Goal: Information Seeking & Learning: Learn about a topic

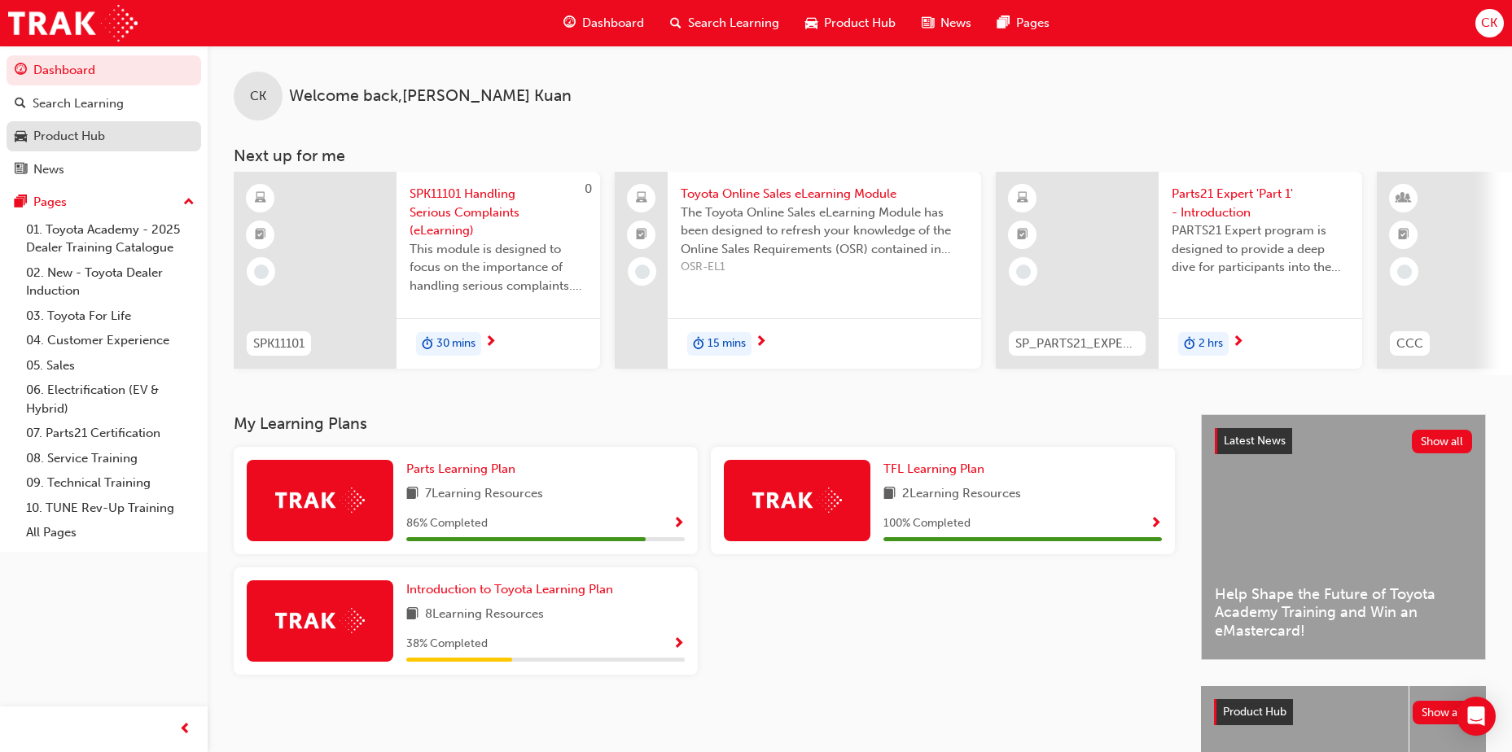
click at [65, 134] on div "Product Hub" at bounding box center [69, 136] width 72 height 19
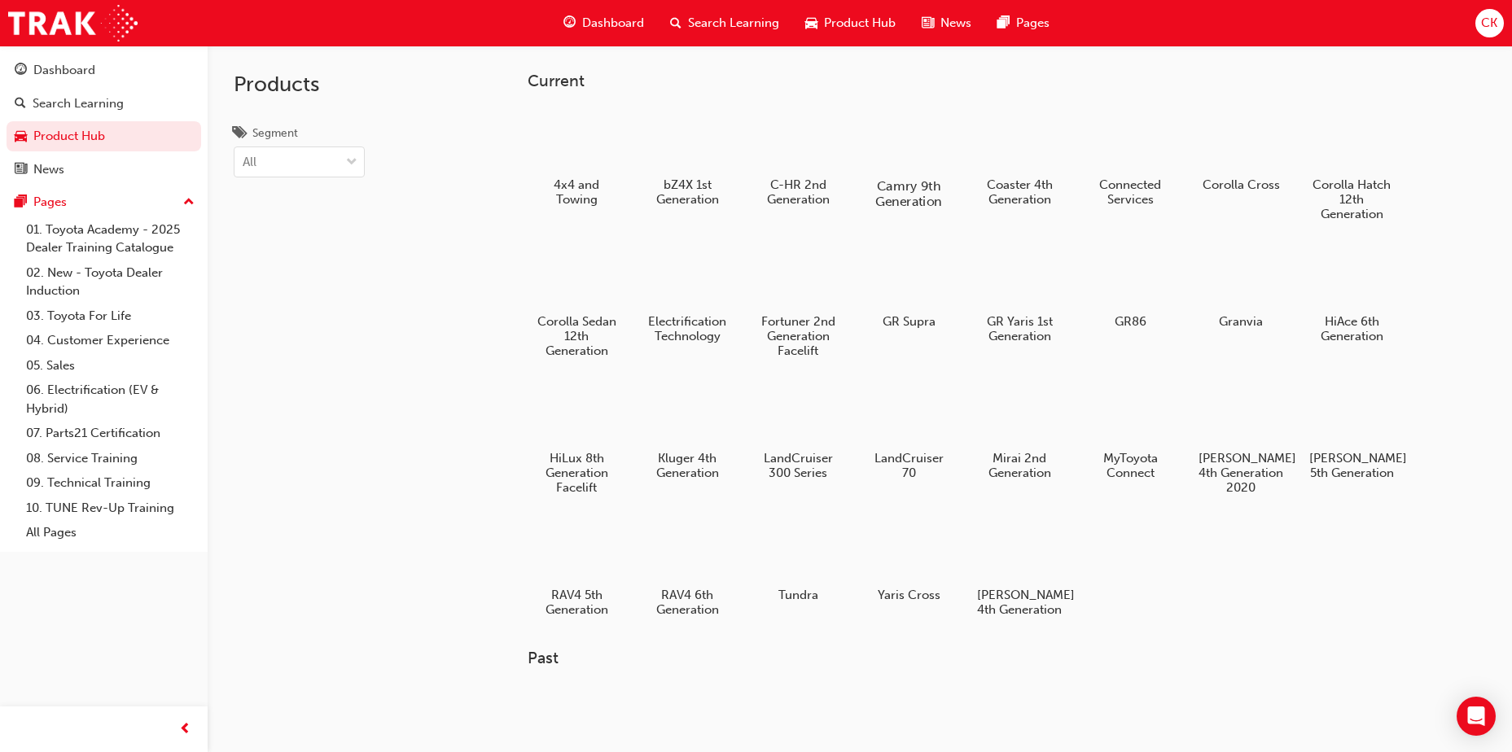
click at [919, 144] on div at bounding box center [909, 139] width 90 height 64
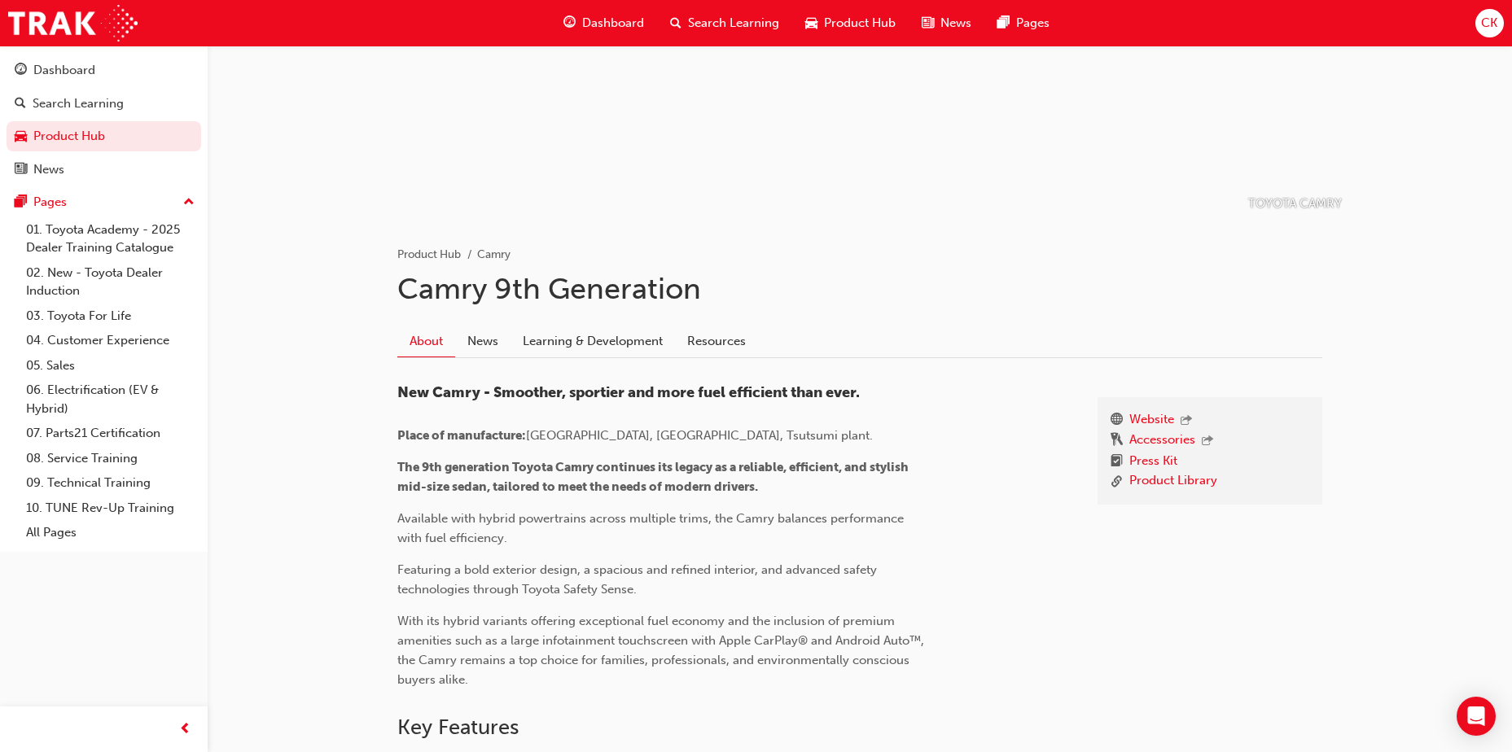
scroll to position [163, 0]
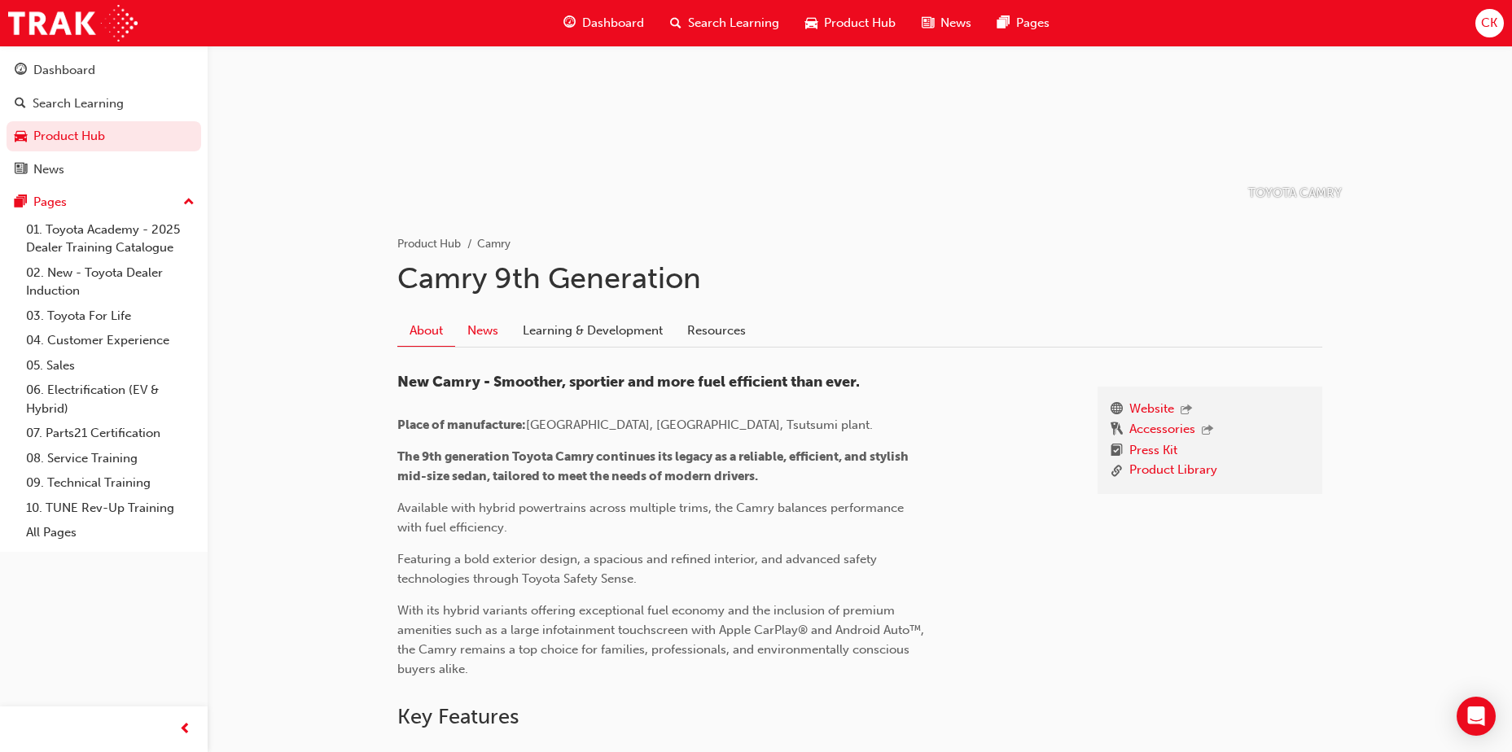
click at [487, 331] on link "News" at bounding box center [482, 330] width 55 height 31
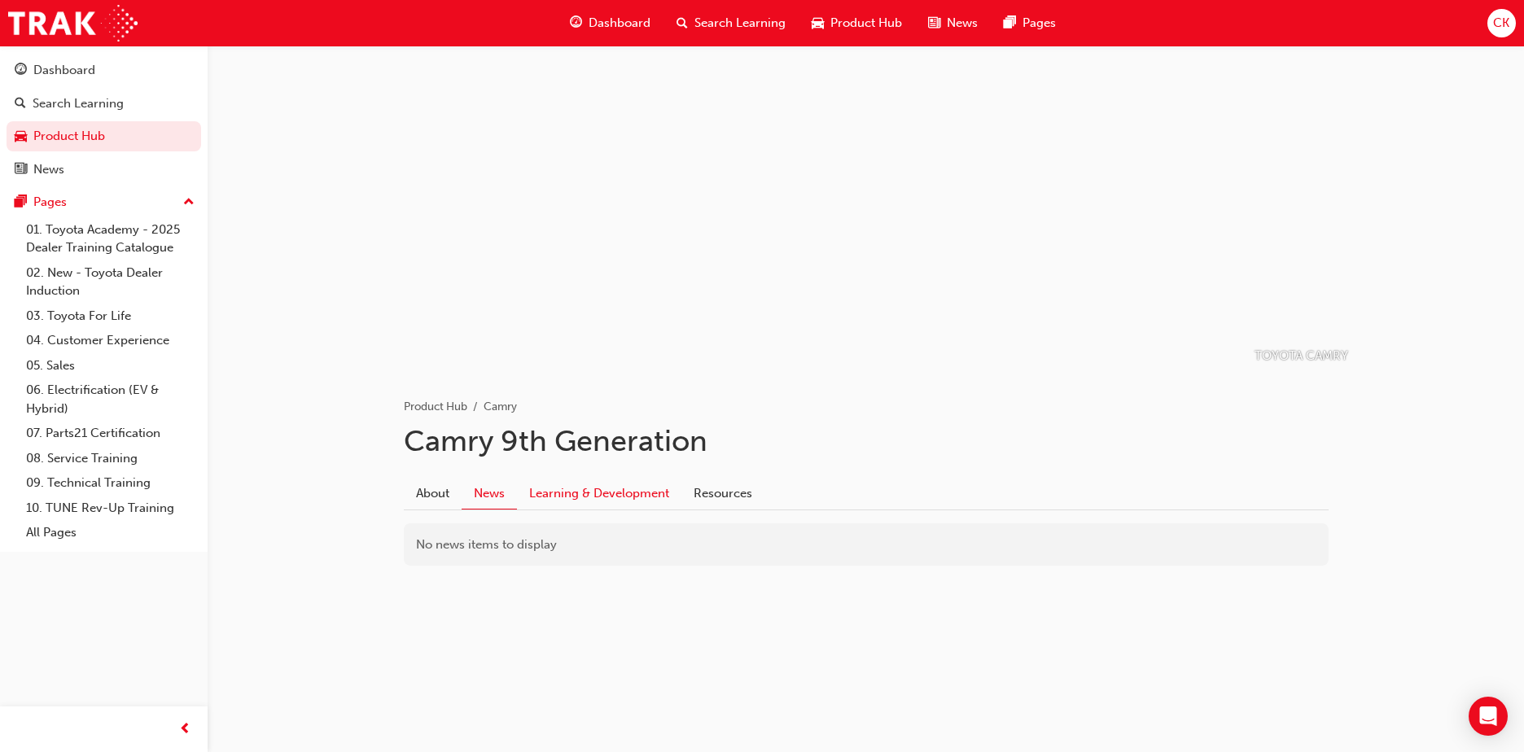
click at [577, 495] on link "Learning & Development" at bounding box center [599, 493] width 164 height 31
click at [738, 494] on link "Resources" at bounding box center [723, 493] width 83 height 31
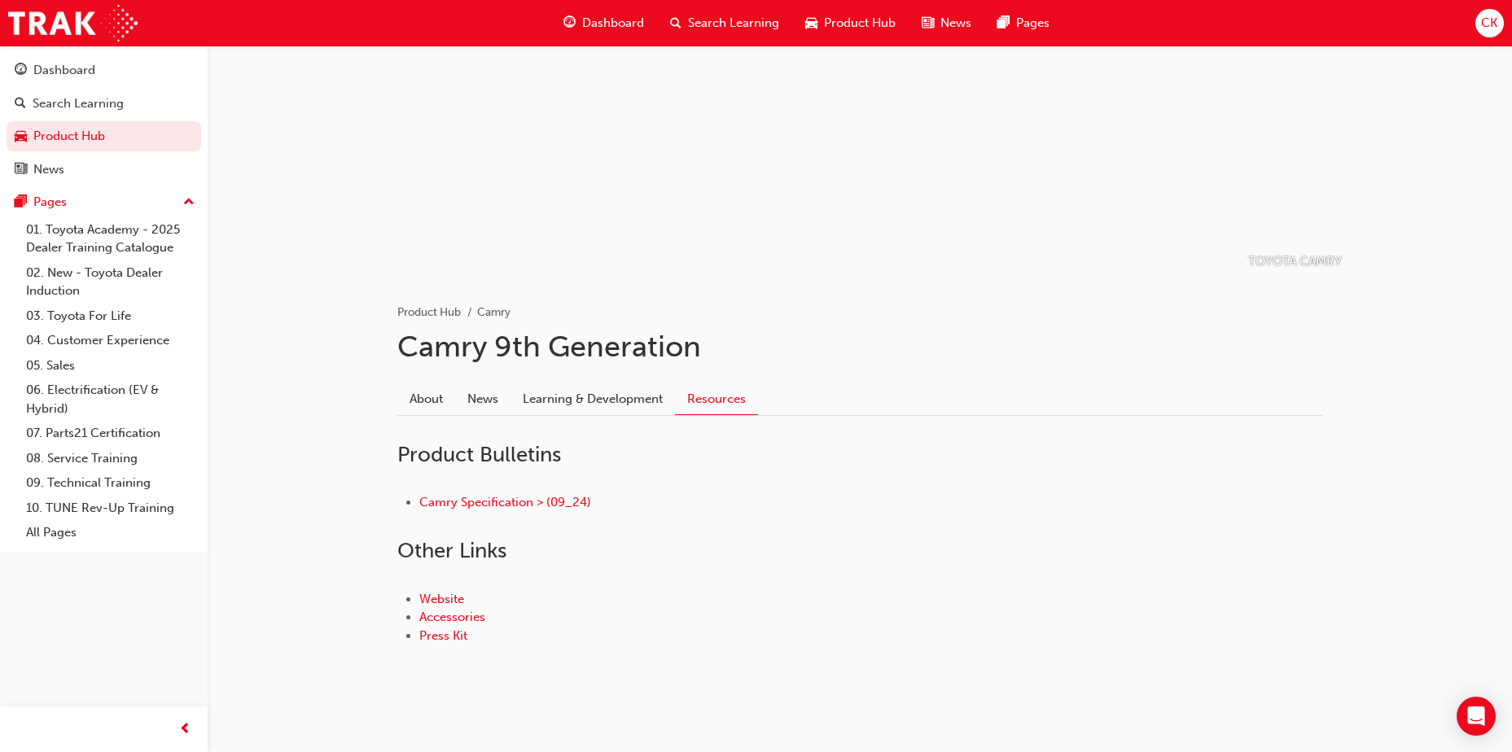
scroll to position [106, 0]
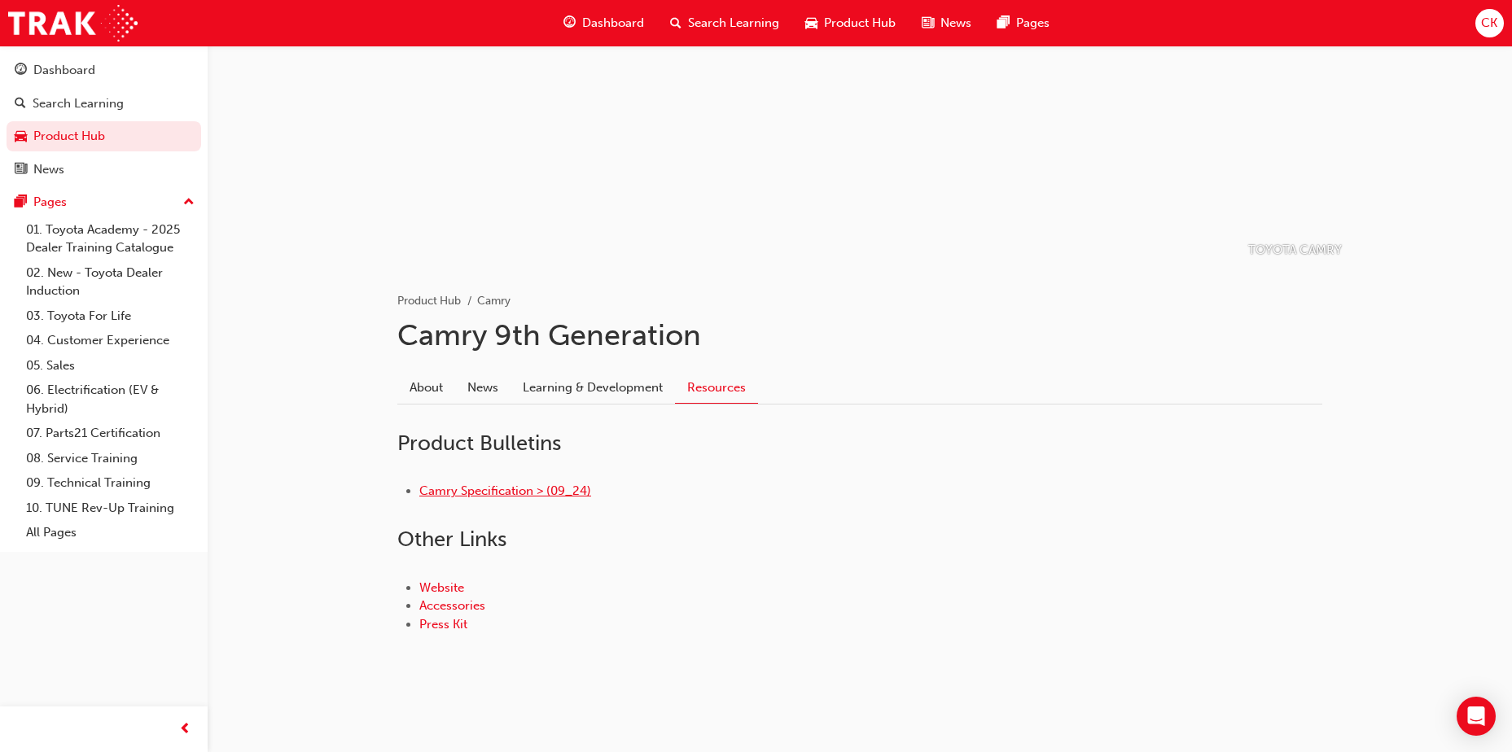
click at [500, 487] on link "Camry Specification > (09_24)" at bounding box center [505, 491] width 172 height 15
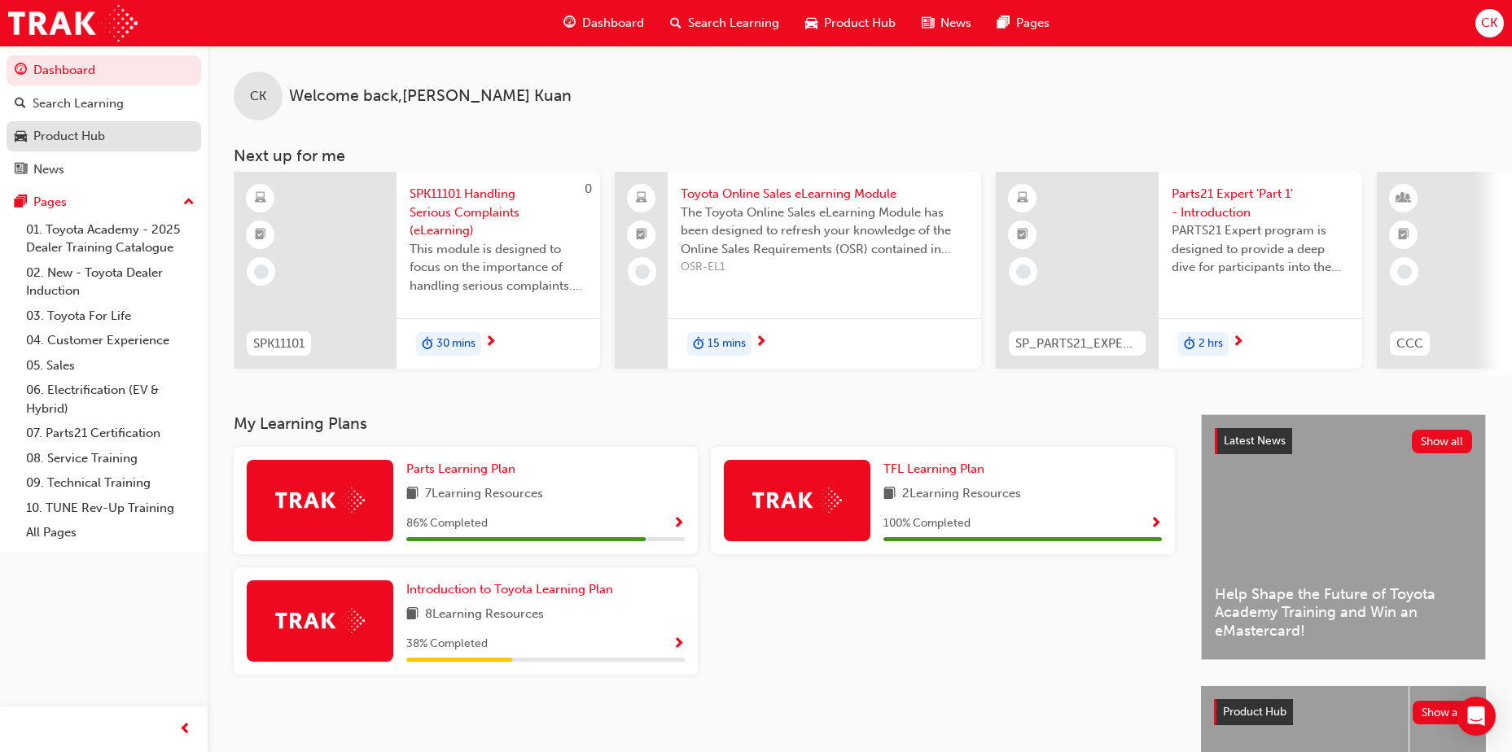
click at [59, 130] on div "Product Hub" at bounding box center [69, 136] width 72 height 19
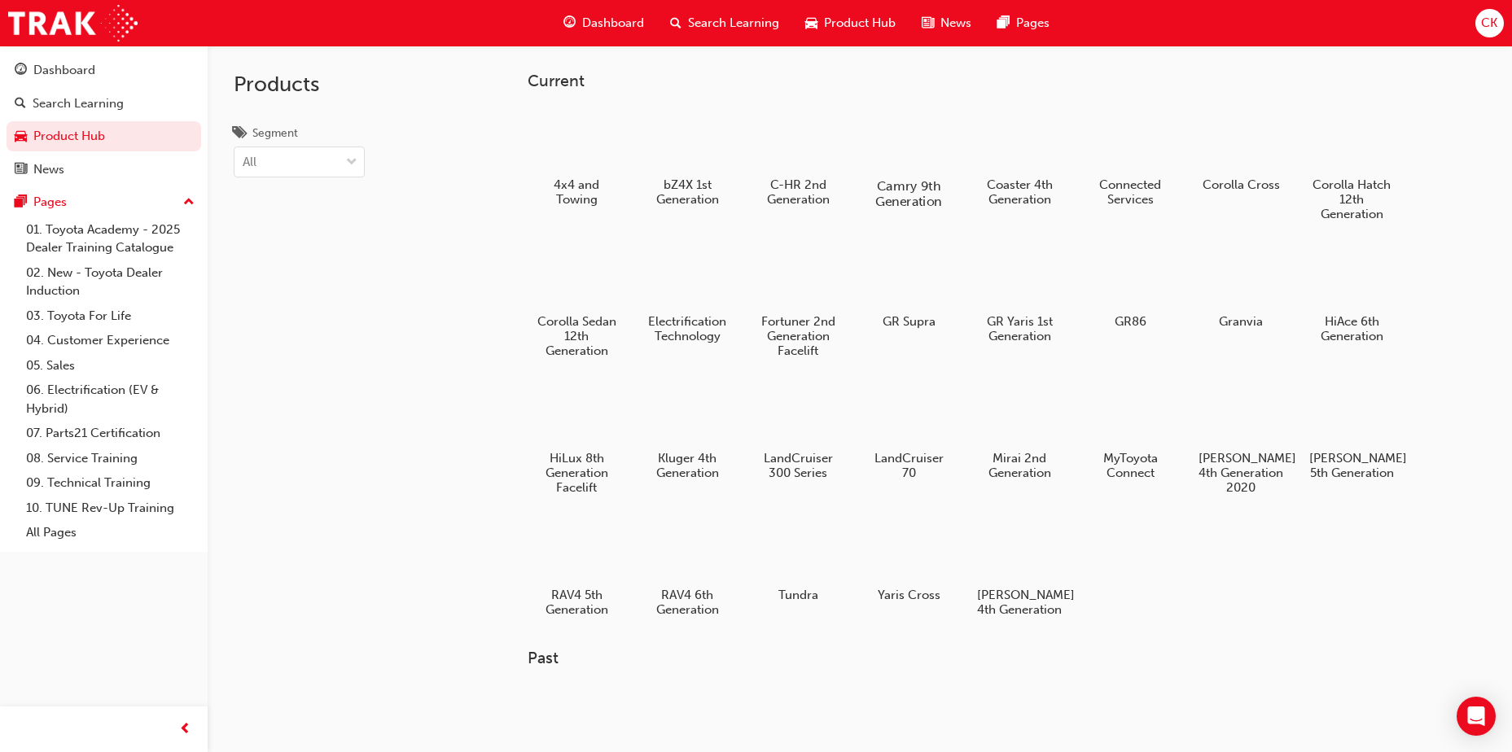
click at [905, 158] on div at bounding box center [909, 139] width 90 height 64
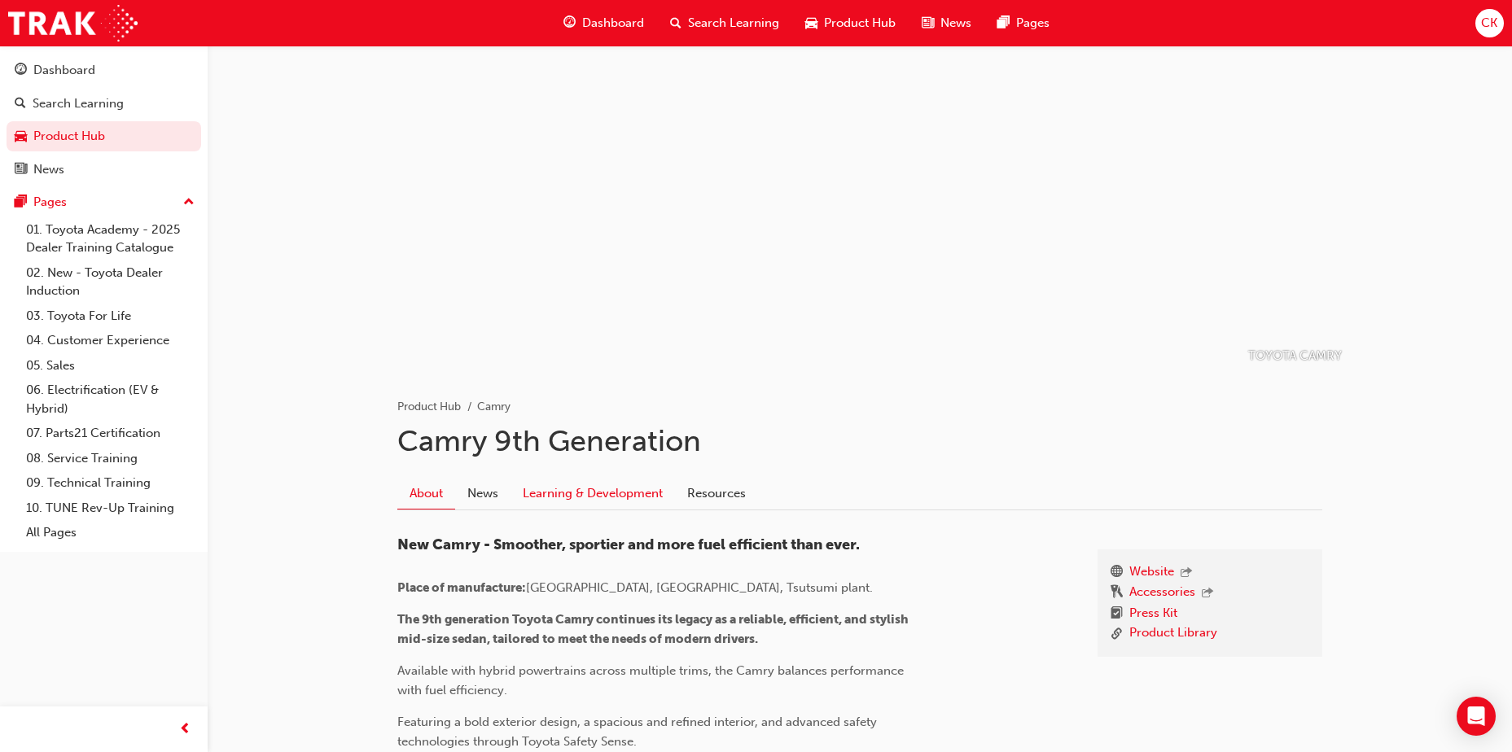
click at [616, 494] on link "Learning & Development" at bounding box center [593, 493] width 164 height 31
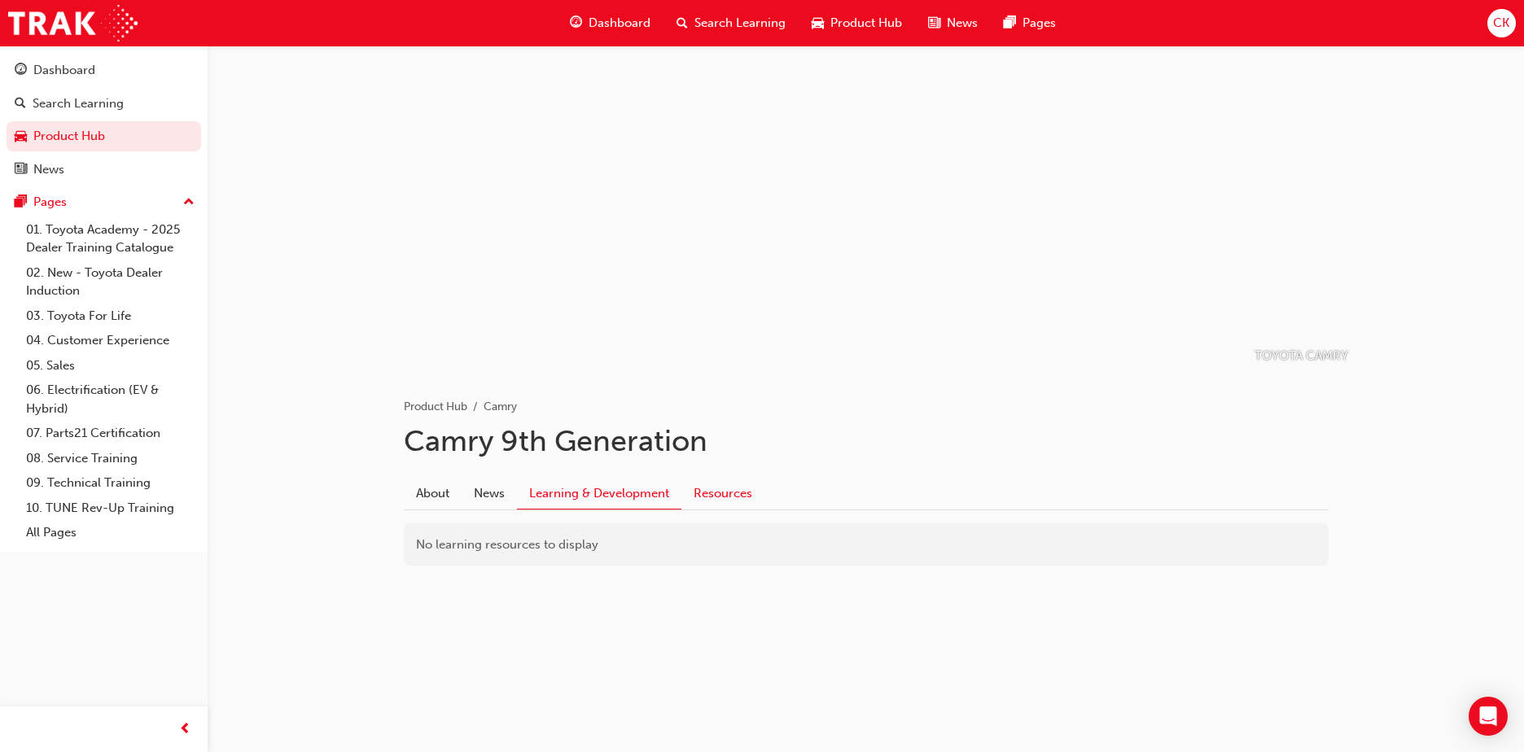
click at [745, 497] on link "Resources" at bounding box center [723, 493] width 83 height 31
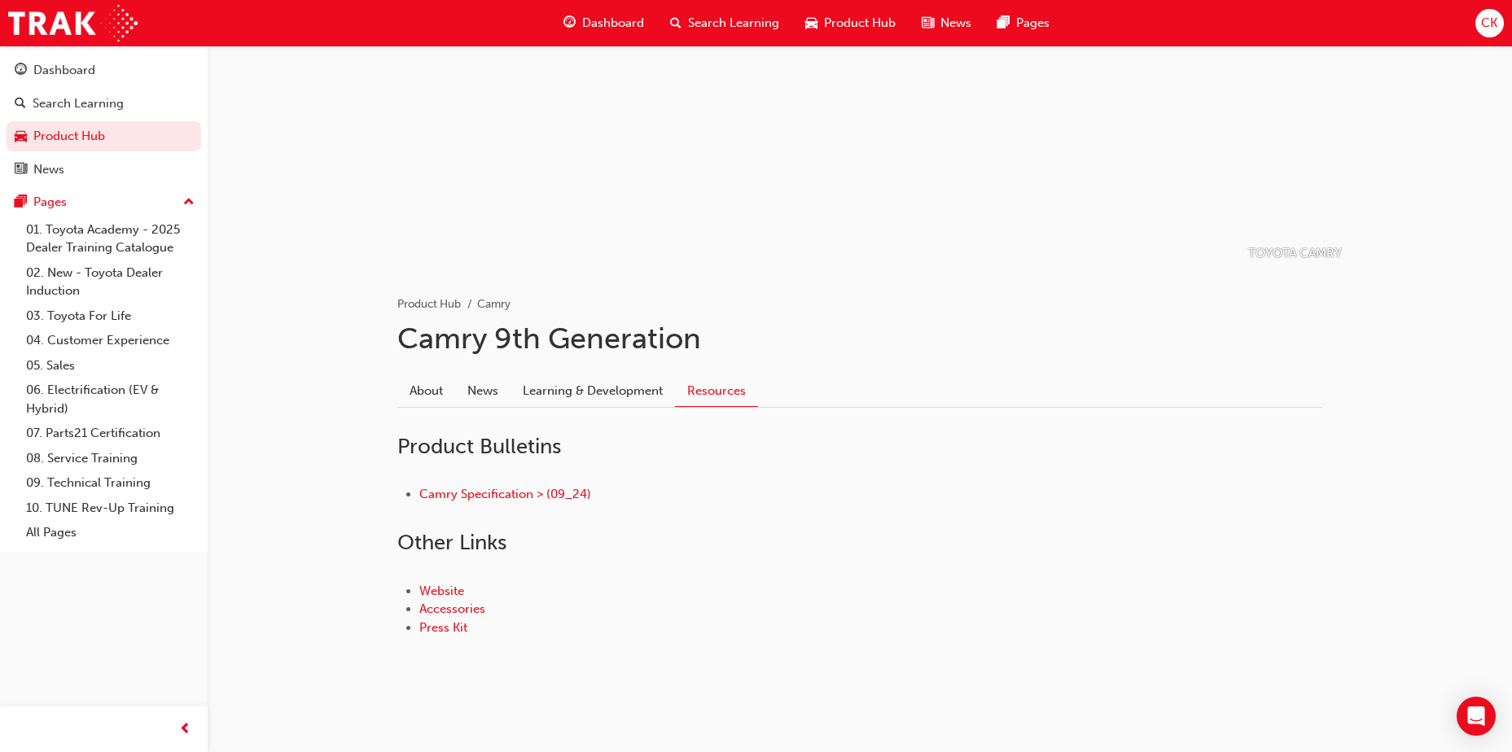
scroll to position [106, 0]
click at [450, 606] on link "Accessories" at bounding box center [452, 606] width 66 height 15
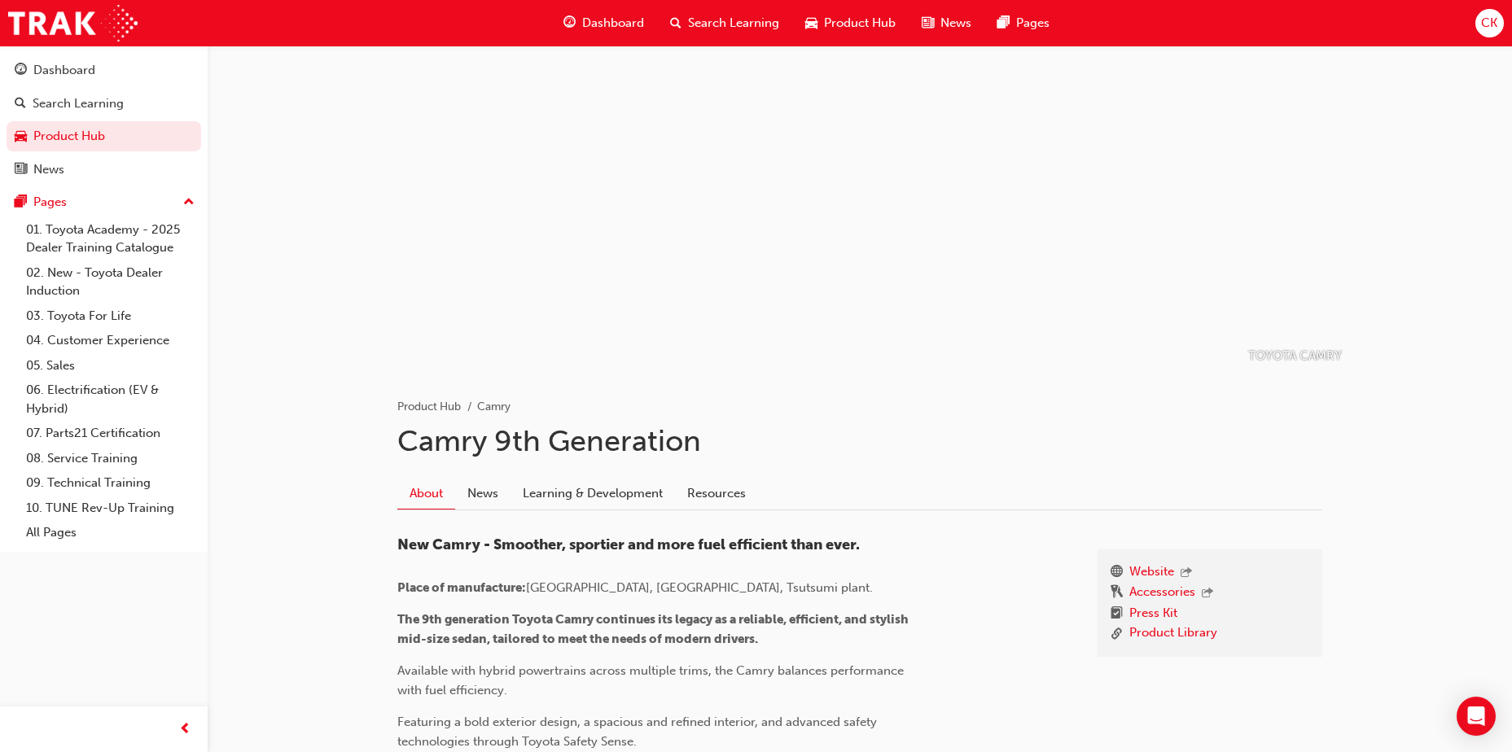
click at [724, 25] on span "Search Learning" at bounding box center [733, 23] width 91 height 19
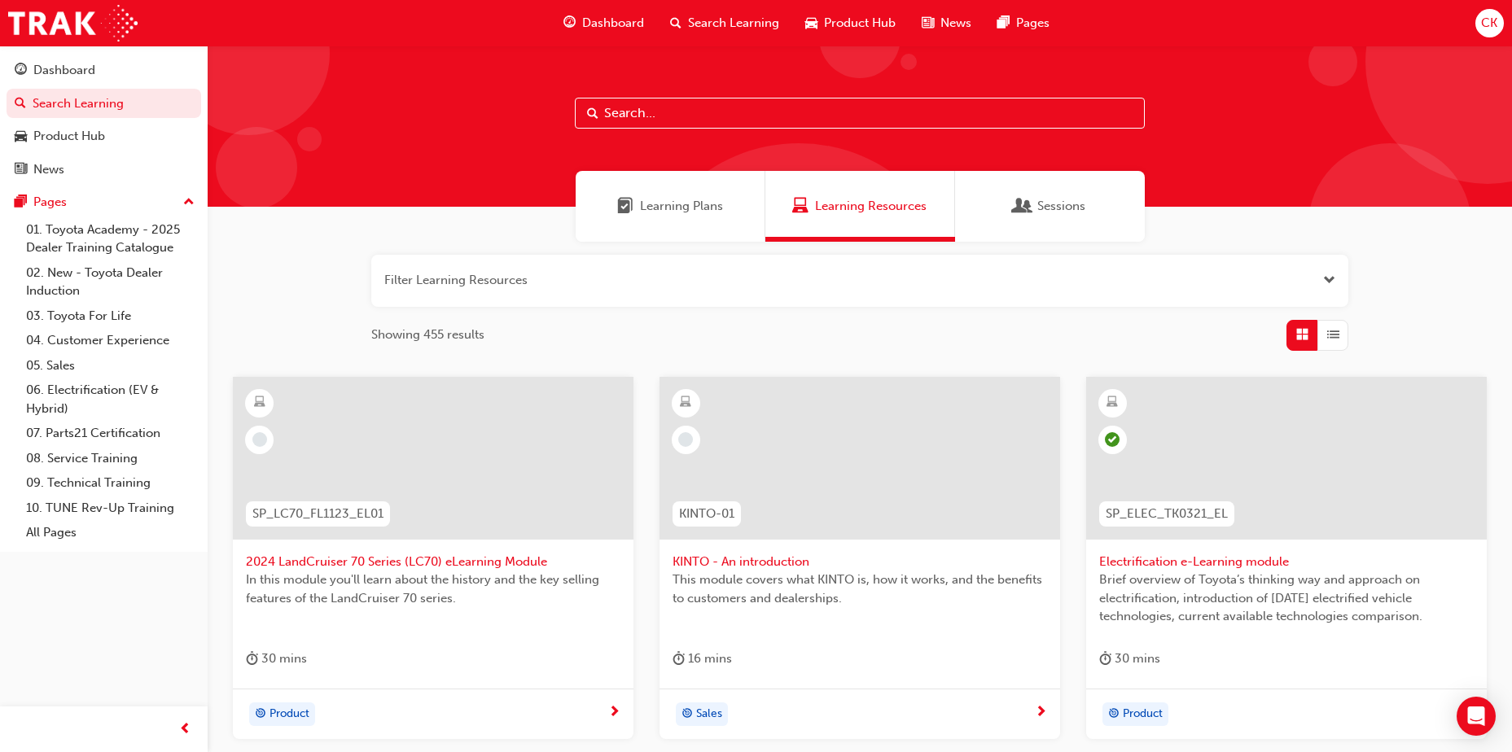
click at [858, 20] on span "Product Hub" at bounding box center [860, 23] width 72 height 19
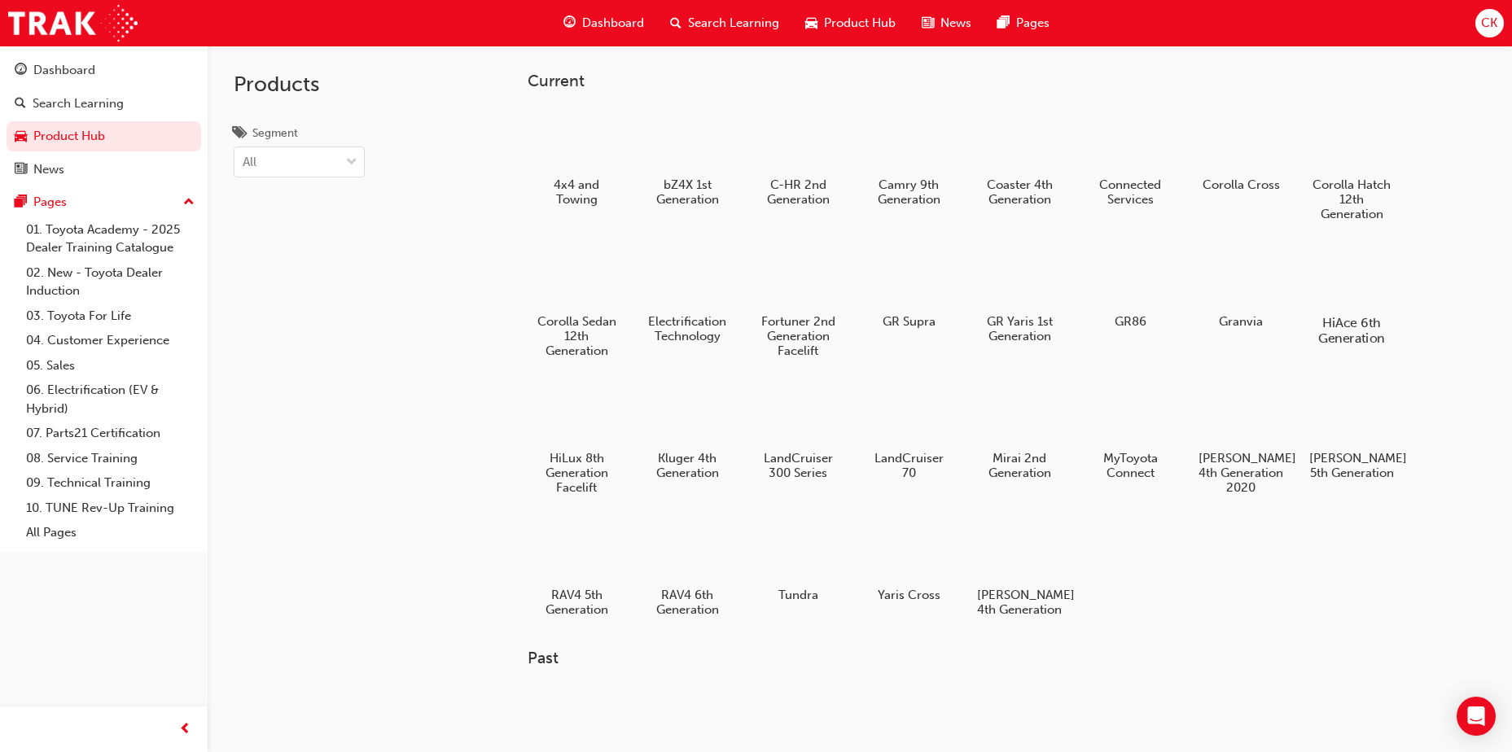
click at [1358, 279] on div at bounding box center [1352, 275] width 90 height 65
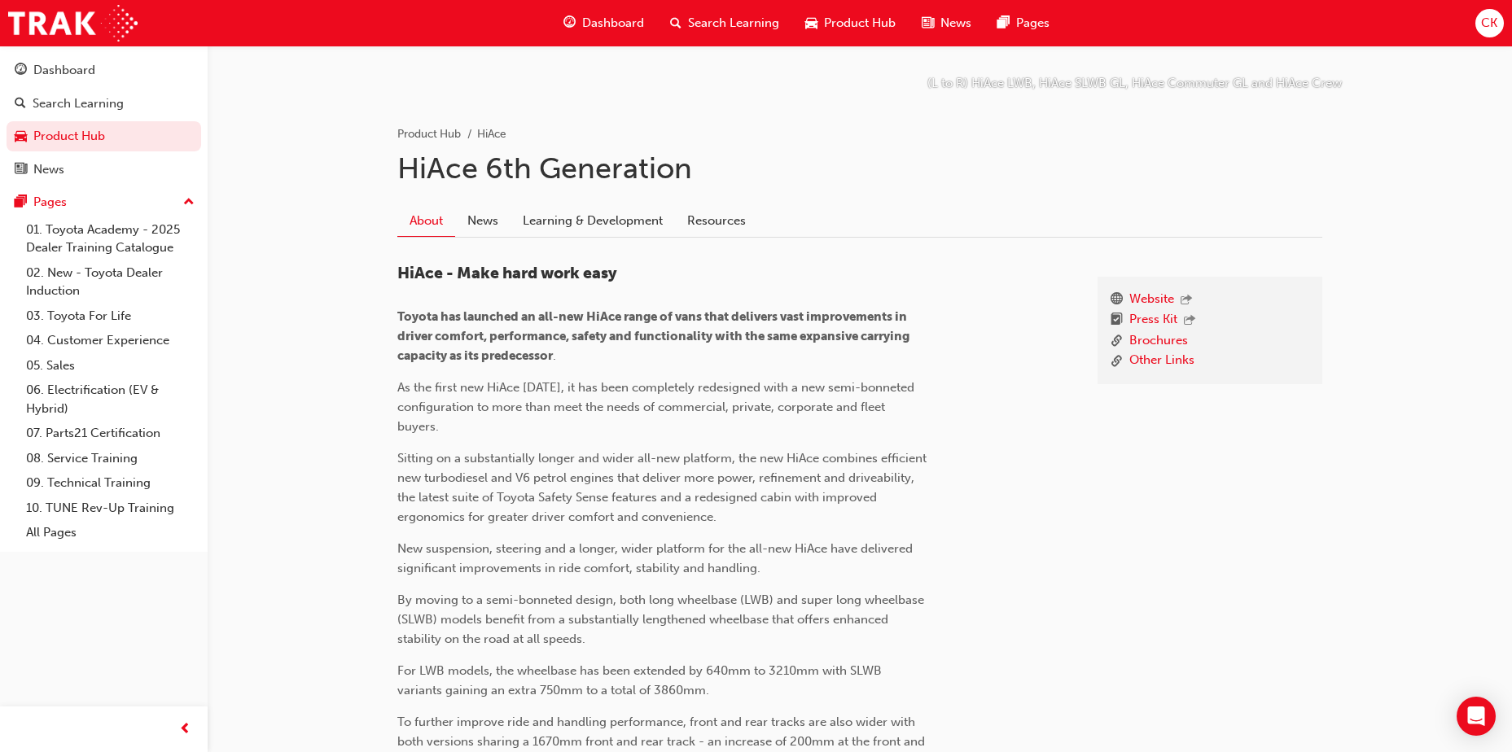
scroll to position [265, 0]
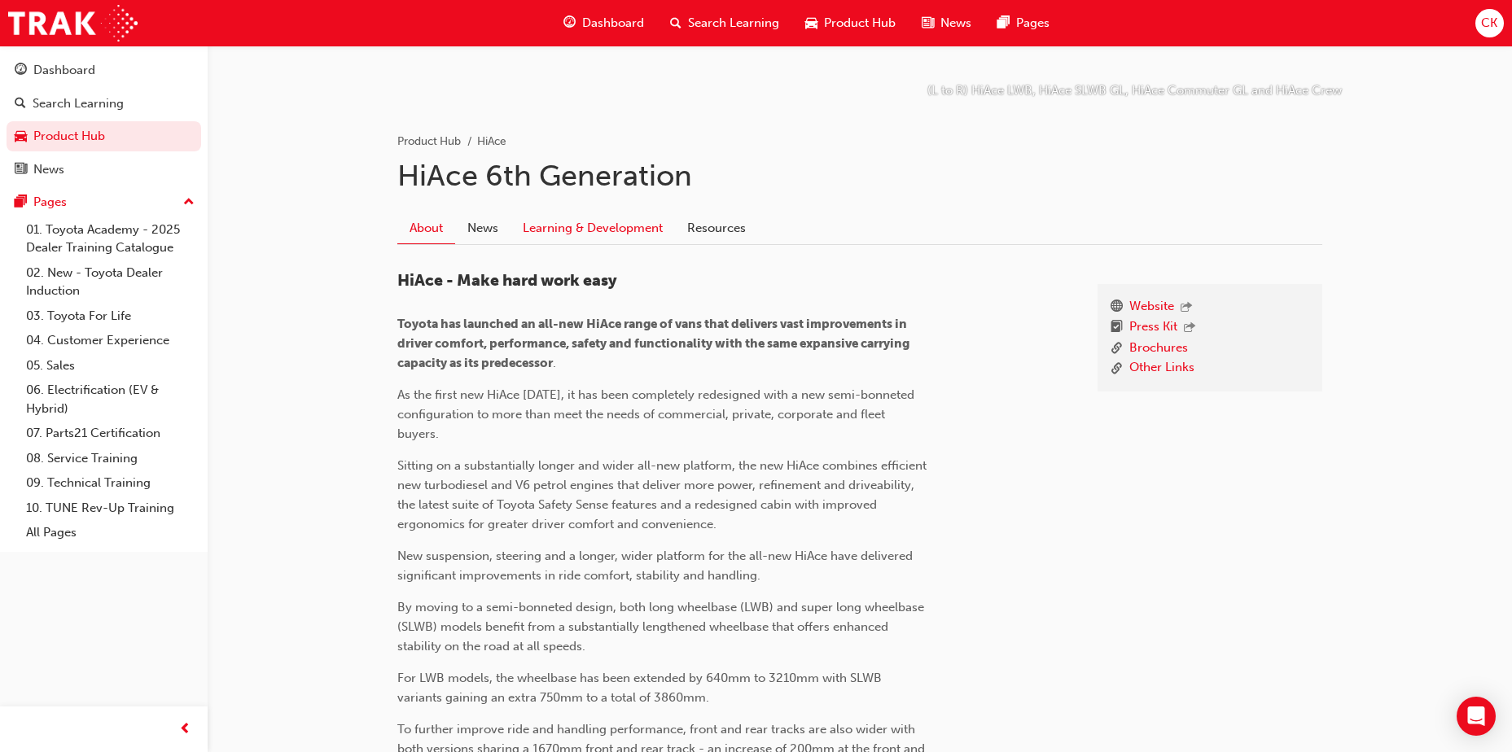
click at [578, 227] on link "Learning & Development" at bounding box center [593, 228] width 164 height 31
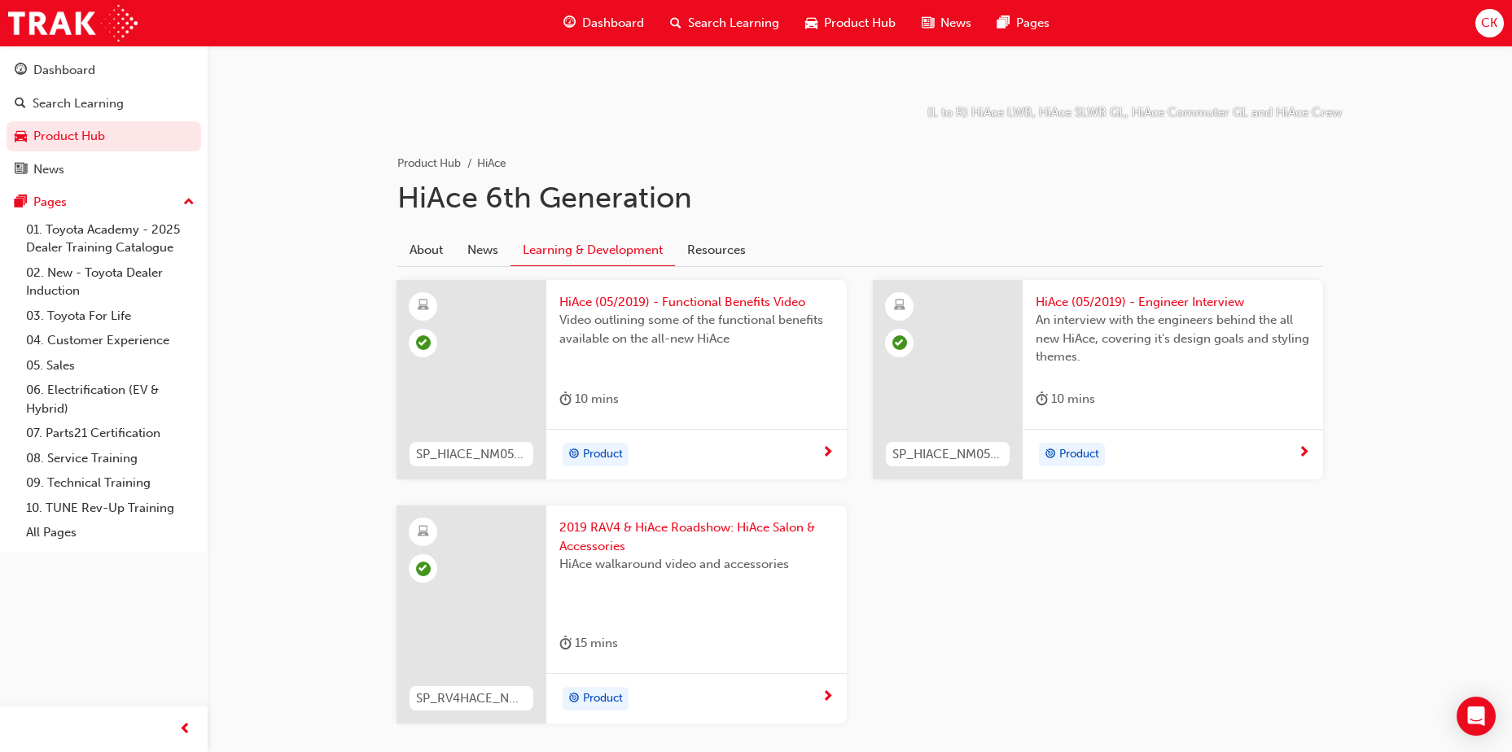
scroll to position [244, 0]
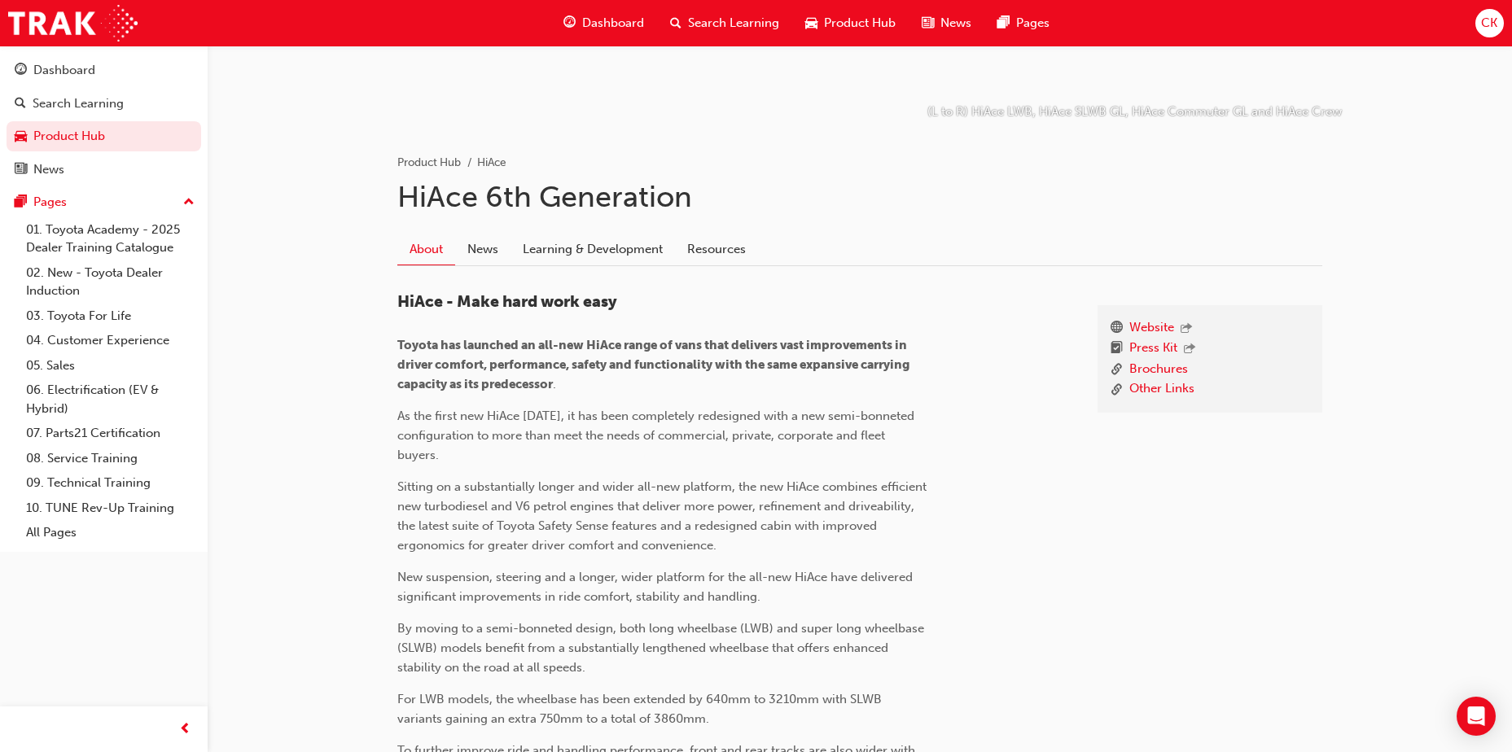
scroll to position [265, 0]
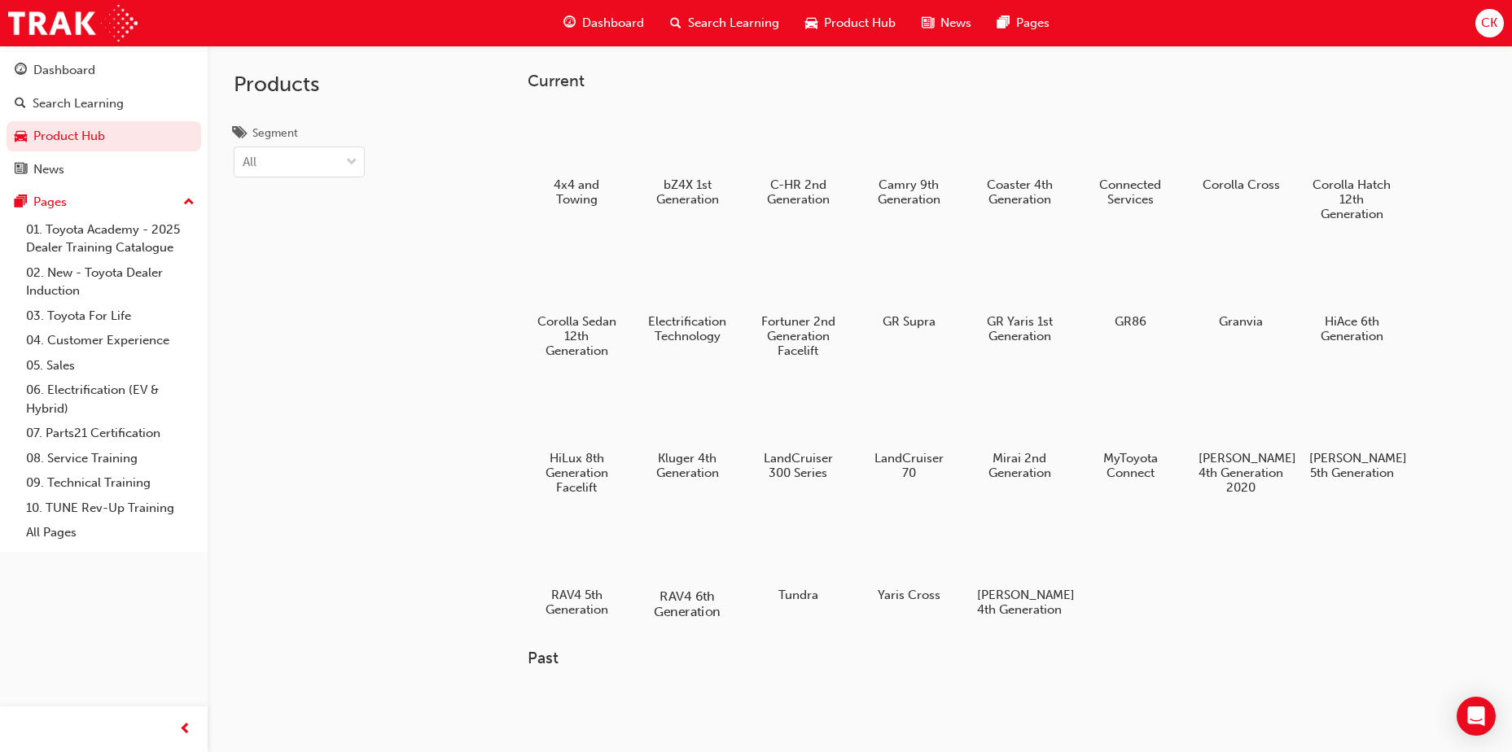
click at [713, 544] on div at bounding box center [688, 549] width 90 height 65
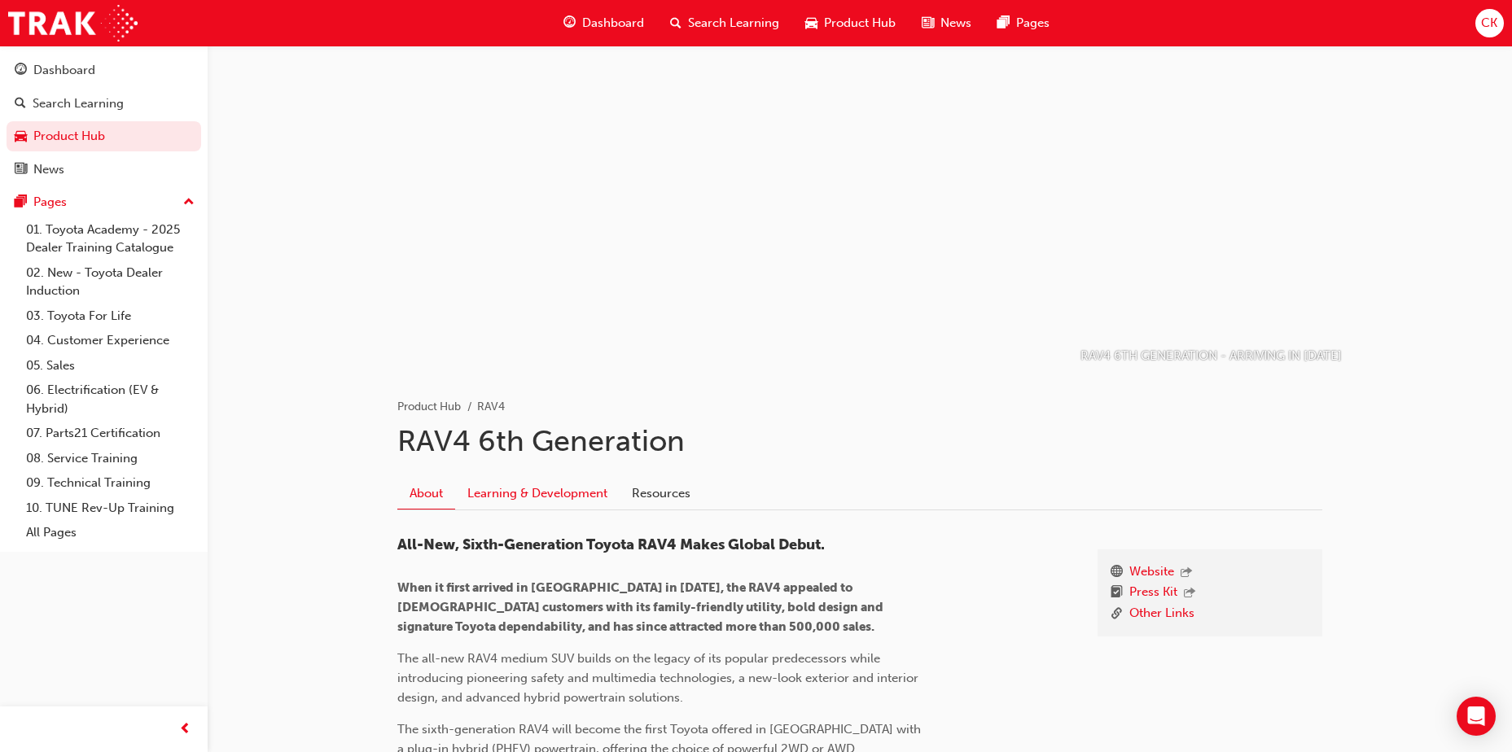
click at [546, 489] on link "Learning & Development" at bounding box center [537, 493] width 164 height 31
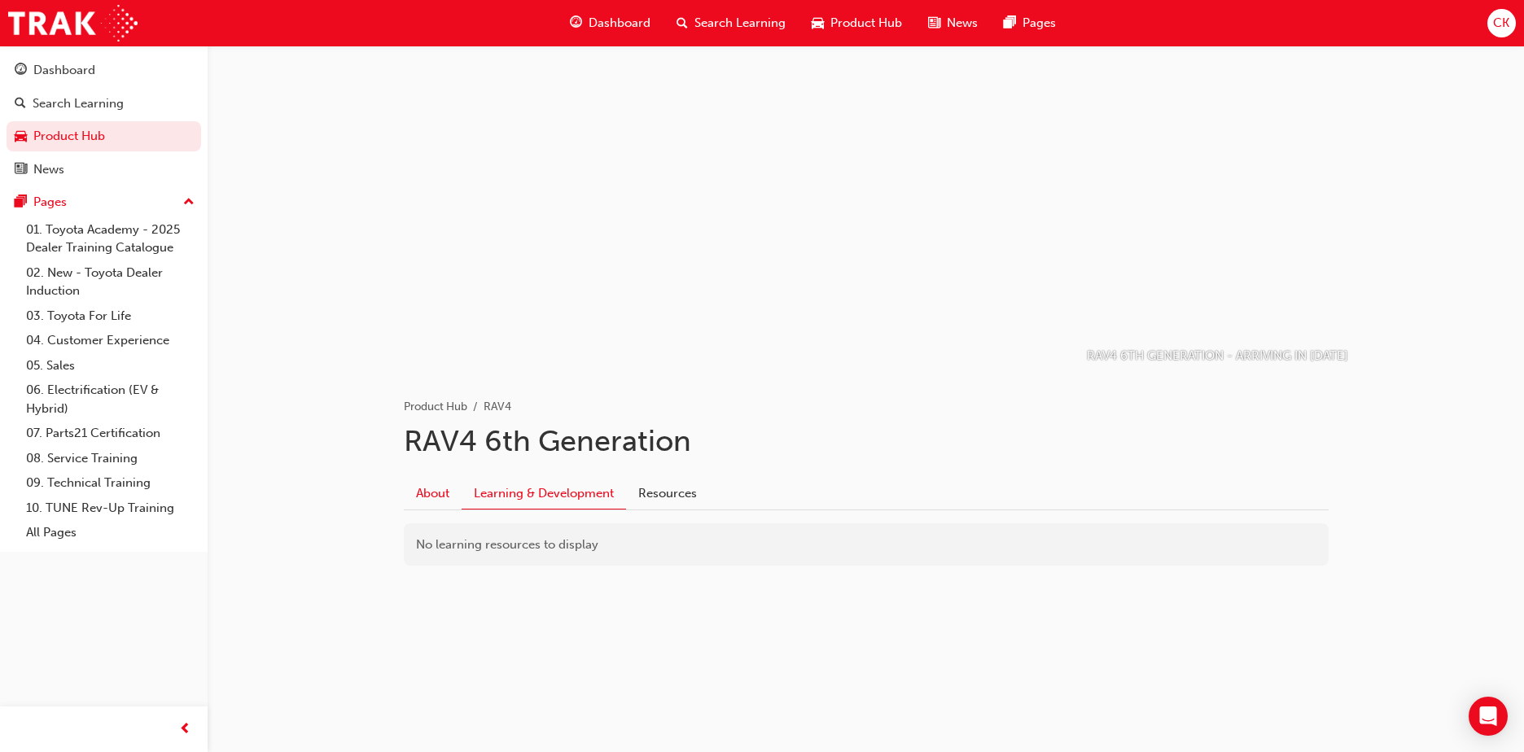
click at [428, 496] on link "About" at bounding box center [433, 493] width 58 height 31
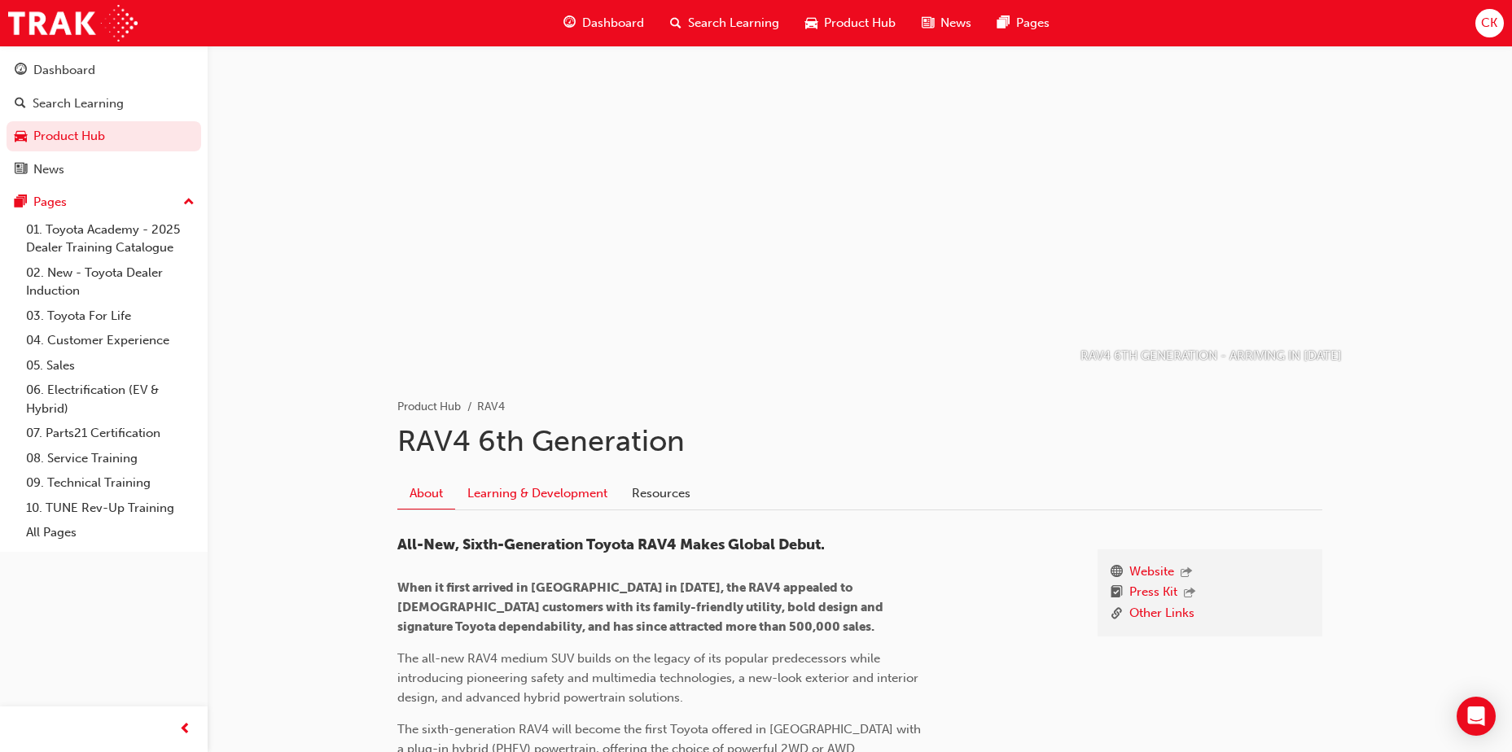
click at [520, 488] on link "Learning & Development" at bounding box center [537, 493] width 164 height 31
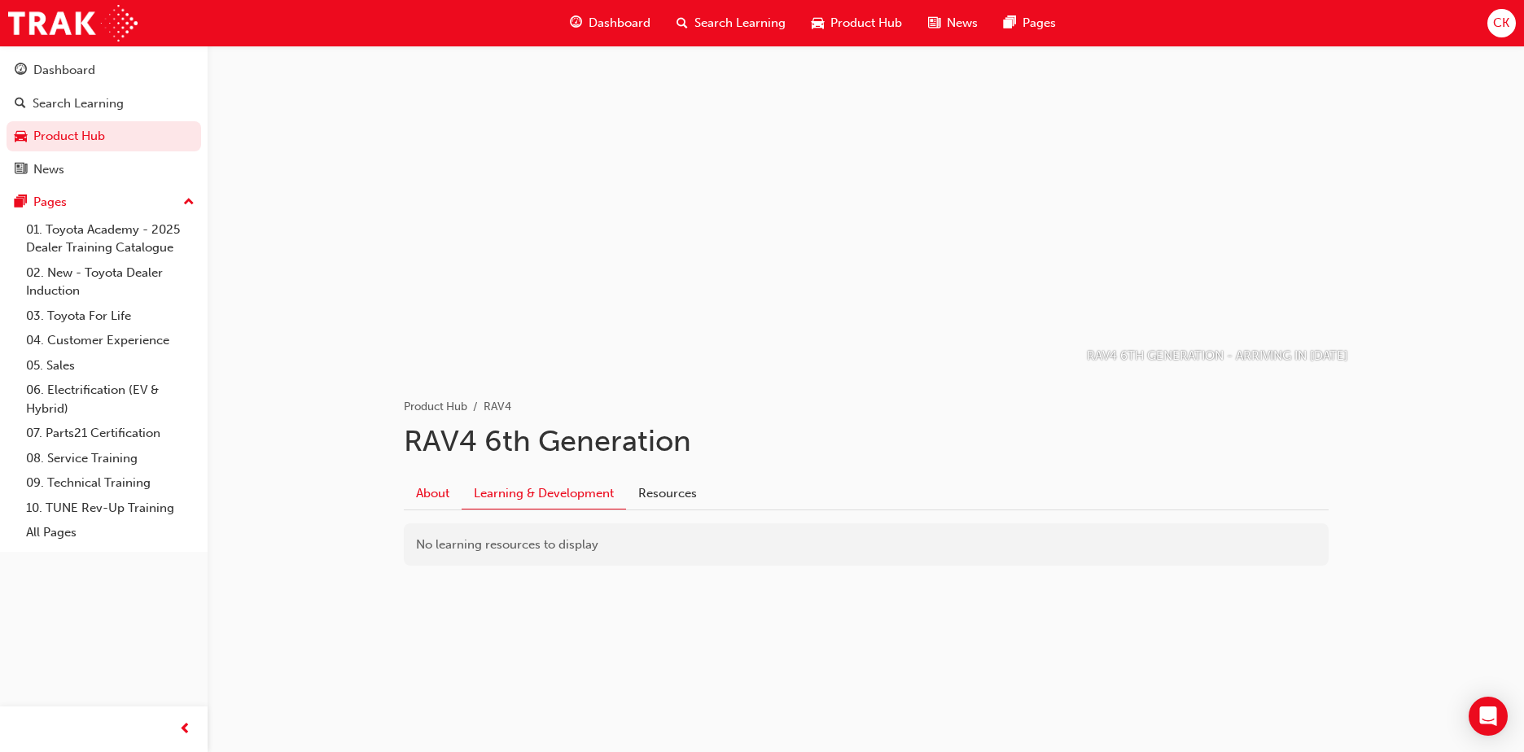
click at [431, 493] on link "About" at bounding box center [433, 493] width 58 height 31
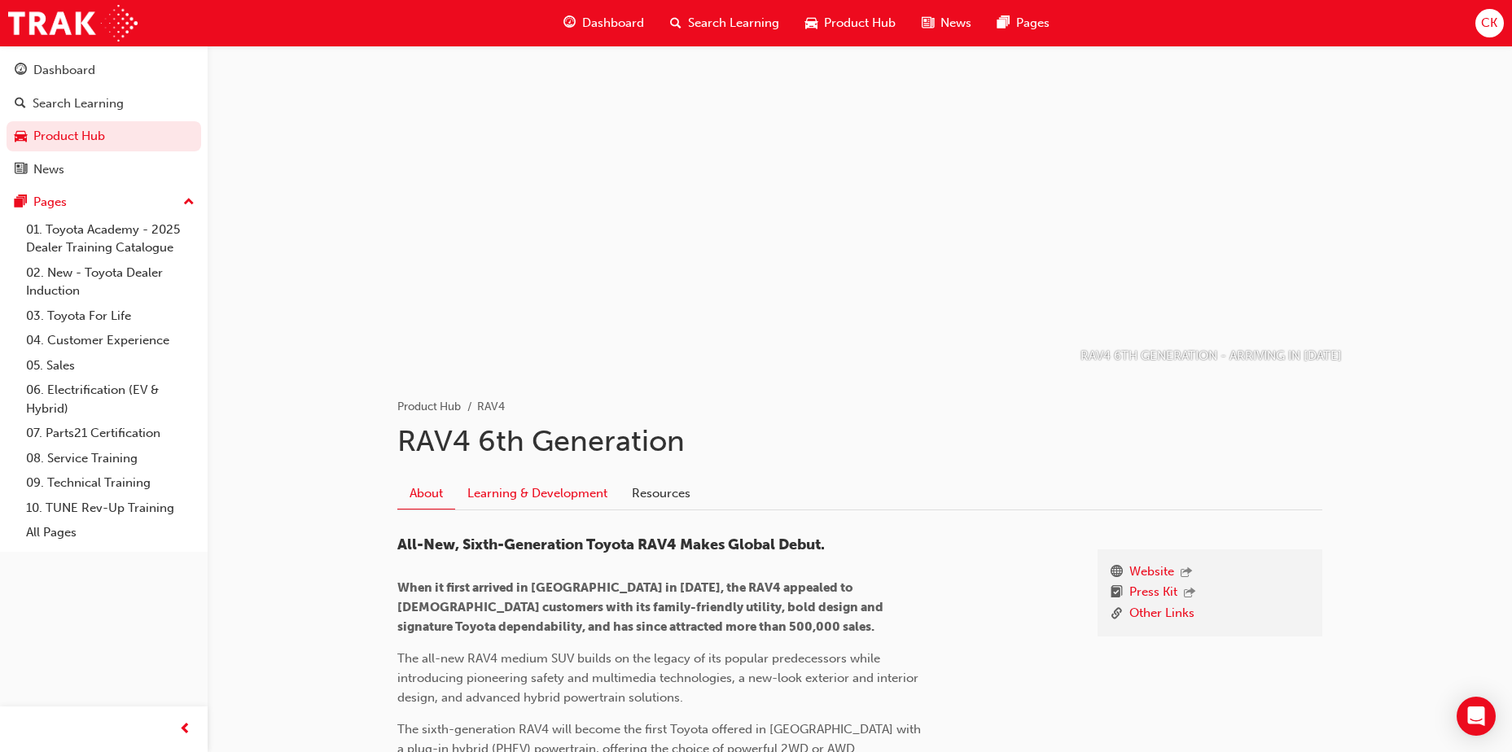
click at [493, 493] on link "Learning & Development" at bounding box center [537, 493] width 164 height 31
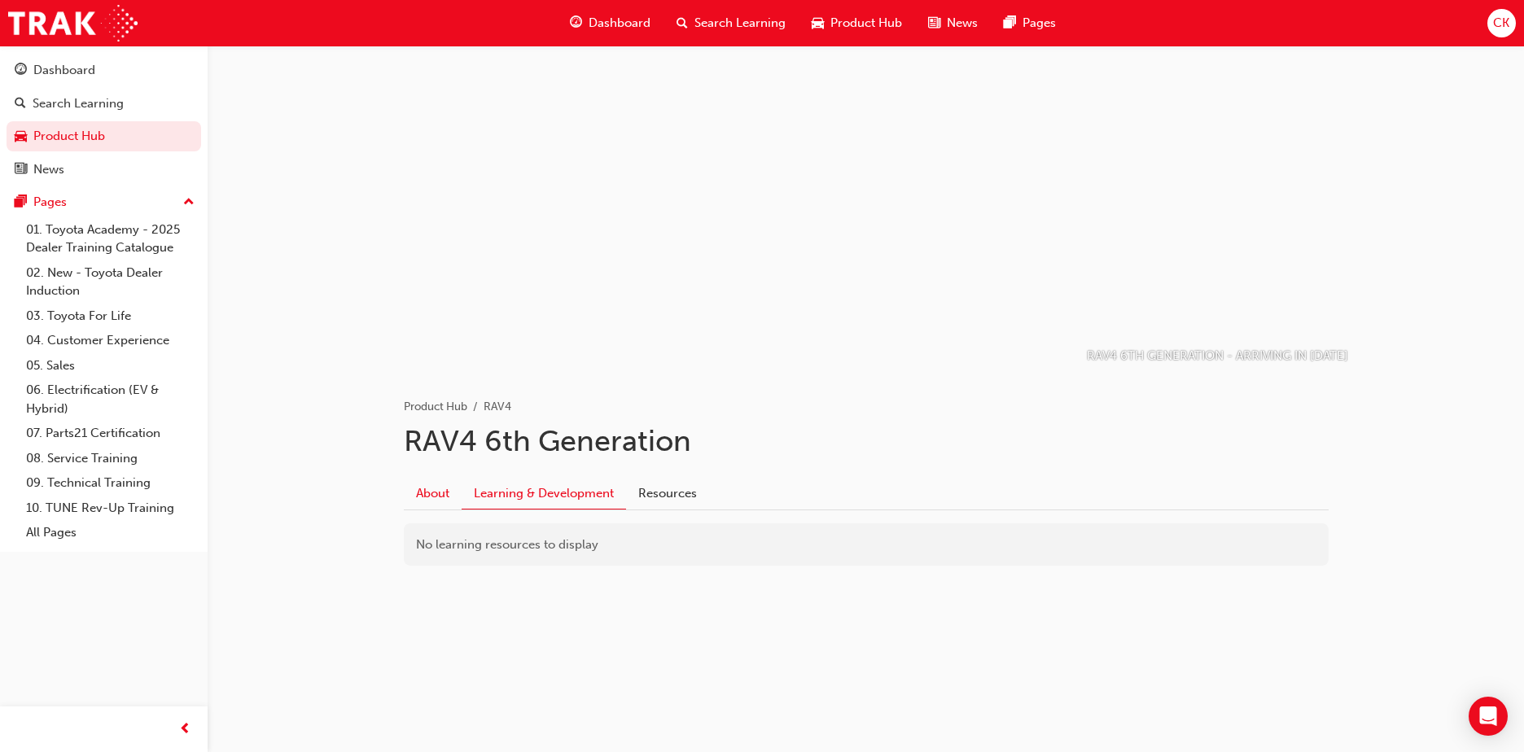
click at [436, 497] on link "About" at bounding box center [433, 493] width 58 height 31
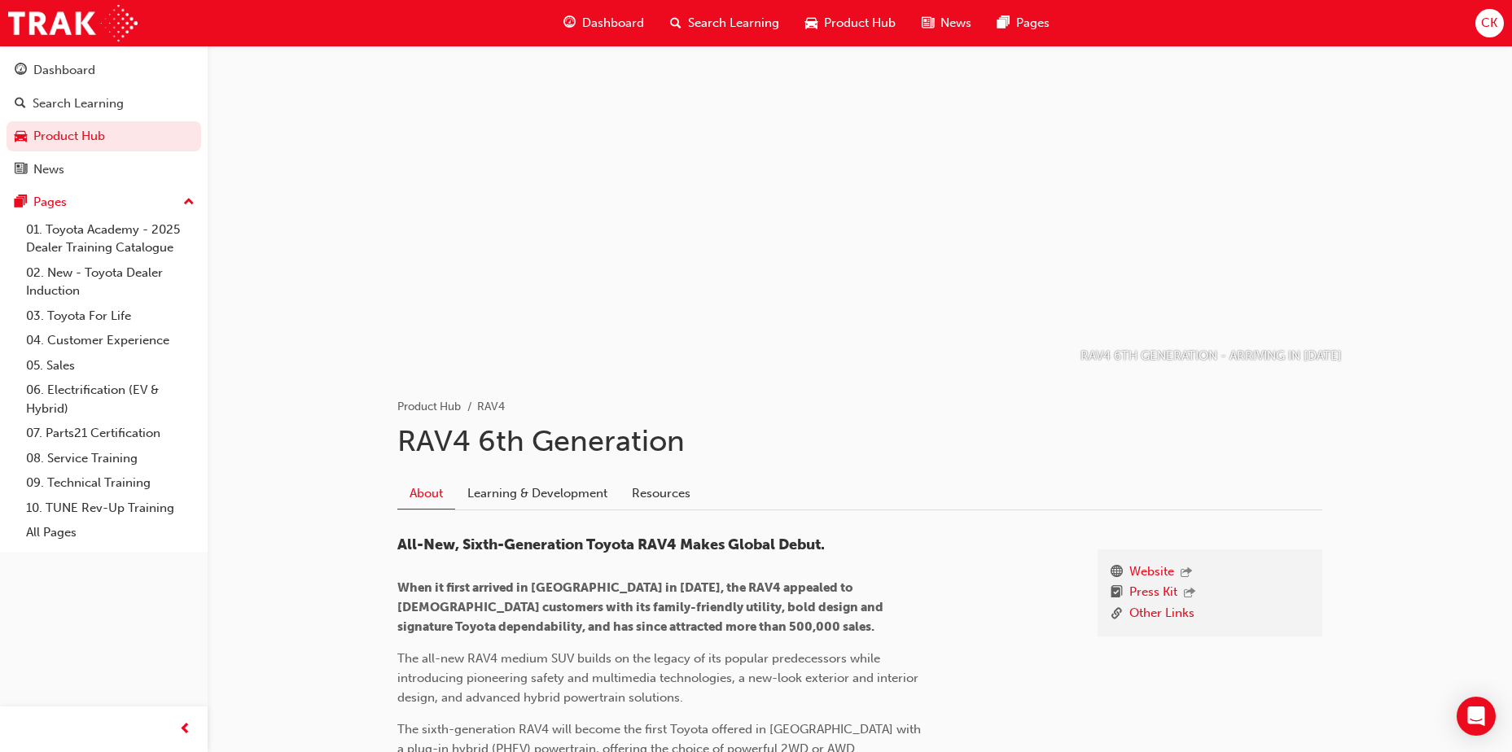
click at [733, 19] on span "Search Learning" at bounding box center [733, 23] width 91 height 19
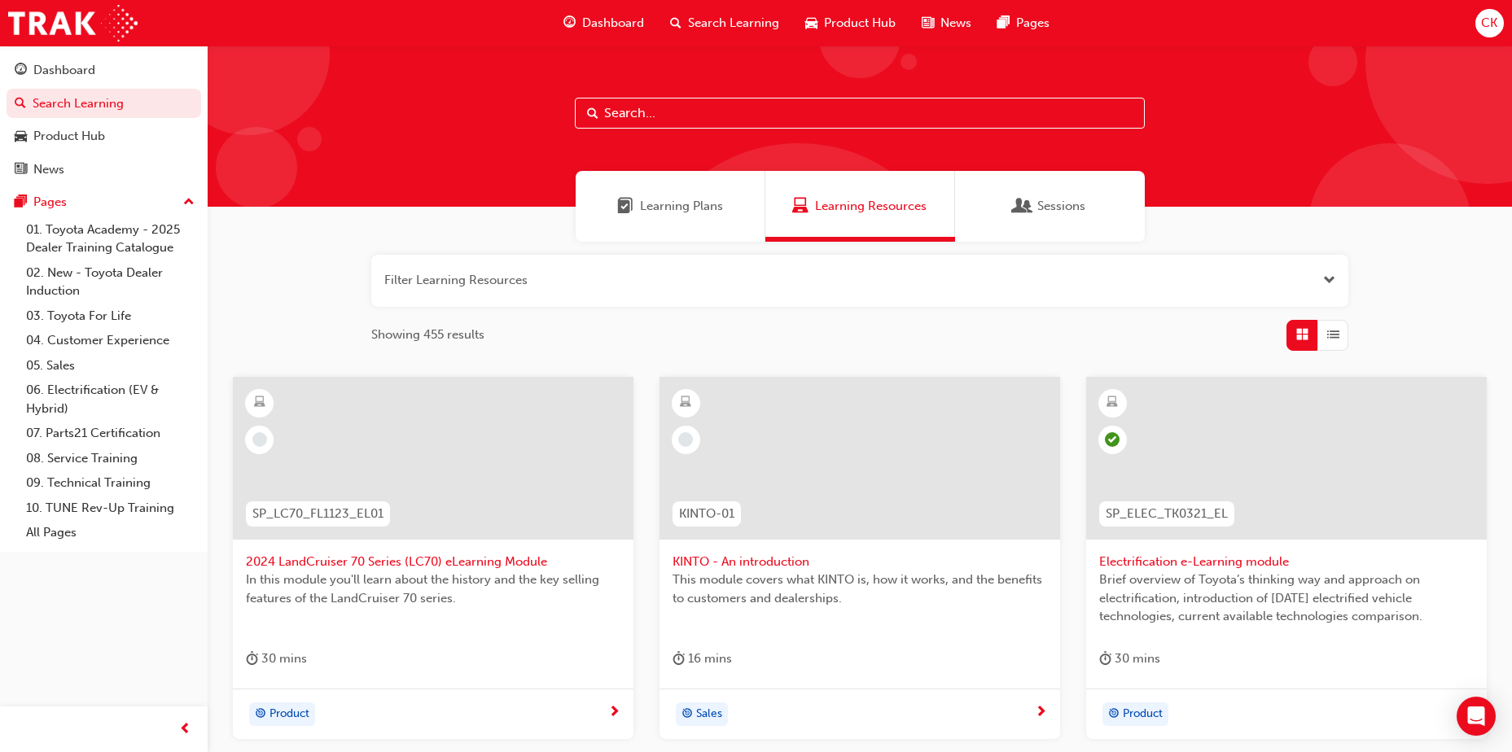
click at [721, 32] on span "Search Learning" at bounding box center [733, 23] width 91 height 19
click at [824, 19] on span "Product Hub" at bounding box center [860, 23] width 72 height 19
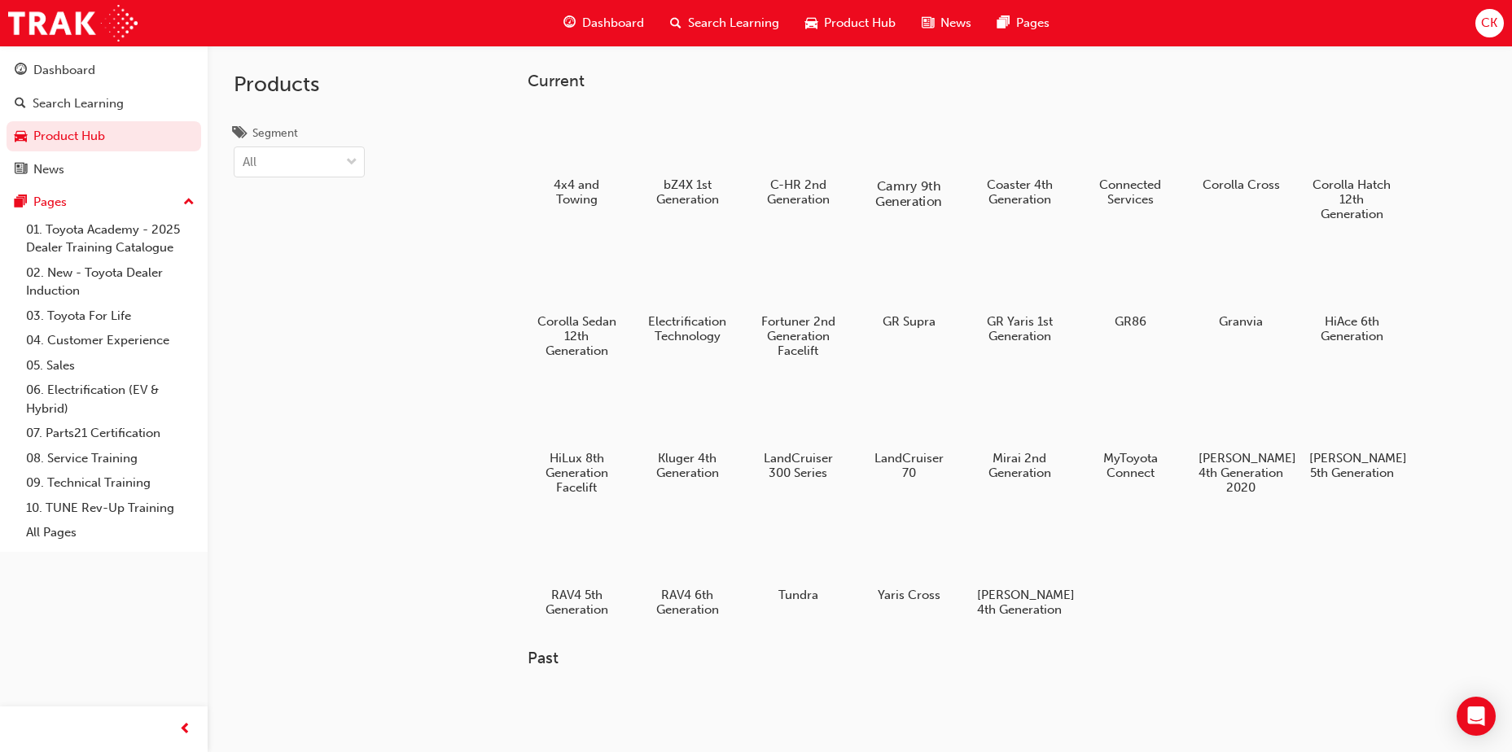
click at [912, 147] on div at bounding box center [909, 139] width 90 height 64
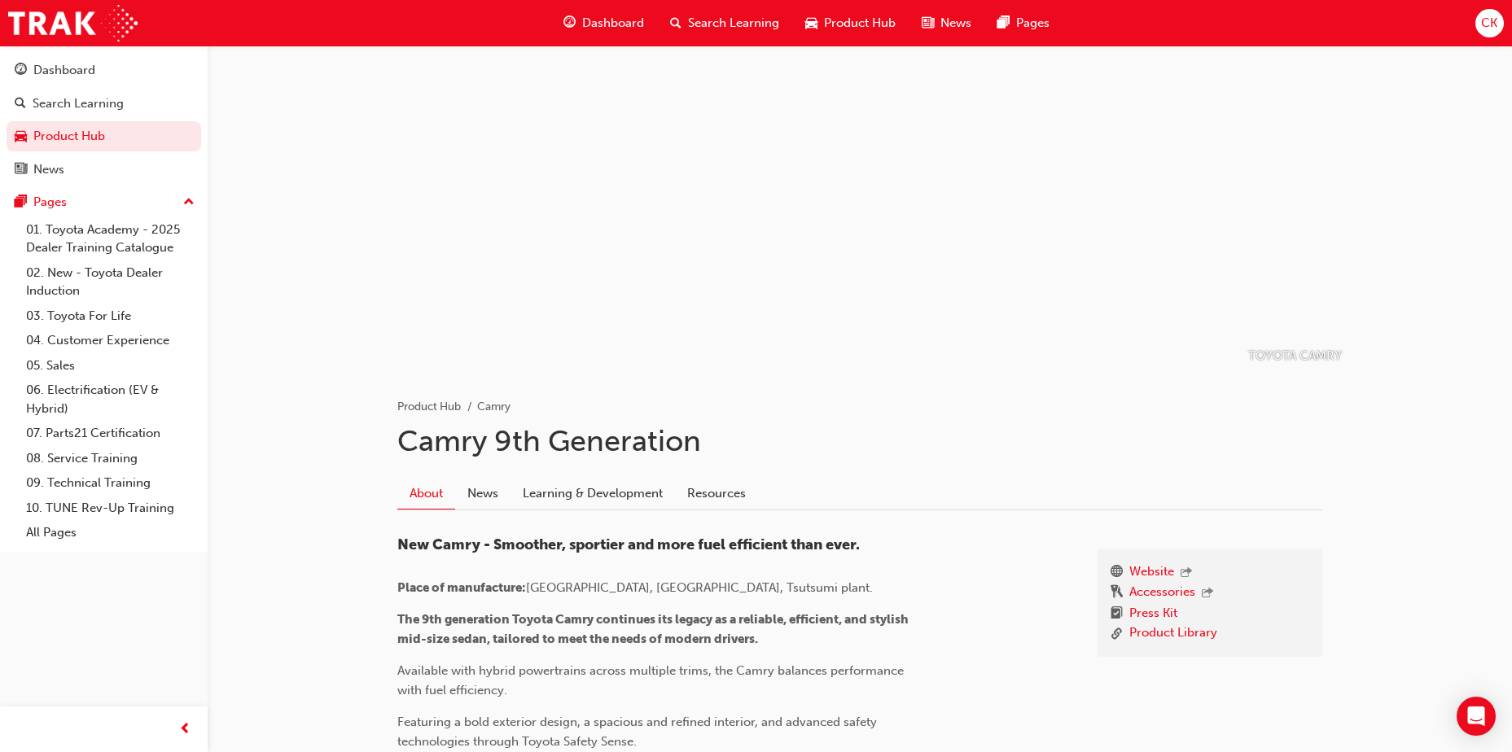
click at [743, 24] on span "Search Learning" at bounding box center [733, 23] width 91 height 19
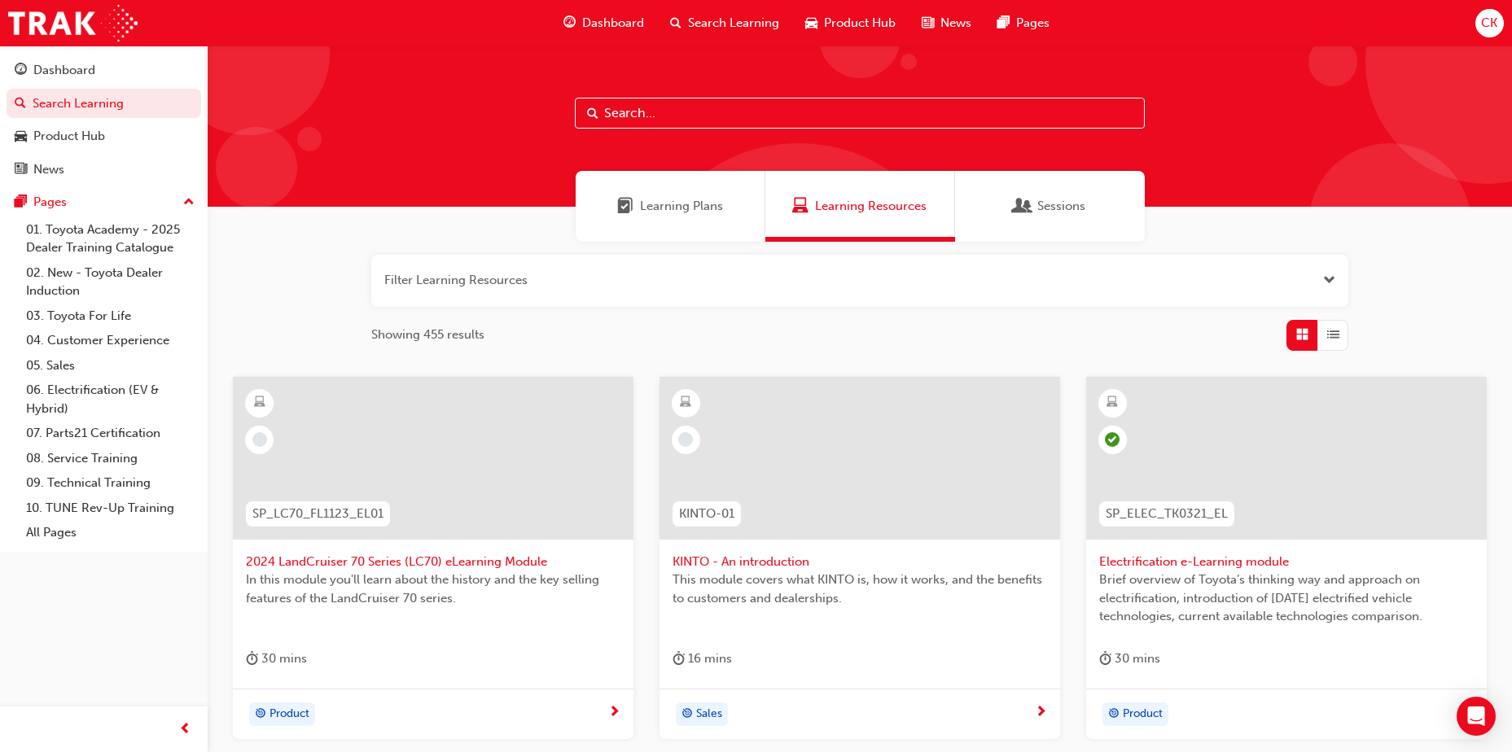
click at [826, 21] on span "Product Hub" at bounding box center [860, 23] width 72 height 19
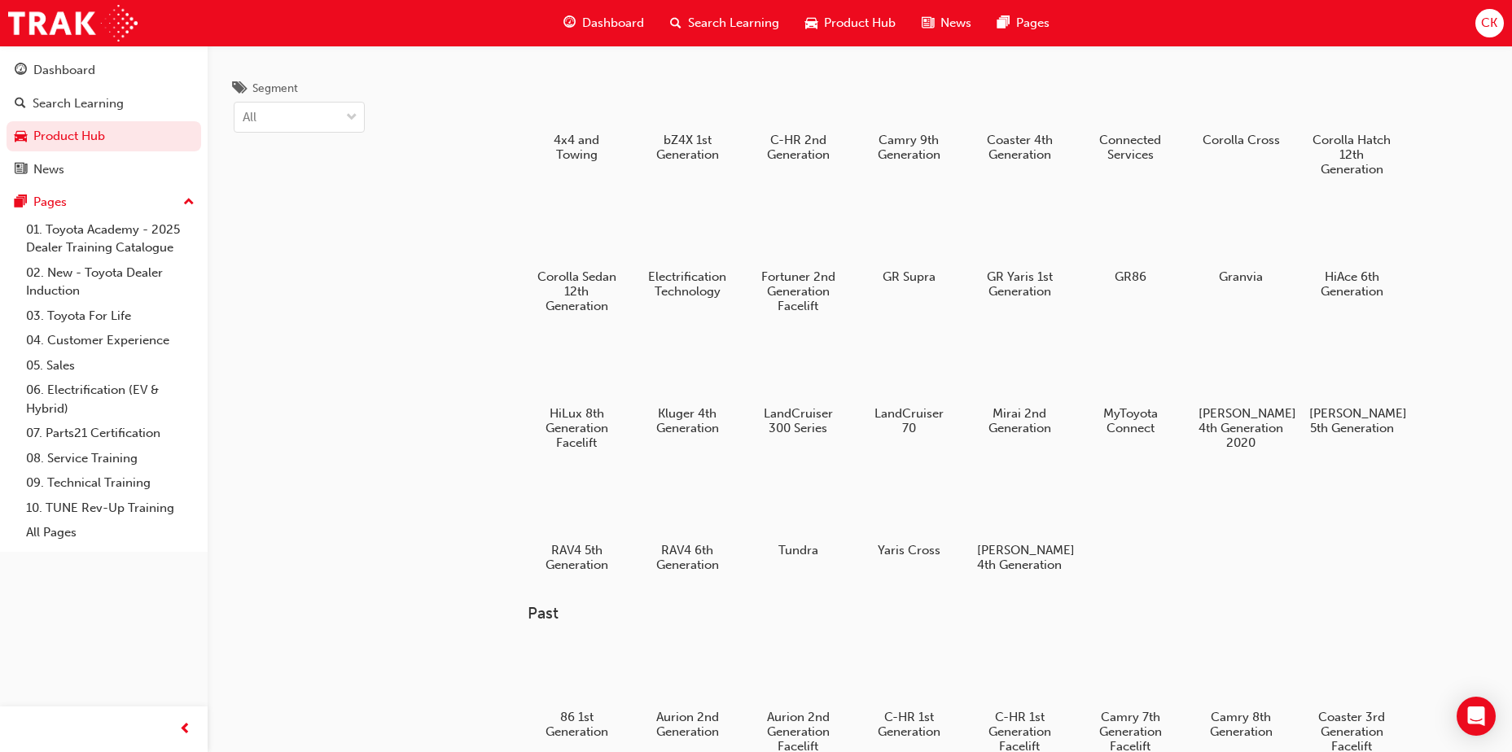
scroll to position [163, 0]
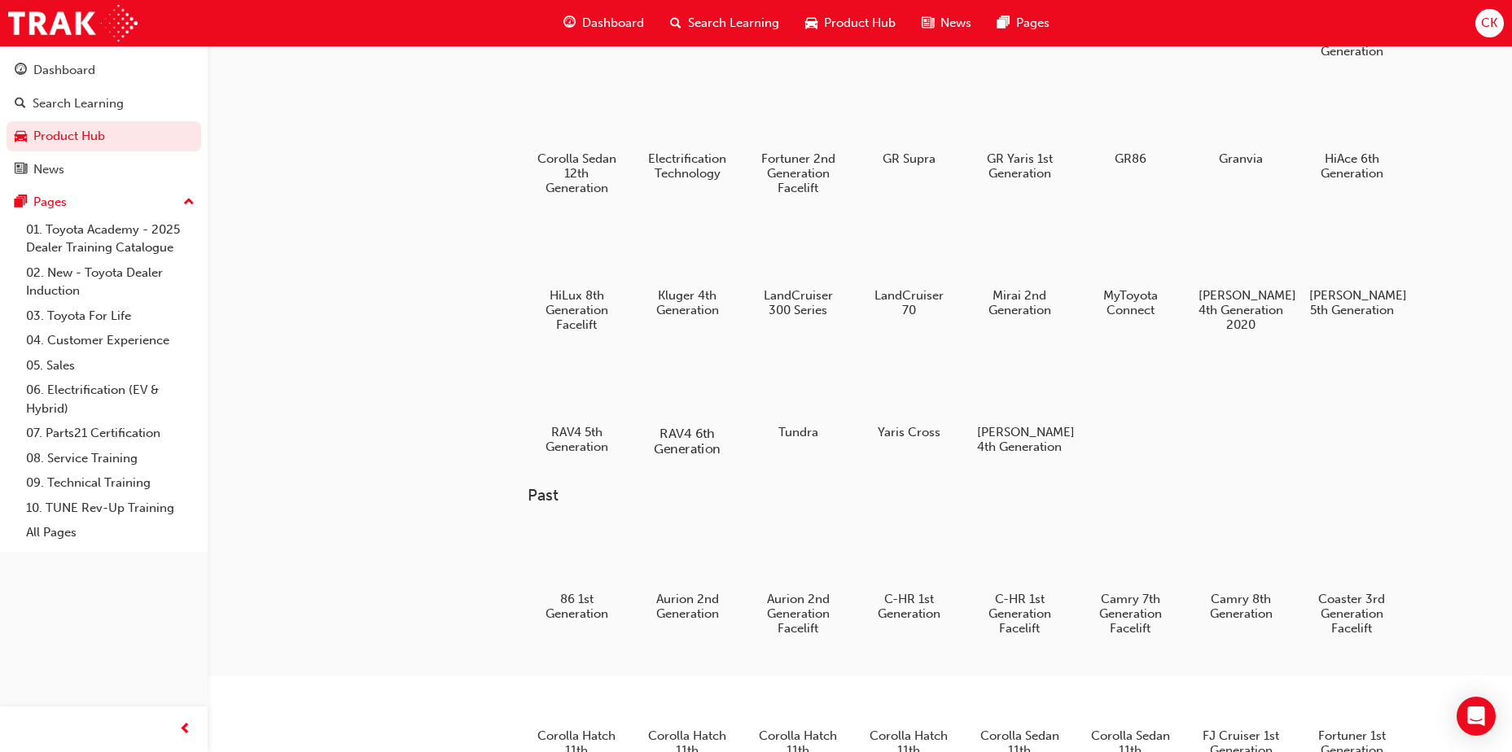
click at [688, 431] on h5 "RAV4 6th Generation" at bounding box center [688, 441] width 90 height 31
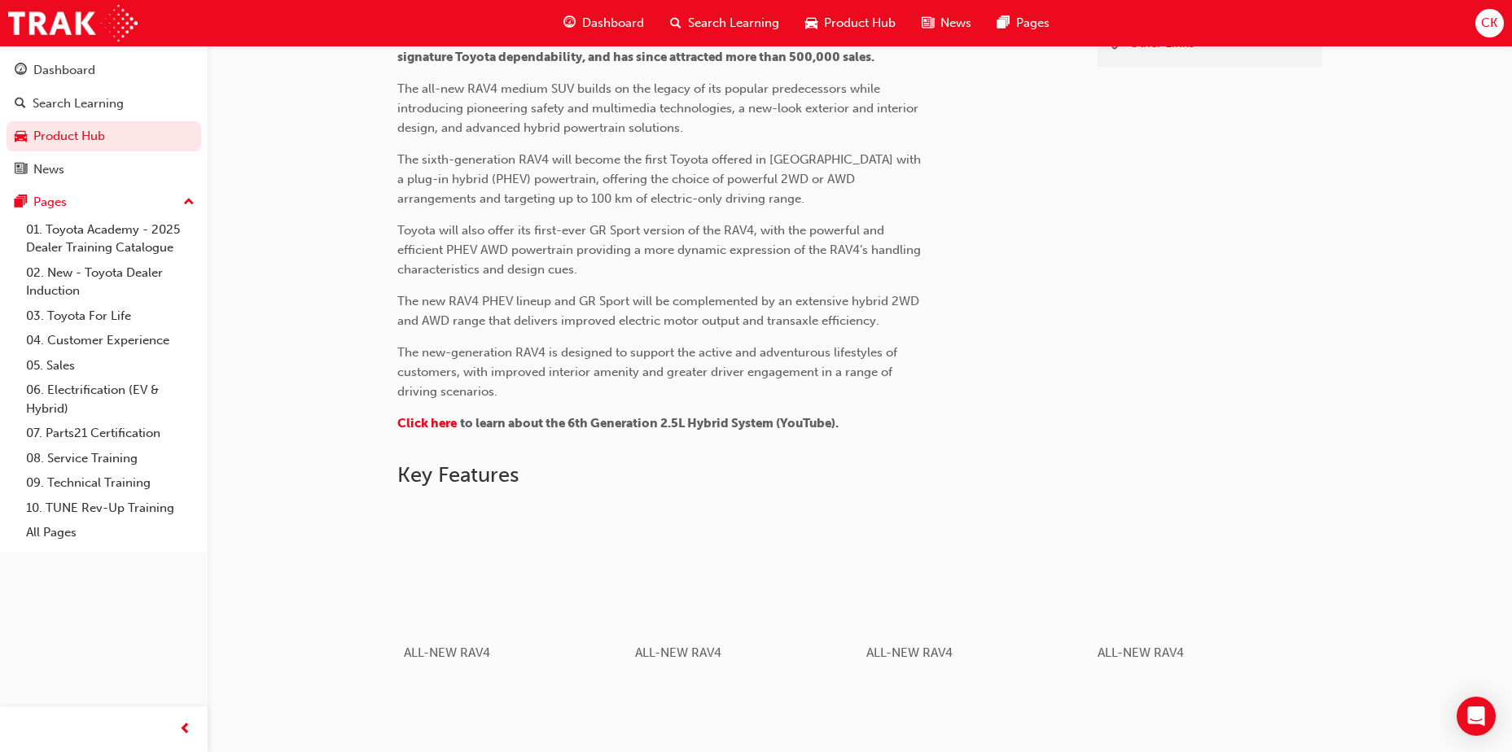
scroll to position [977, 0]
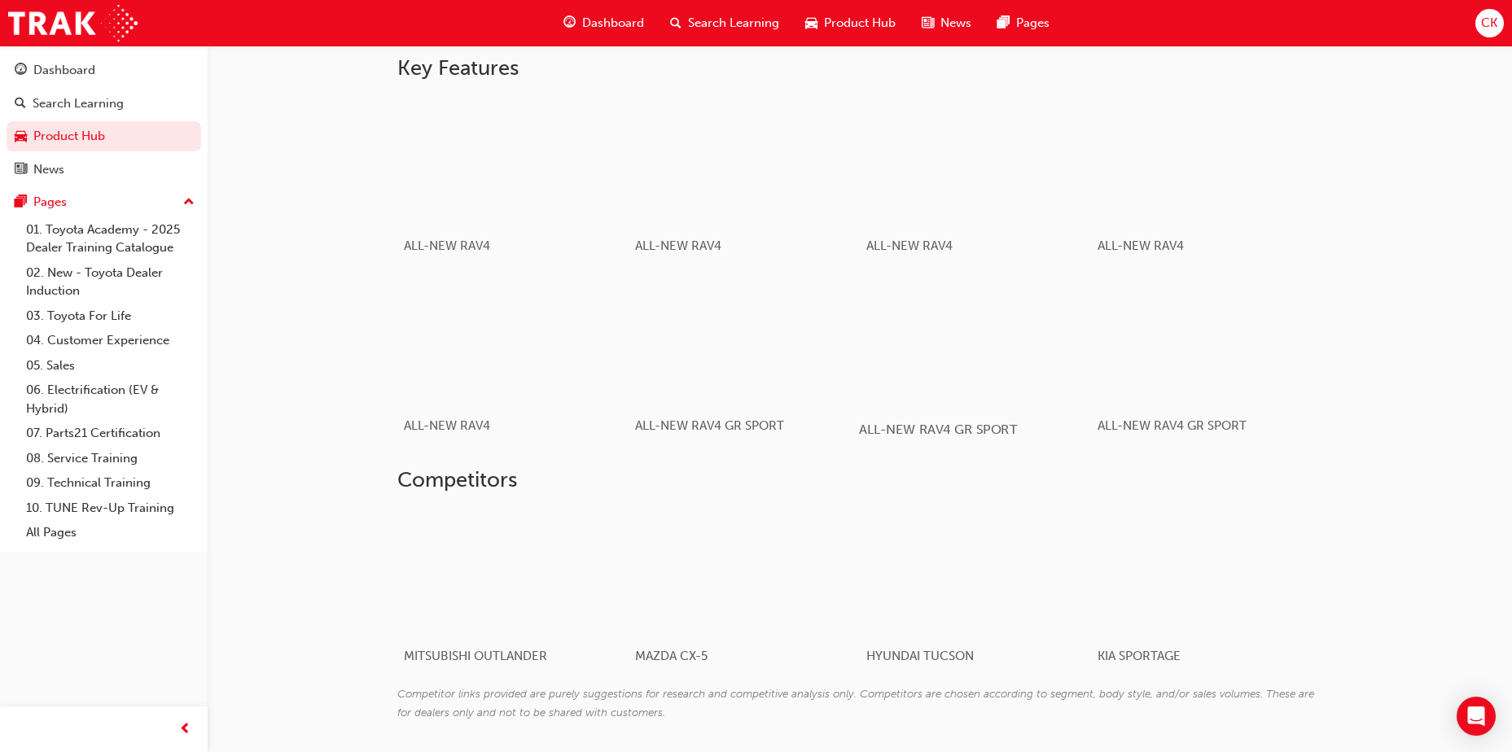
click at [1001, 366] on div "button" at bounding box center [975, 340] width 232 height 130
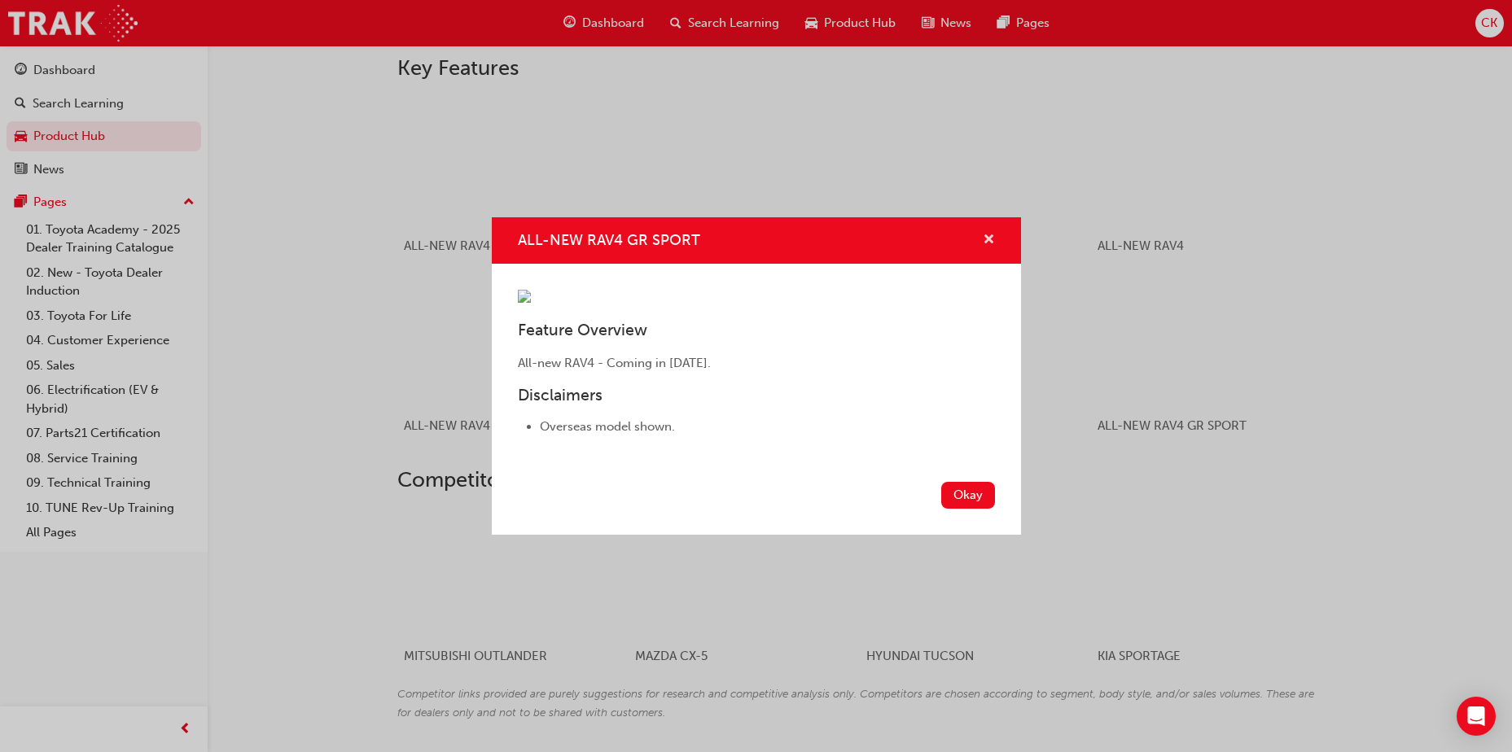
click at [993, 234] on span "cross-icon" at bounding box center [989, 241] width 12 height 15
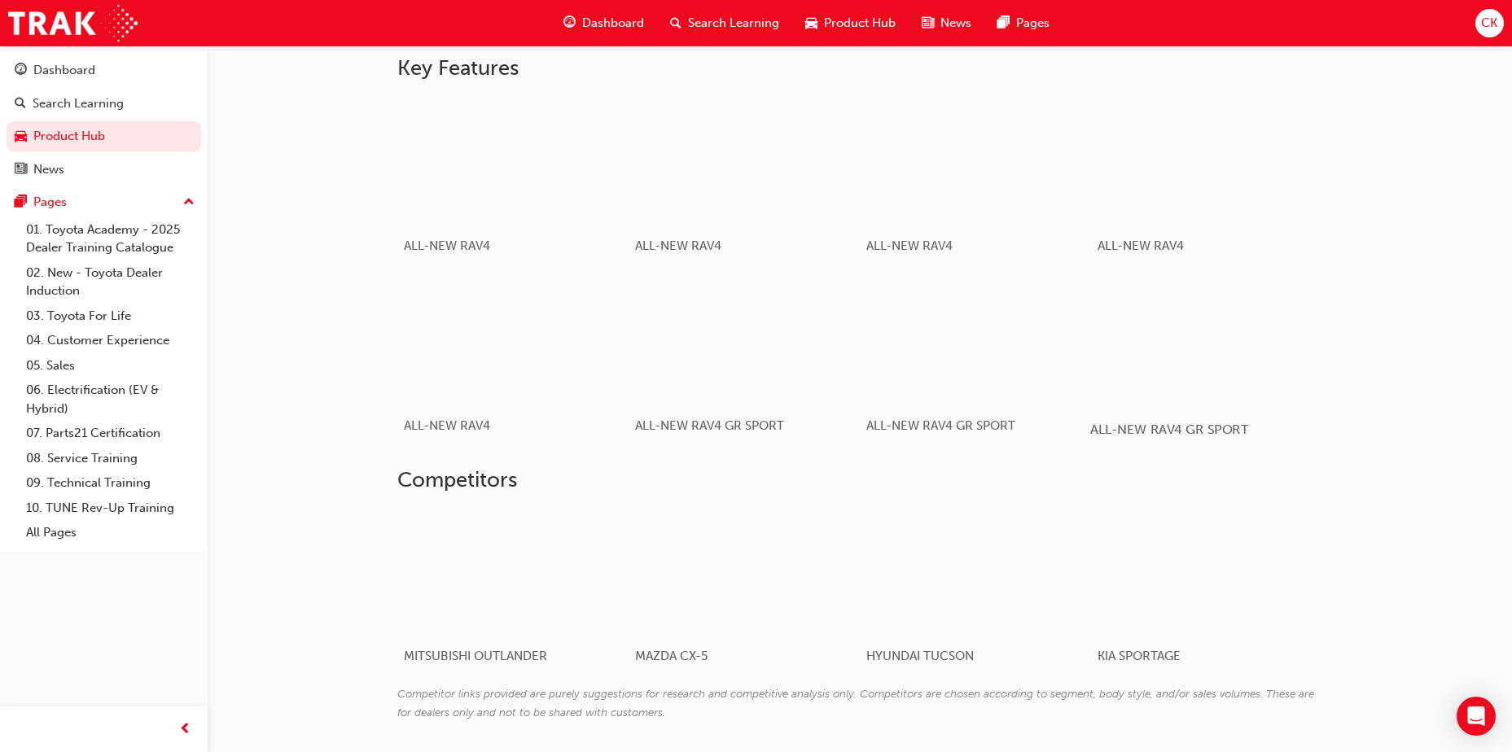
click at [1188, 332] on div "button" at bounding box center [1206, 340] width 232 height 130
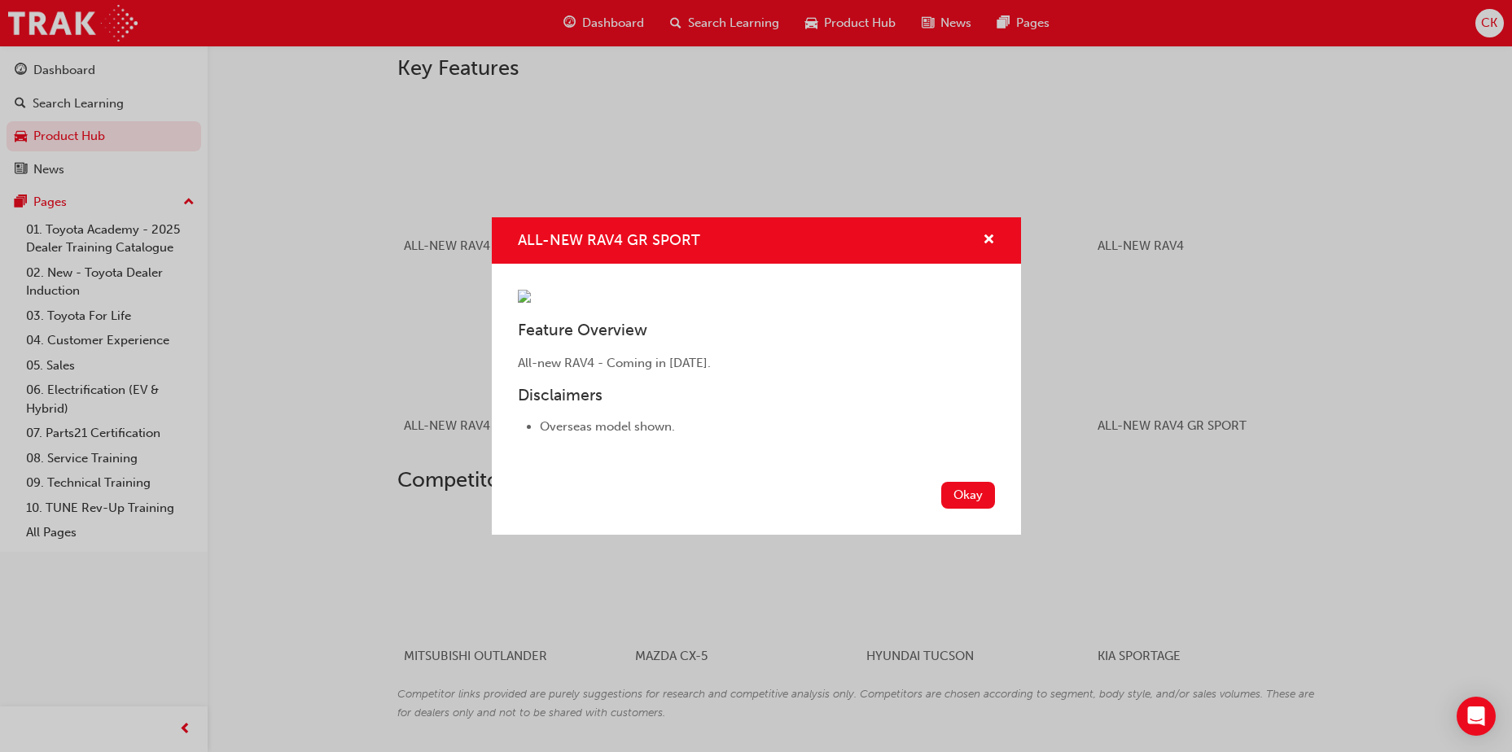
click at [996, 217] on div "ALL-NEW RAV4 GR SPORT" at bounding box center [756, 240] width 529 height 46
click at [993, 234] on span "cross-icon" at bounding box center [989, 241] width 12 height 15
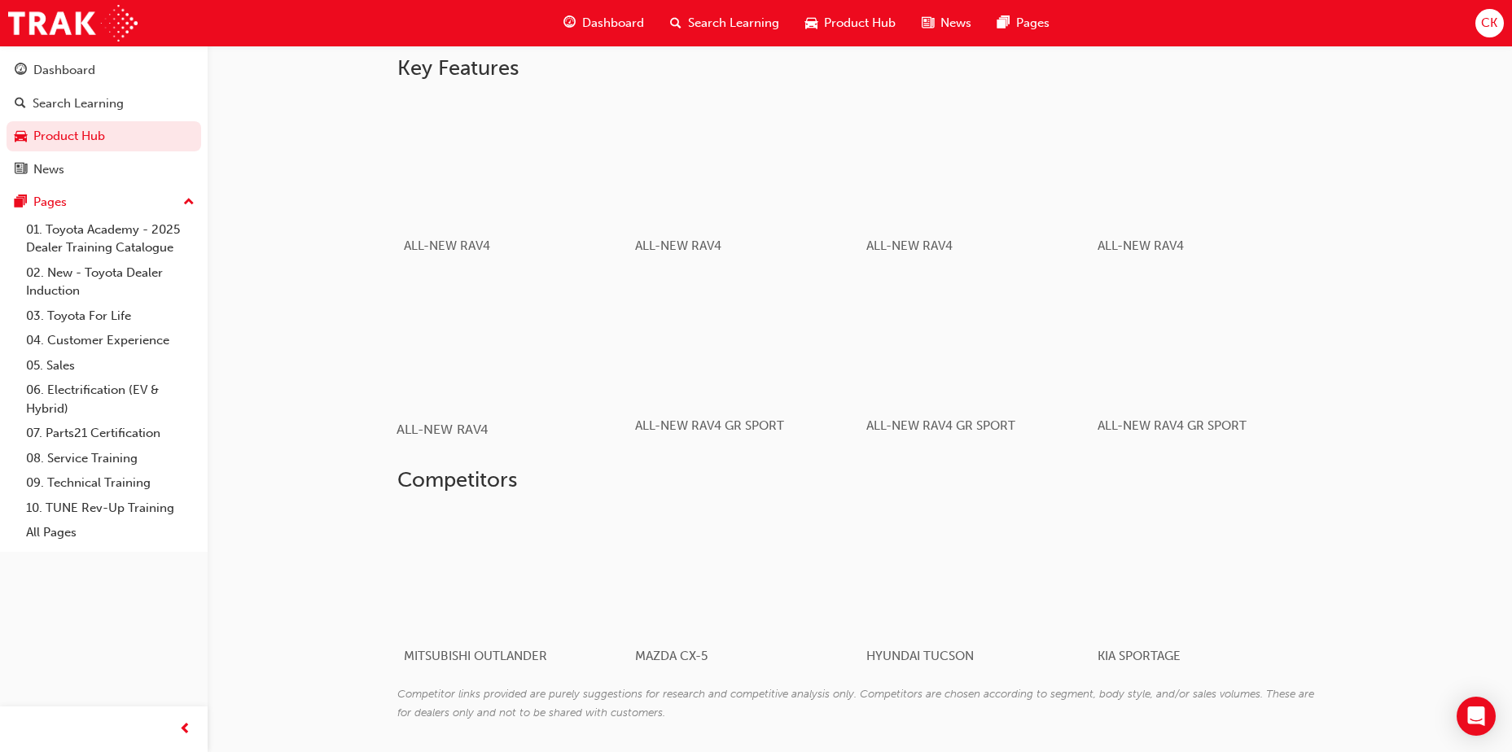
click at [533, 362] on div "button" at bounding box center [513, 340] width 232 height 130
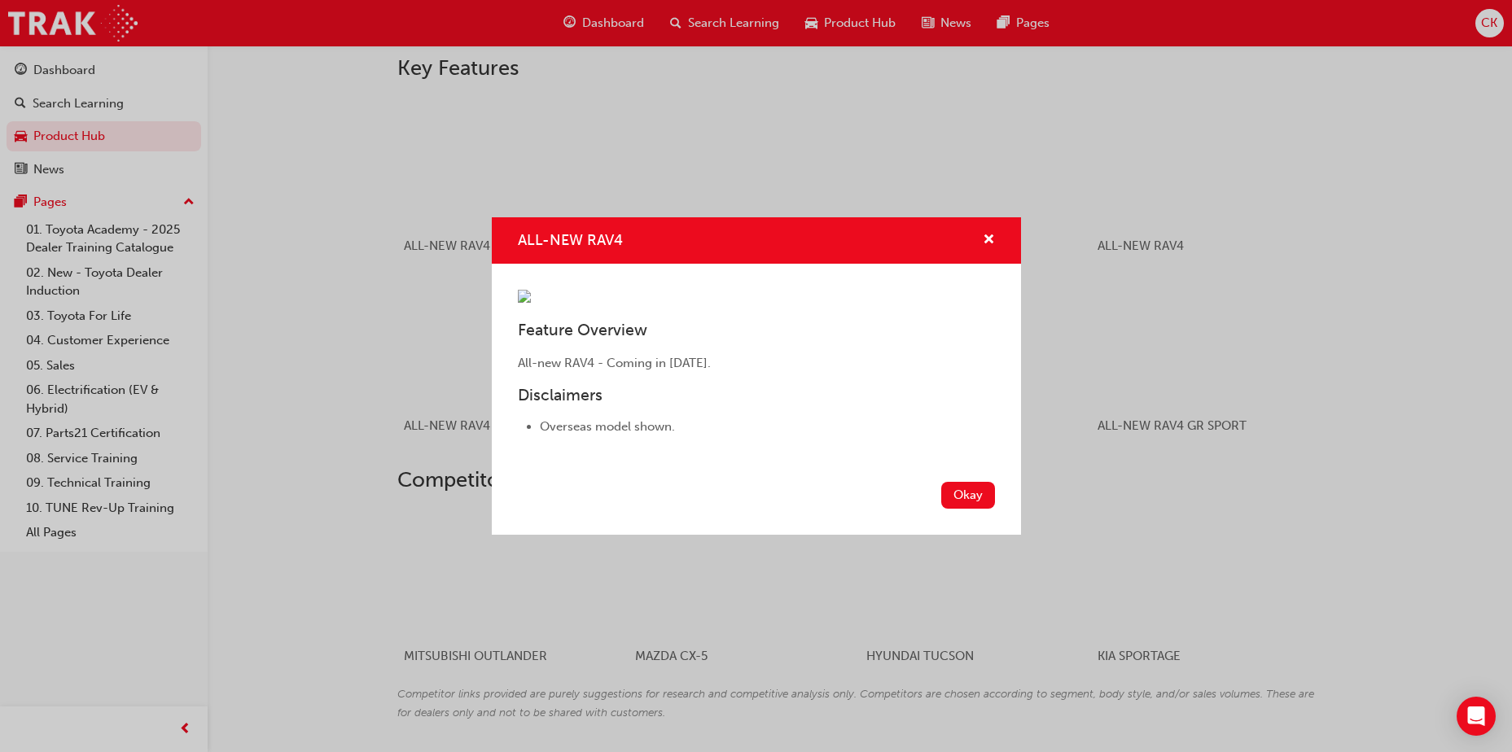
click at [1002, 217] on div "ALL-NEW RAV4" at bounding box center [756, 240] width 529 height 46
click at [991, 234] on span "cross-icon" at bounding box center [989, 241] width 12 height 15
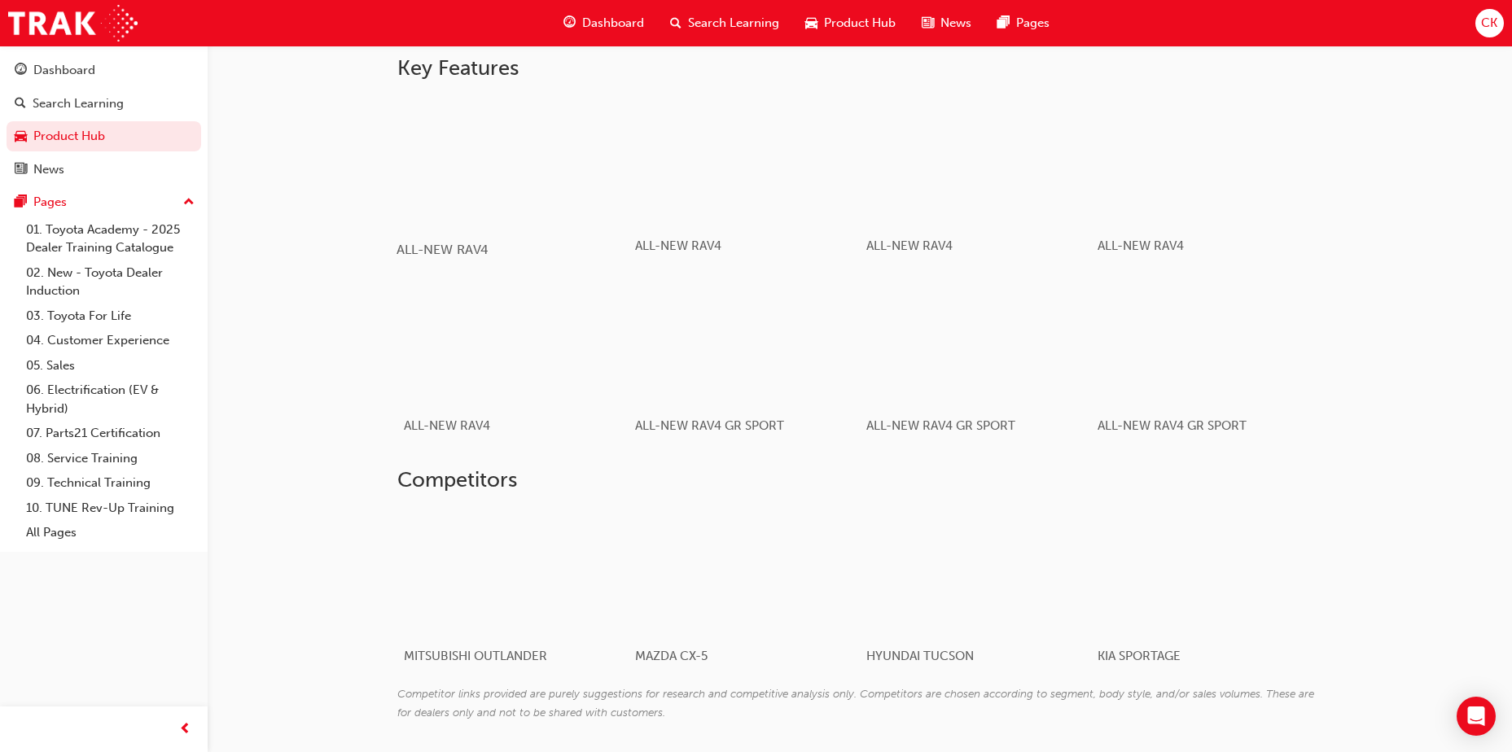
click at [486, 149] on div "button" at bounding box center [513, 160] width 232 height 130
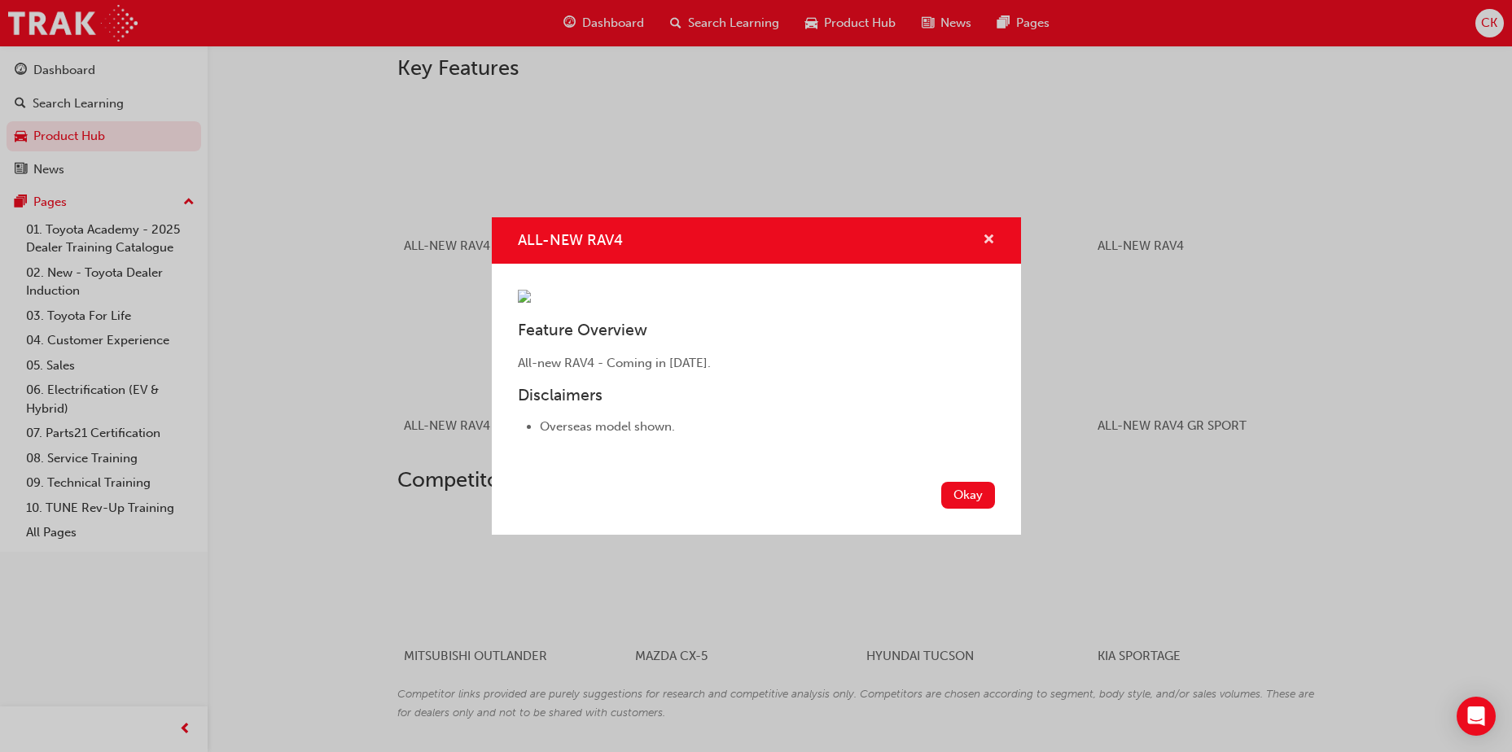
click at [990, 234] on span "cross-icon" at bounding box center [989, 241] width 12 height 15
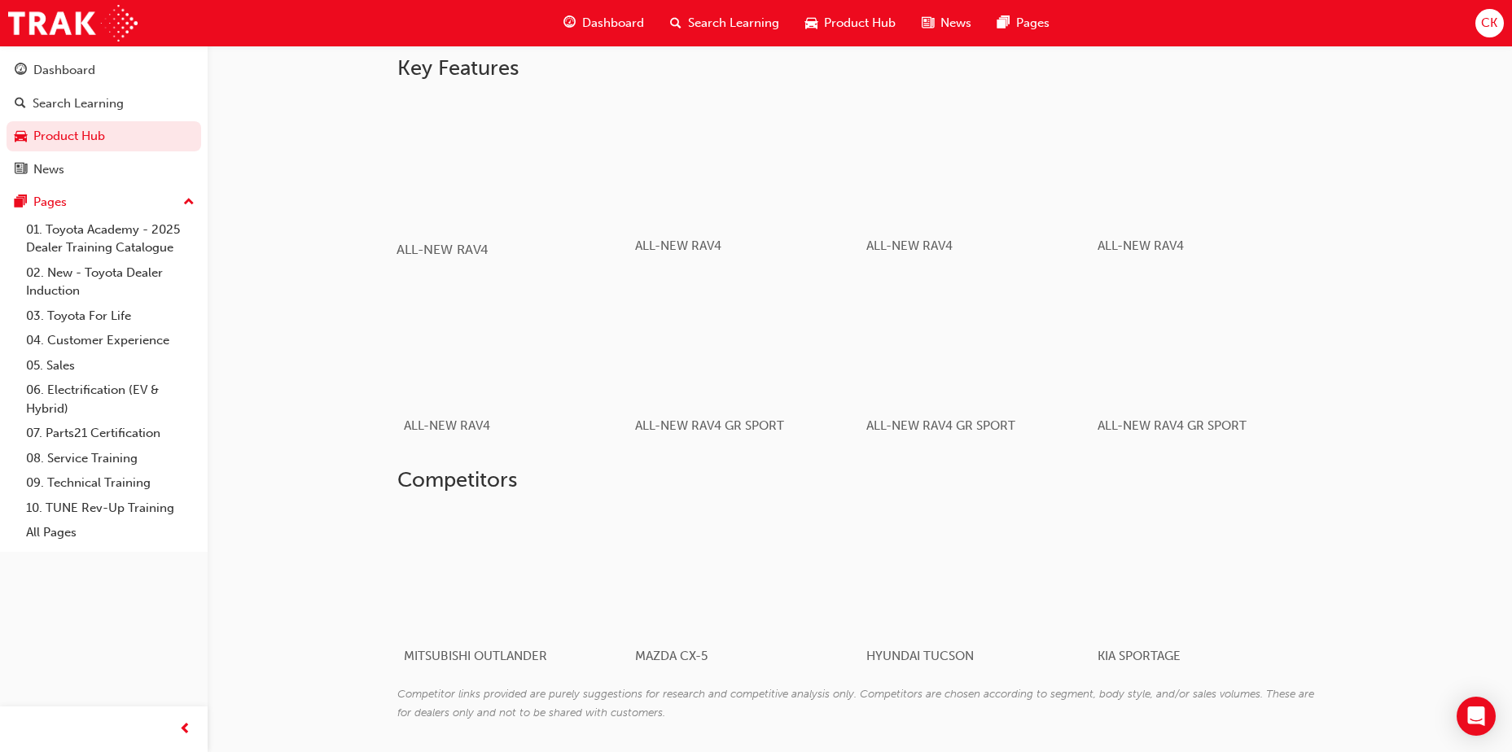
click at [565, 156] on div "button" at bounding box center [513, 160] width 232 height 130
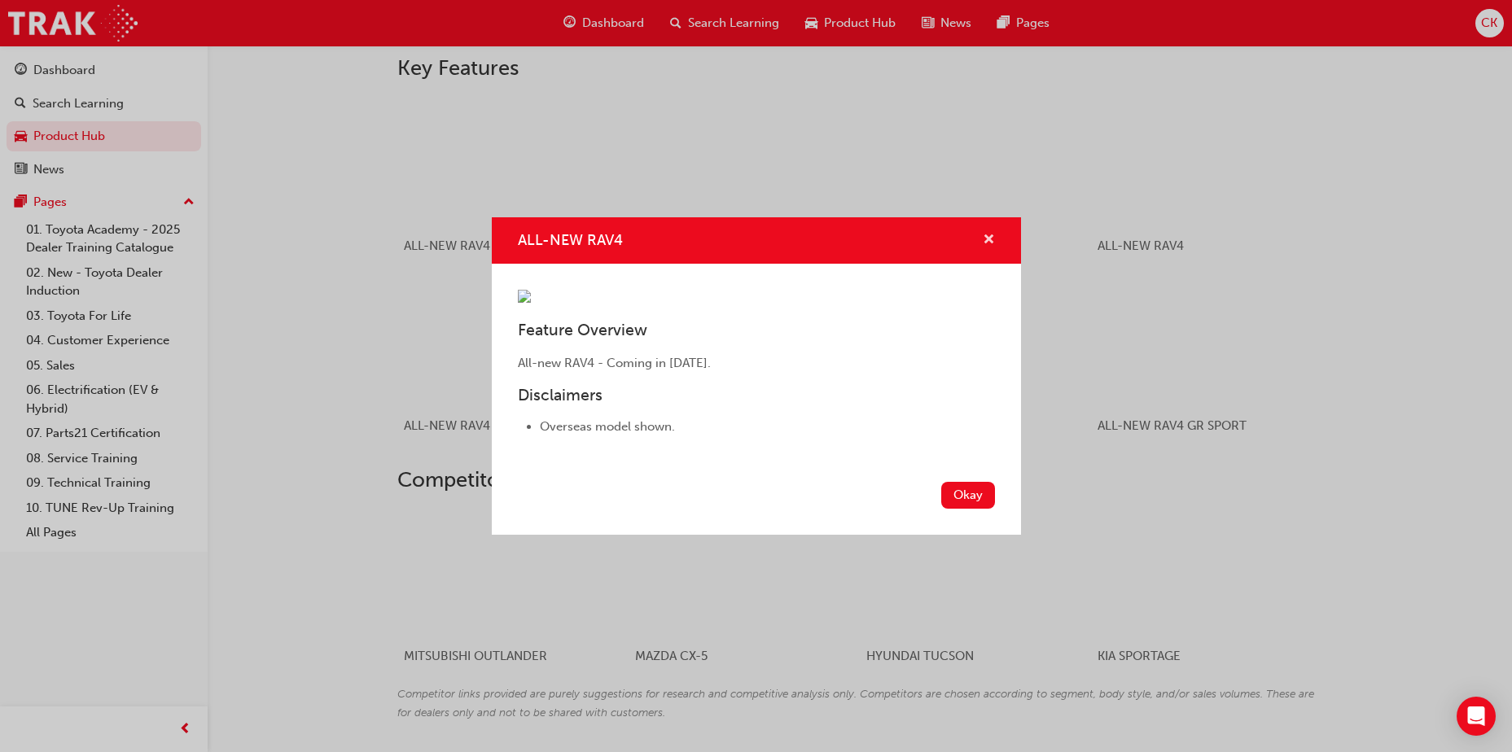
click at [993, 234] on span "cross-icon" at bounding box center [989, 241] width 12 height 15
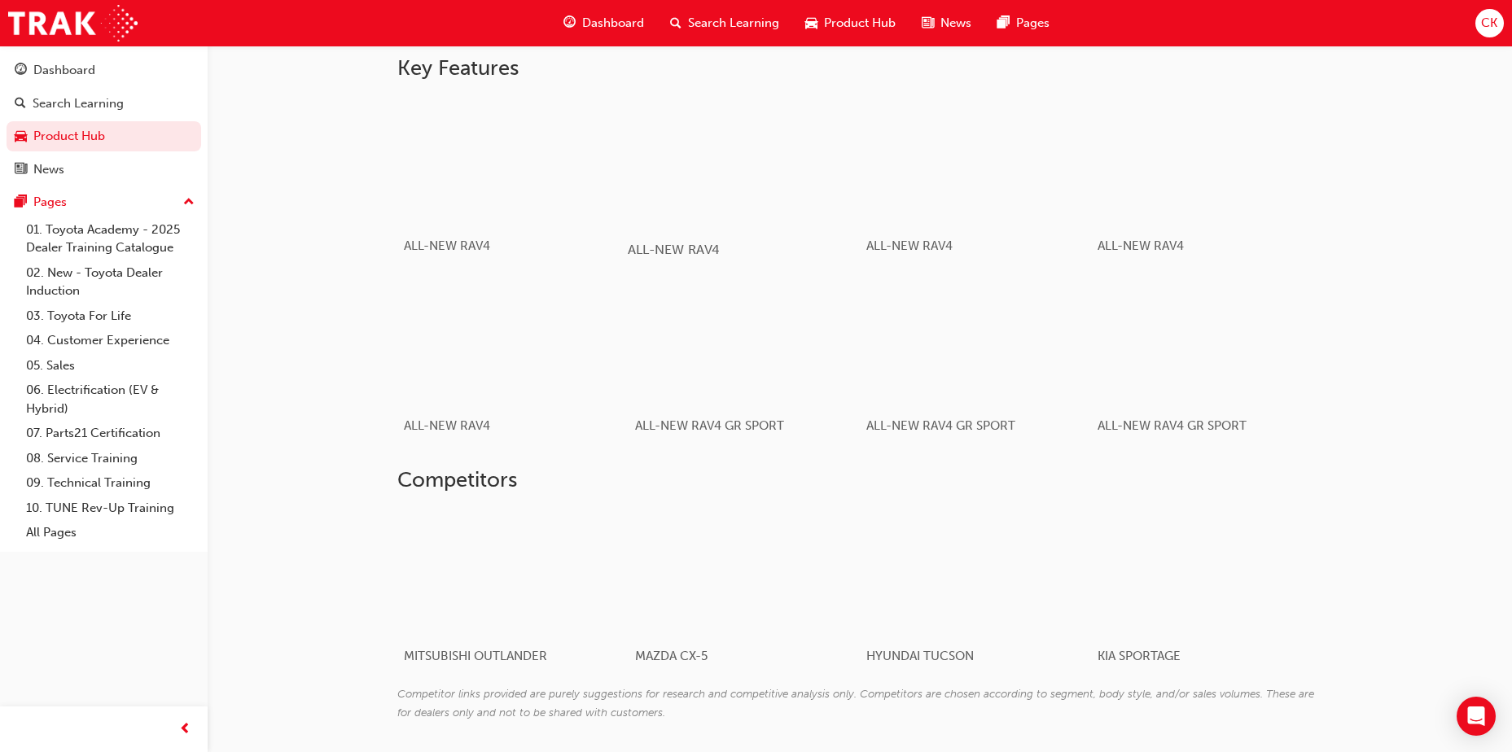
click at [719, 168] on div "button" at bounding box center [744, 160] width 232 height 130
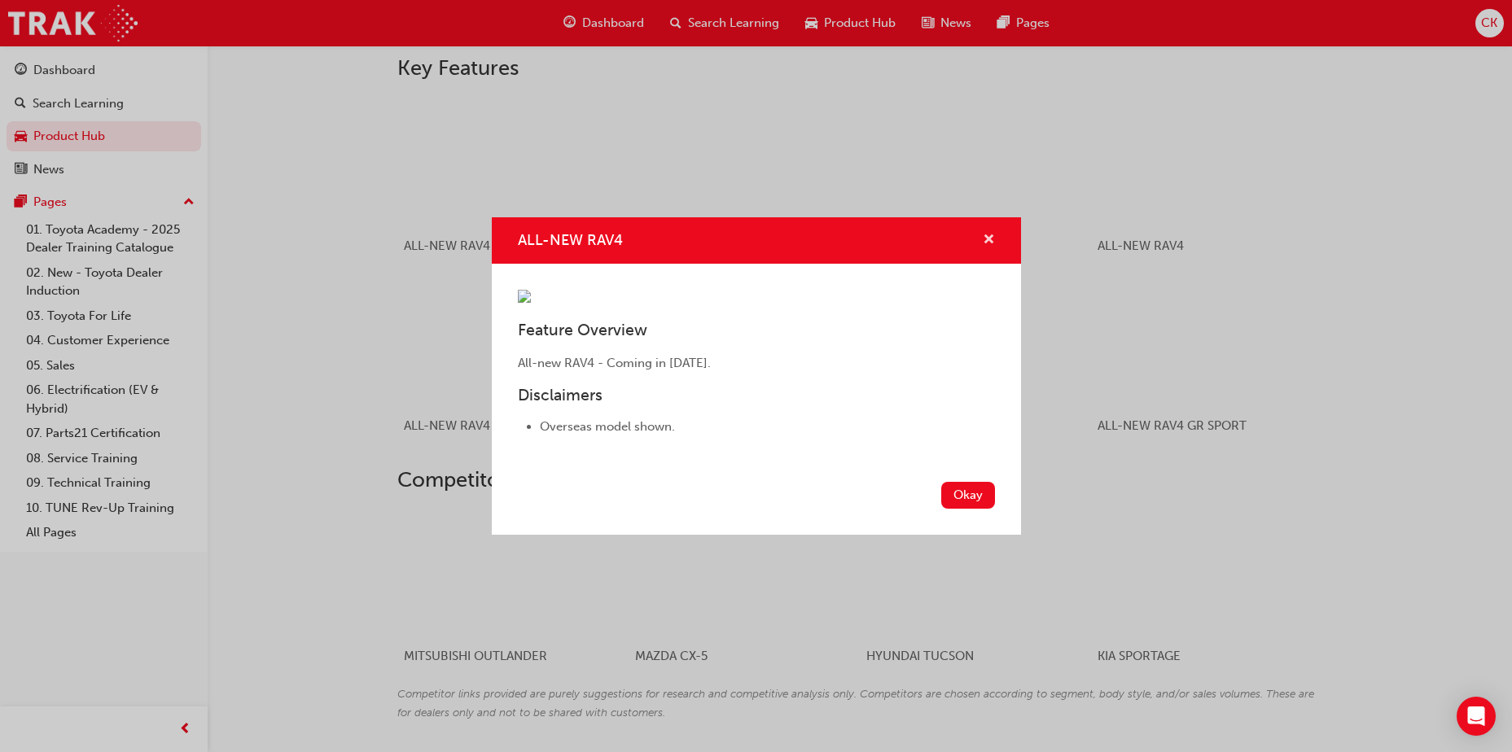
click at [994, 234] on span "cross-icon" at bounding box center [989, 241] width 12 height 15
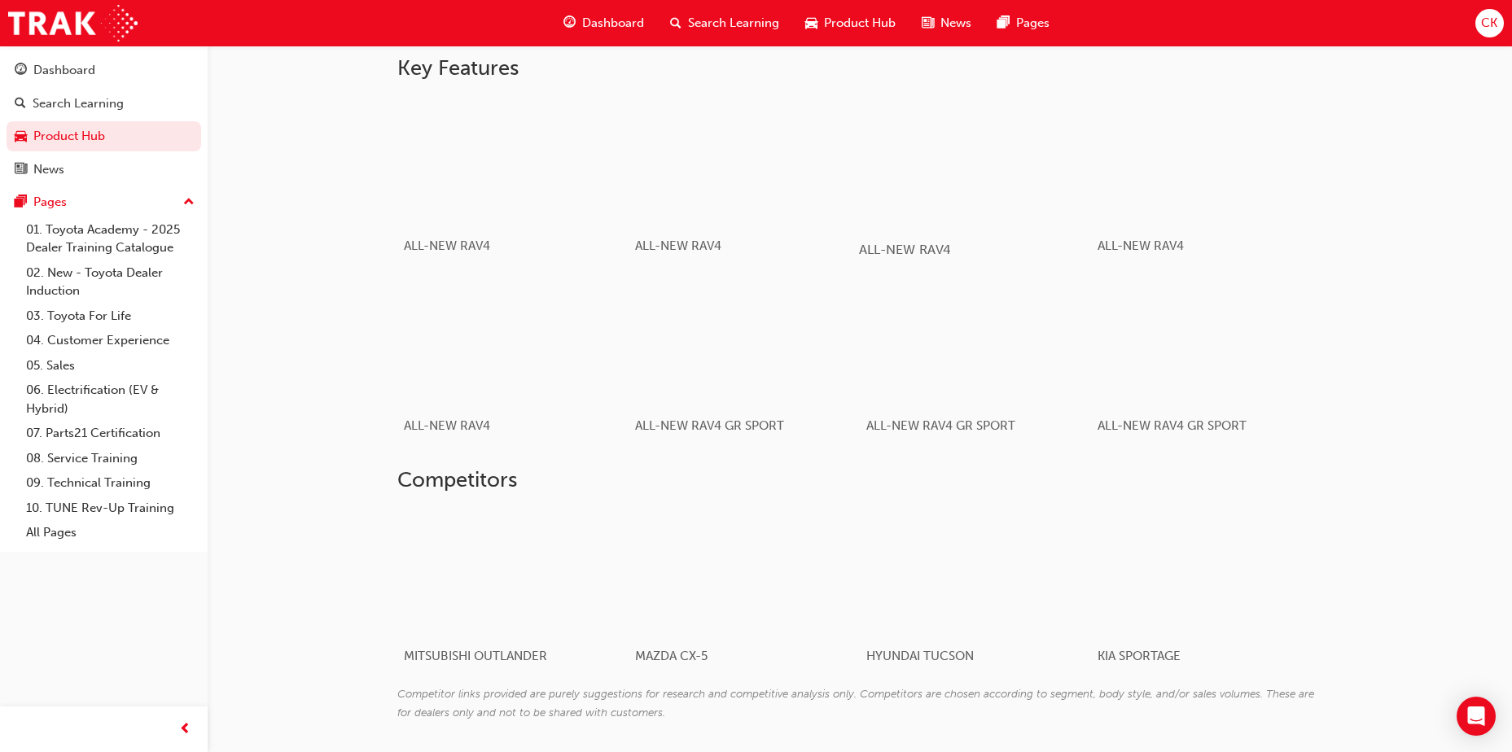
click at [971, 182] on div "button" at bounding box center [975, 160] width 232 height 130
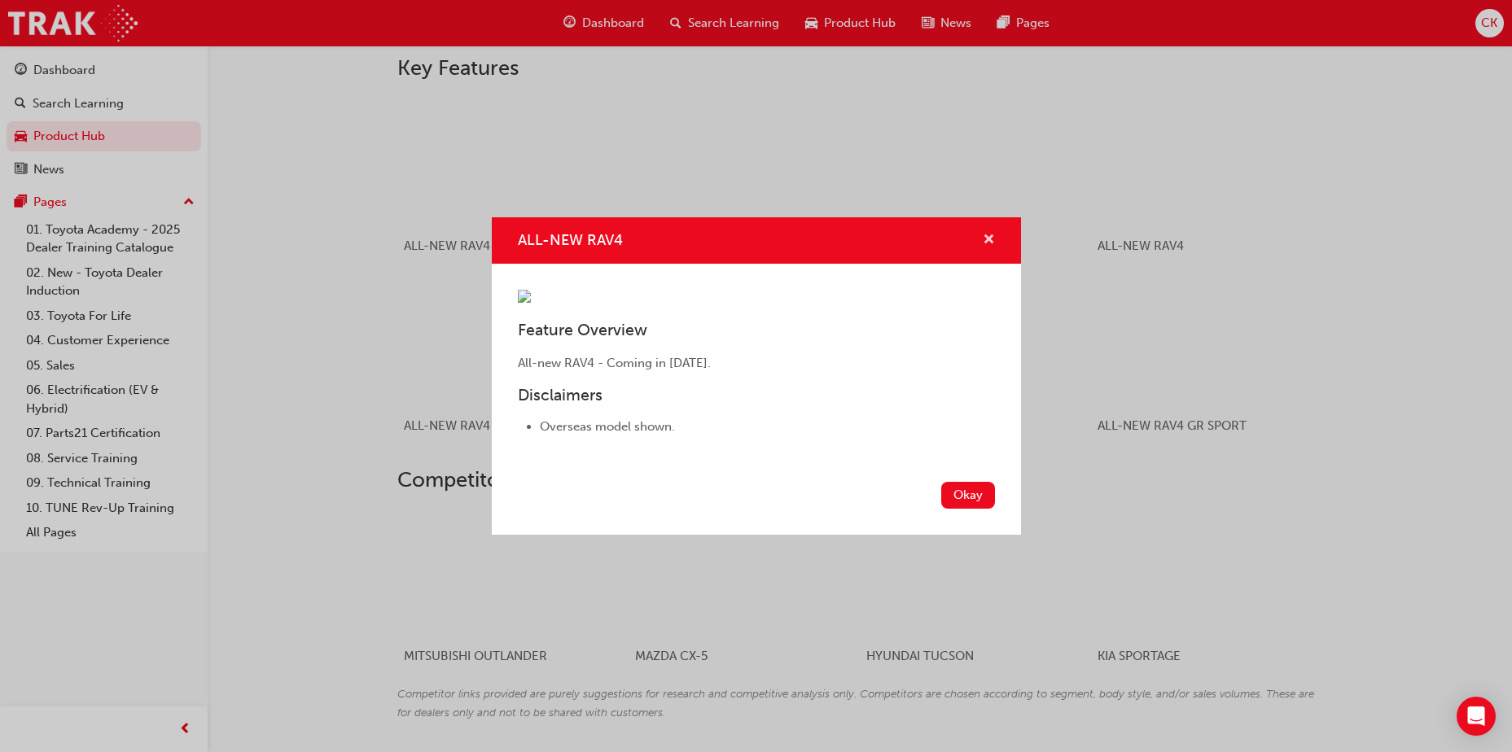
click at [990, 234] on span "cross-icon" at bounding box center [989, 241] width 12 height 15
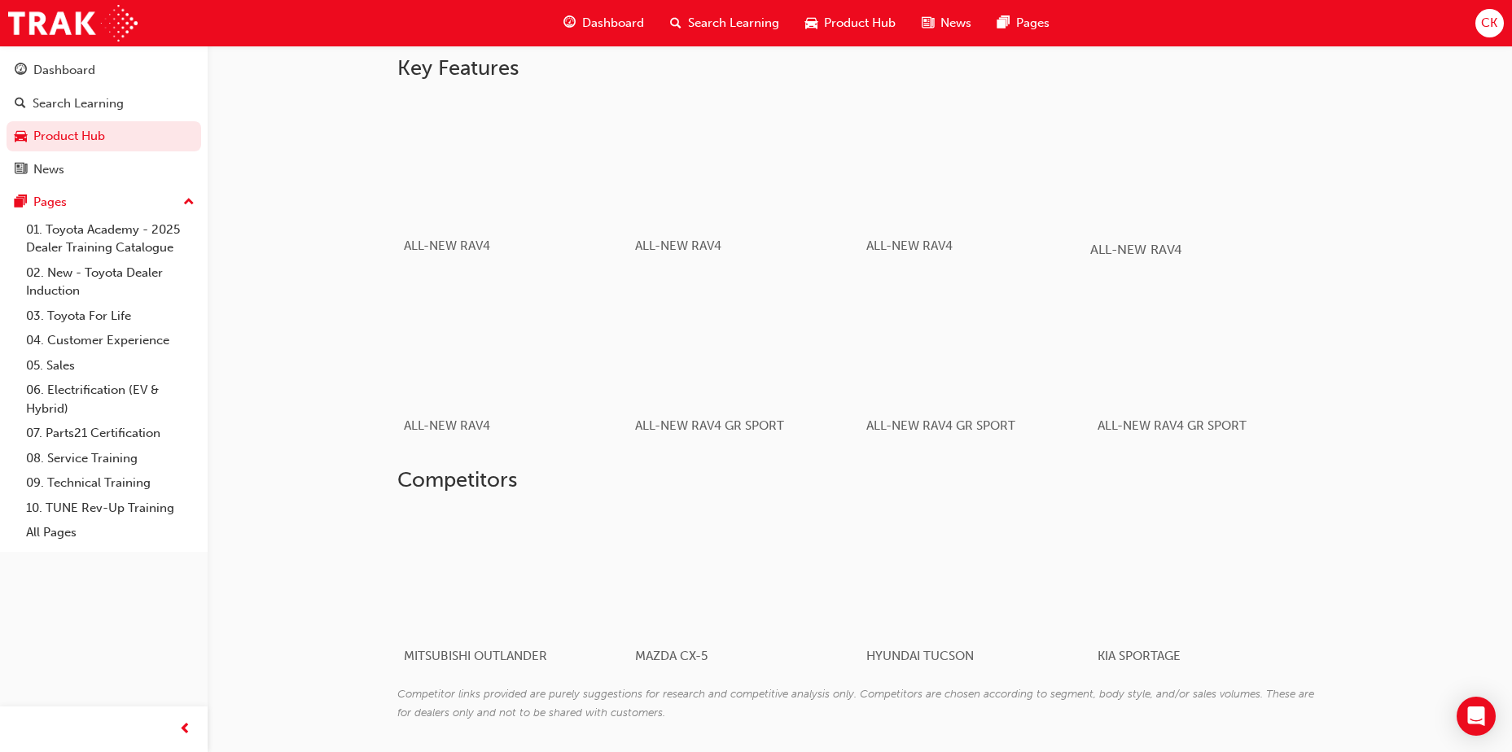
click at [1180, 191] on div "button" at bounding box center [1206, 160] width 232 height 130
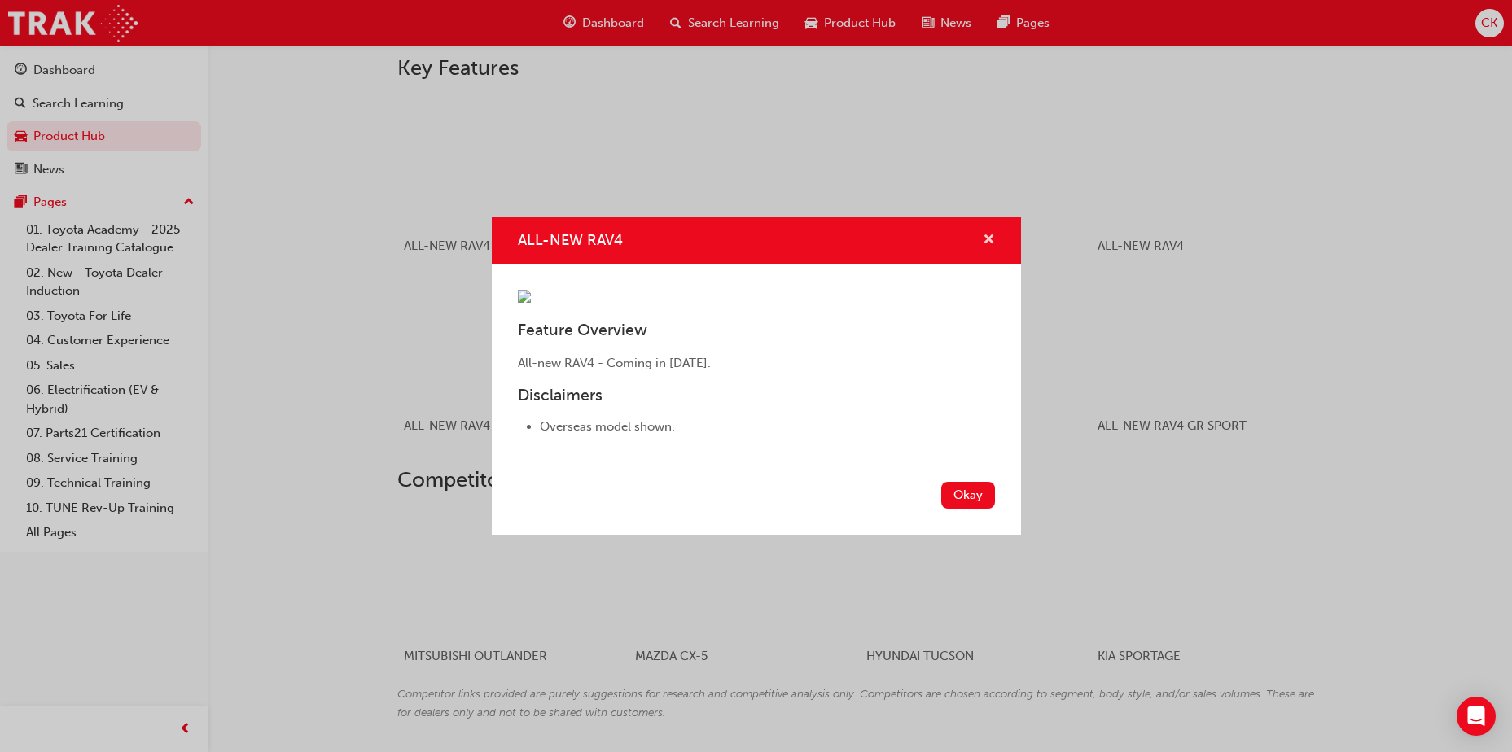
click at [989, 234] on span "cross-icon" at bounding box center [989, 241] width 12 height 15
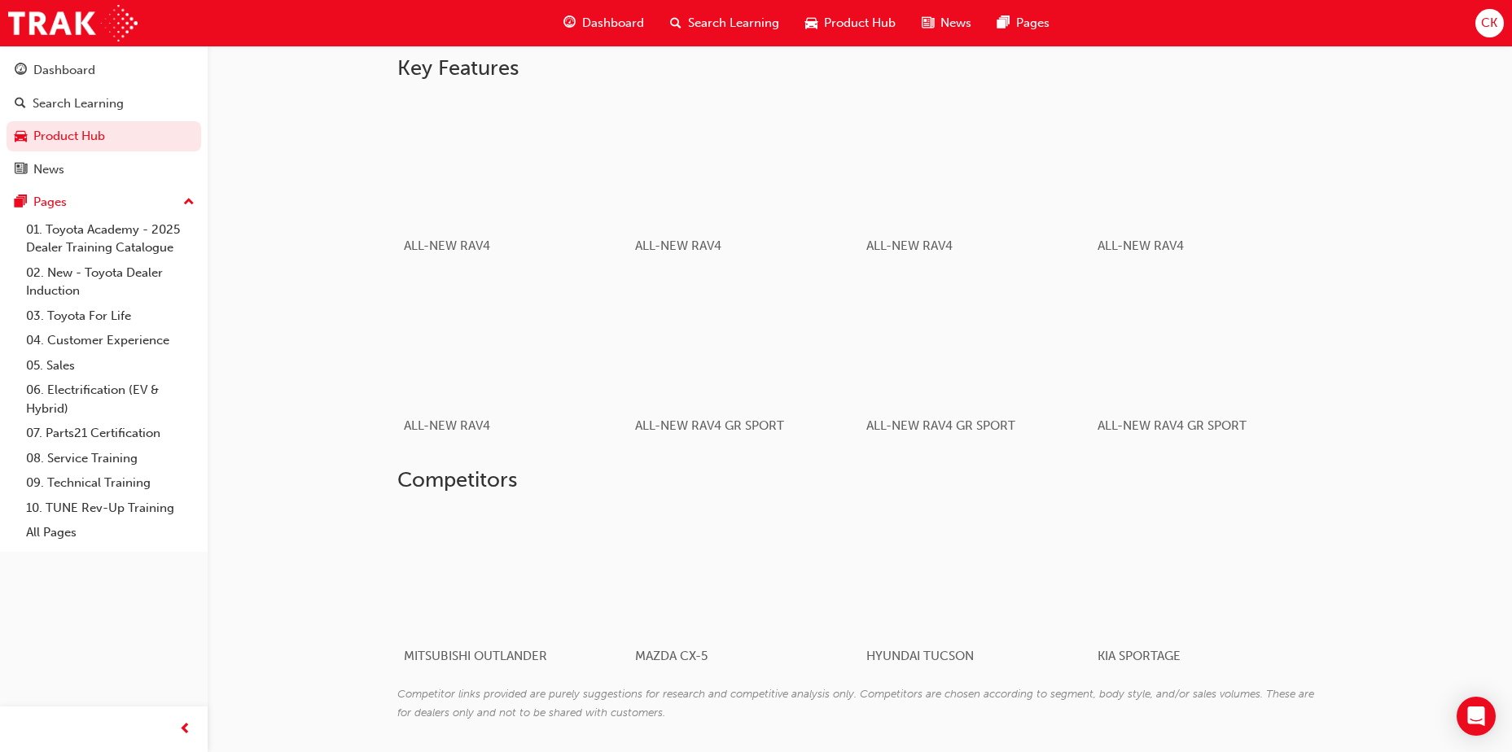
click at [844, 15] on span "Product Hub" at bounding box center [860, 23] width 72 height 19
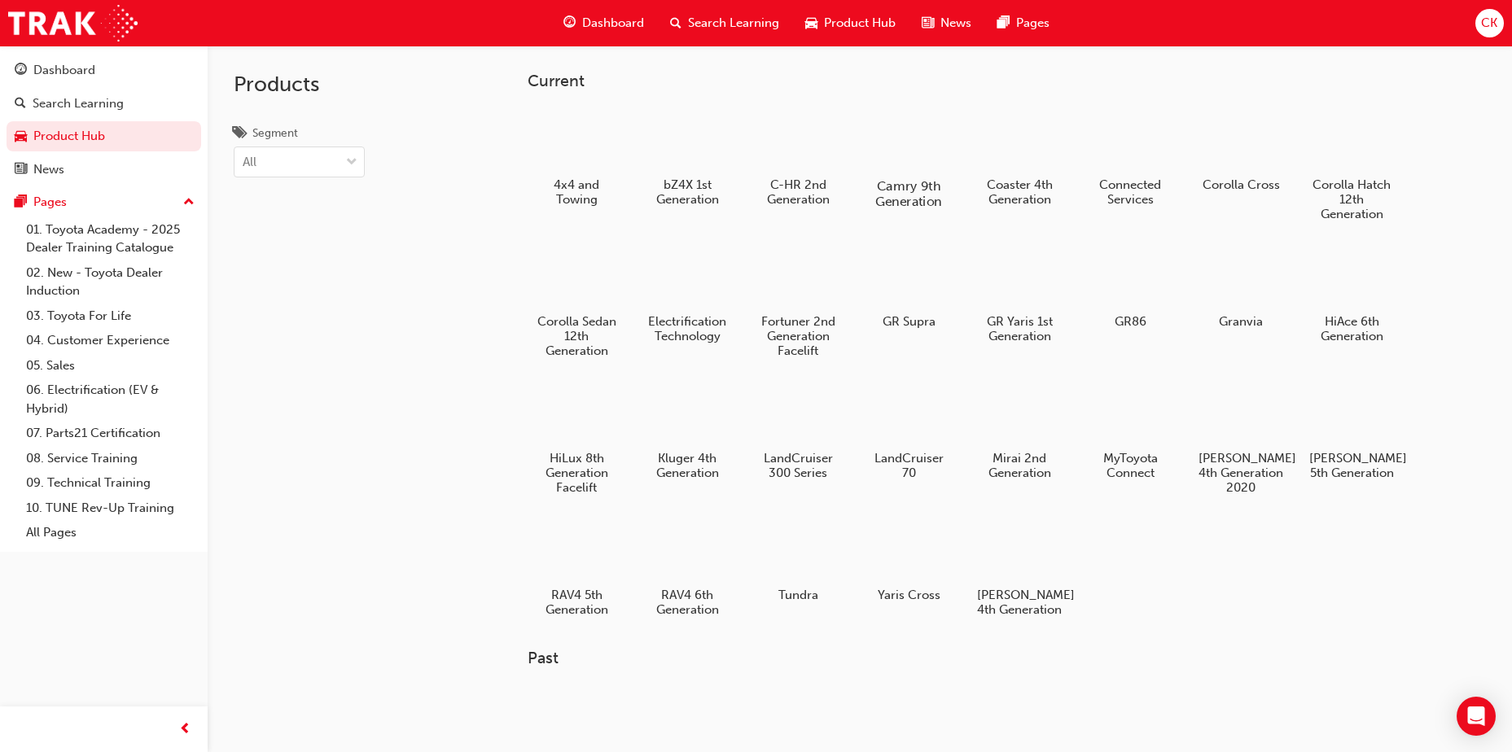
click at [913, 147] on div at bounding box center [909, 139] width 90 height 64
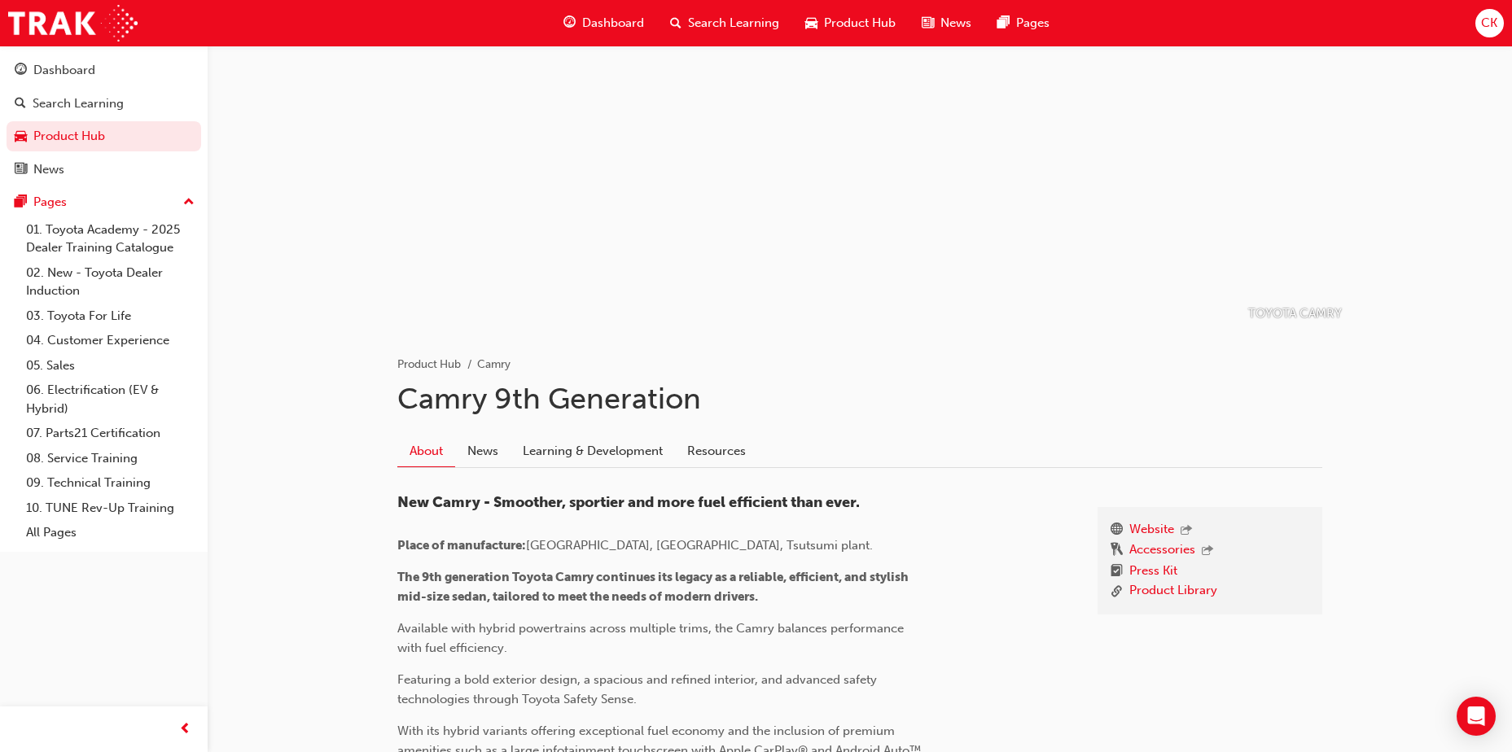
scroll to position [81, 0]
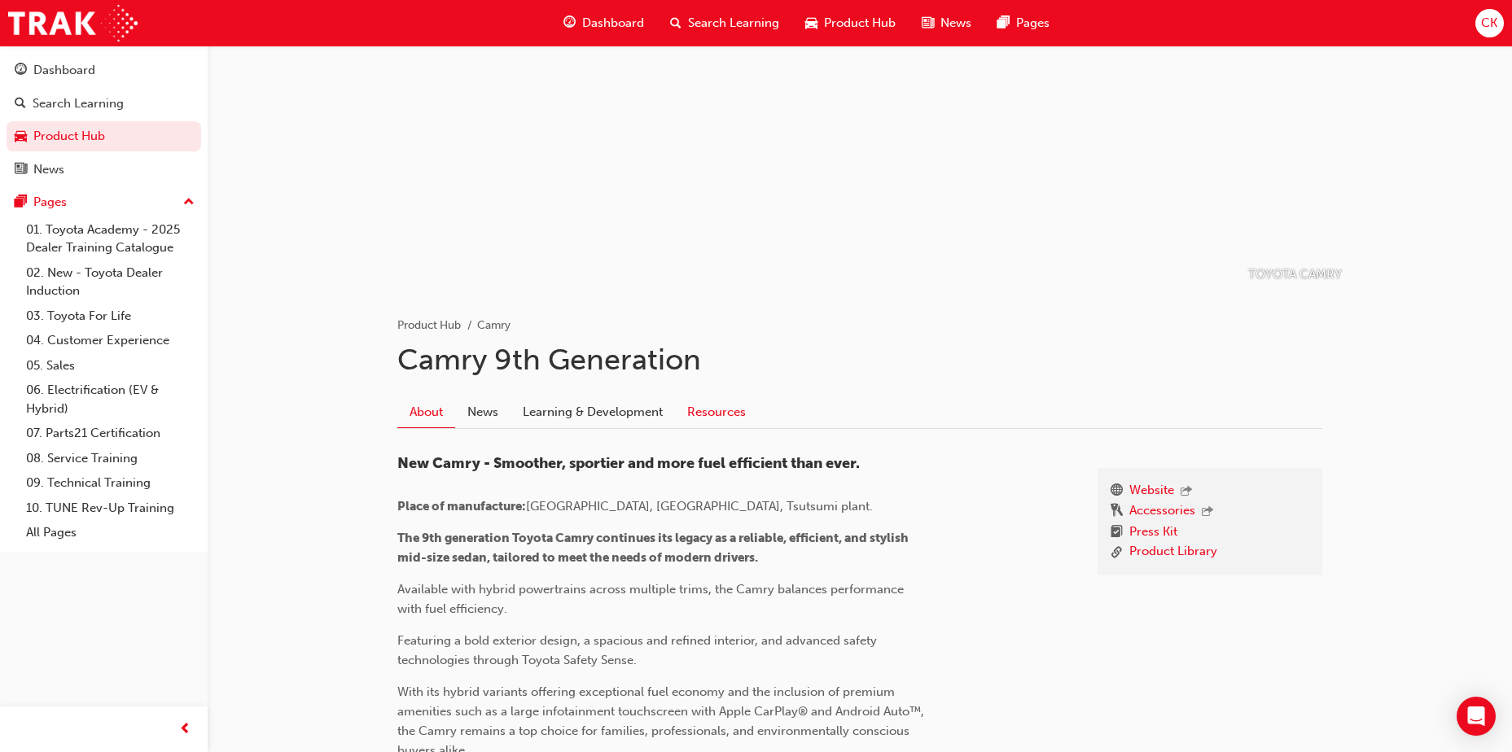
click at [708, 415] on link "Resources" at bounding box center [716, 412] width 83 height 31
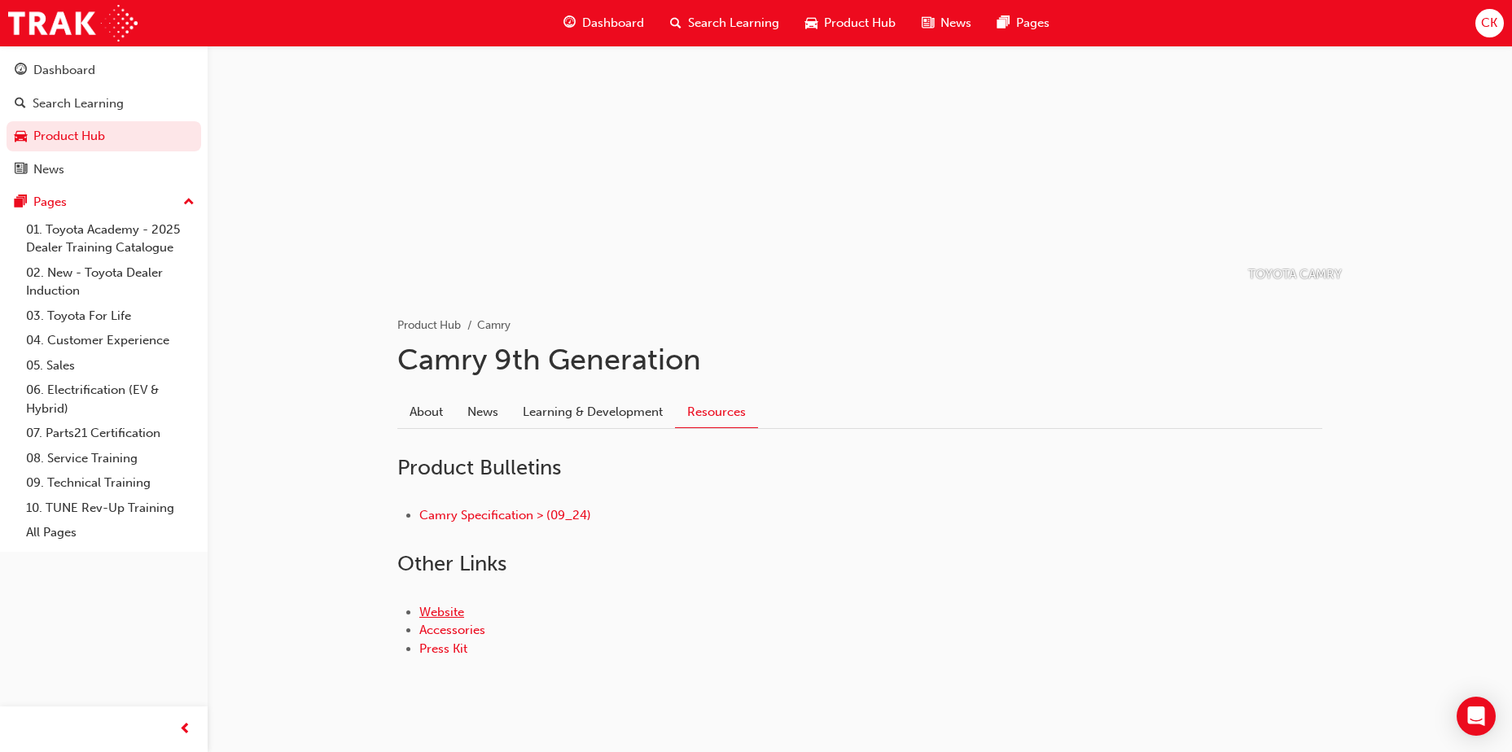
click at [437, 613] on link "Website" at bounding box center [441, 612] width 45 height 15
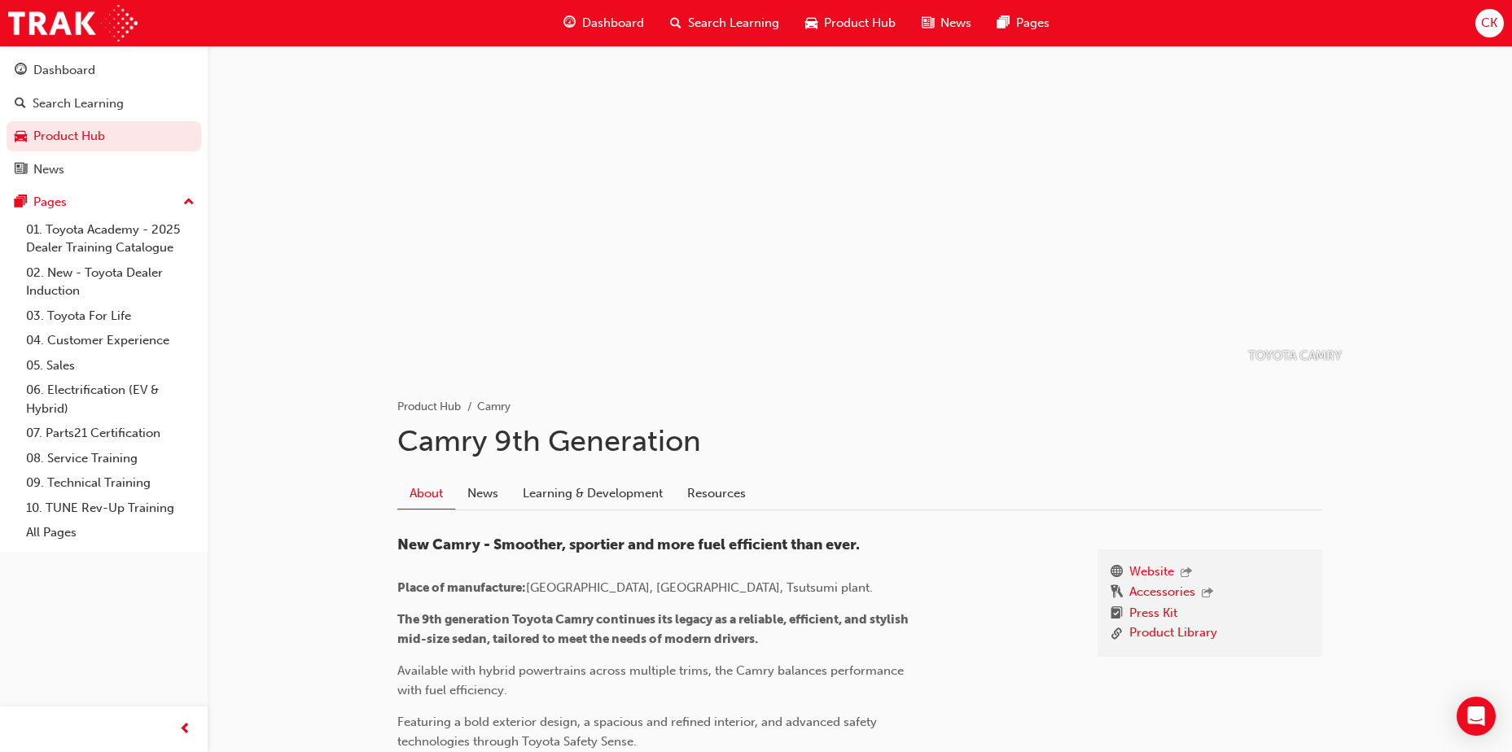
scroll to position [81, 0]
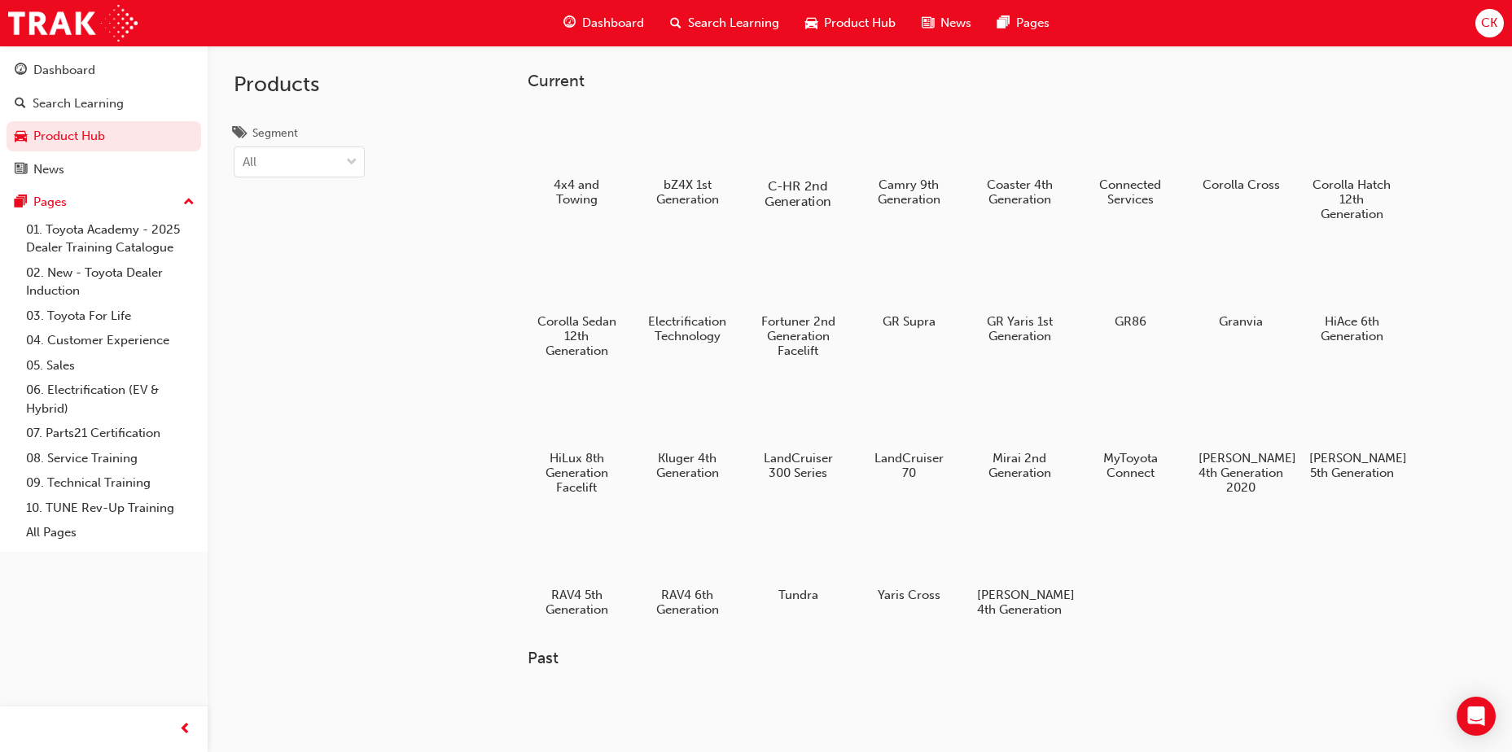
click at [798, 139] on div at bounding box center [798, 139] width 90 height 64
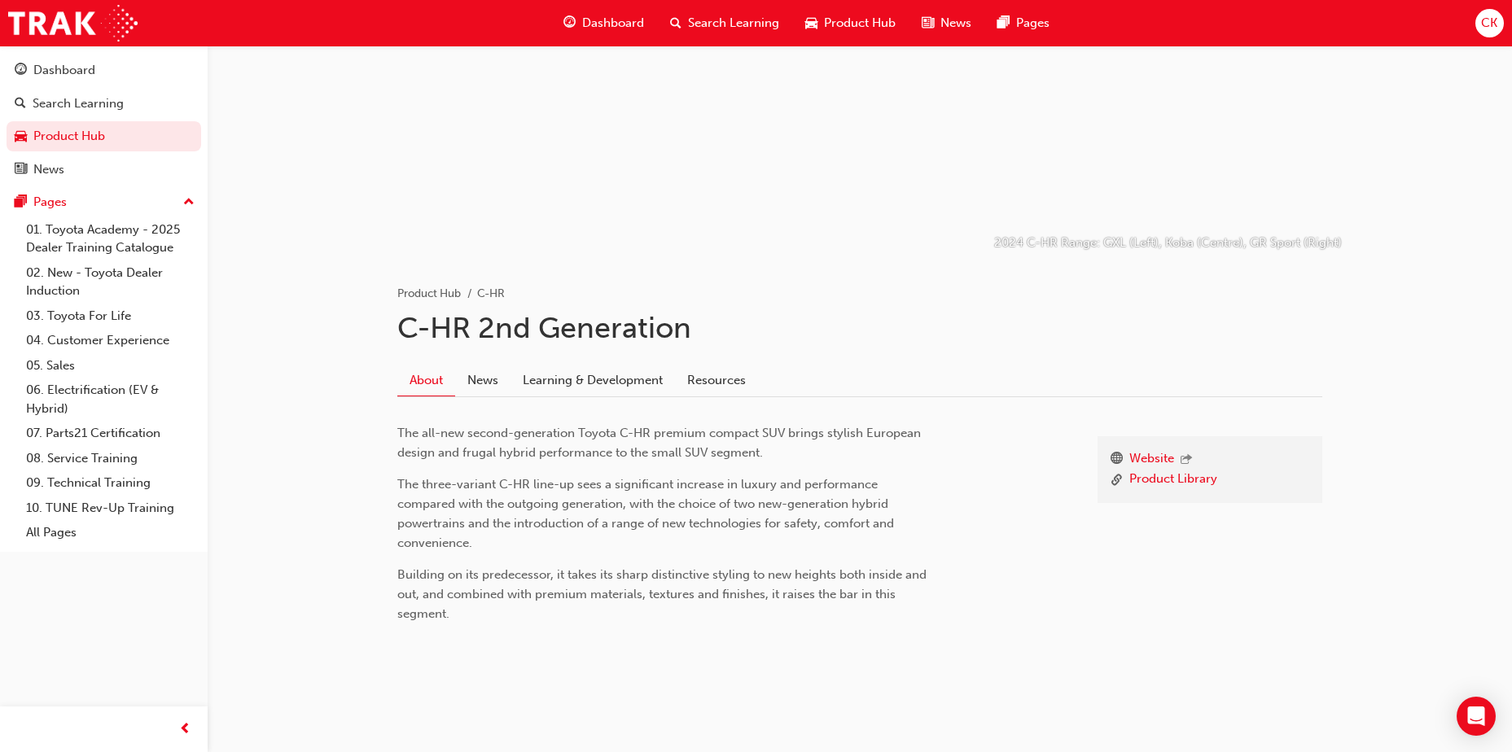
scroll to position [116, 0]
drag, startPoint x: 586, startPoint y: 393, endPoint x: 568, endPoint y: 383, distance: 19.7
click at [585, 393] on link "Learning & Development" at bounding box center [593, 377] width 164 height 31
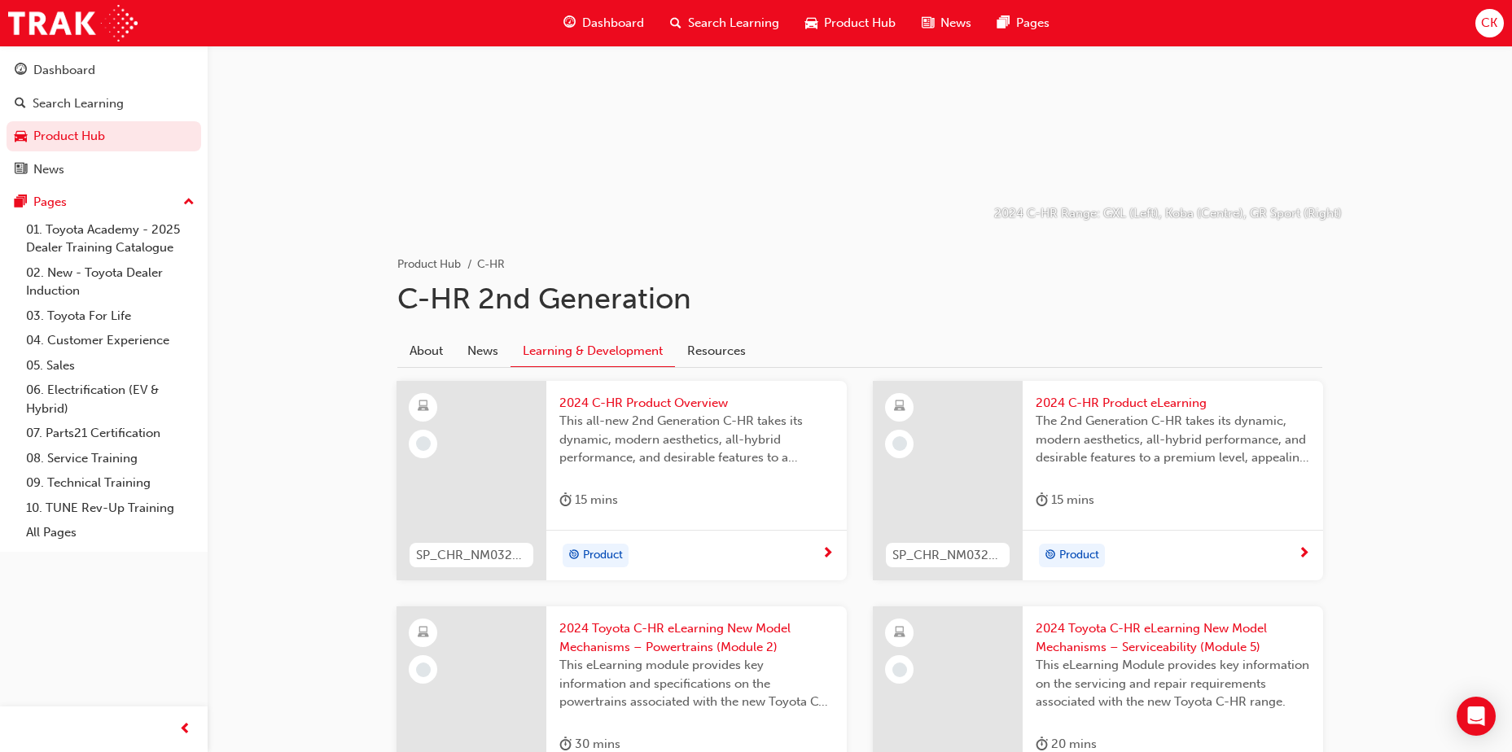
scroll to position [163, 0]
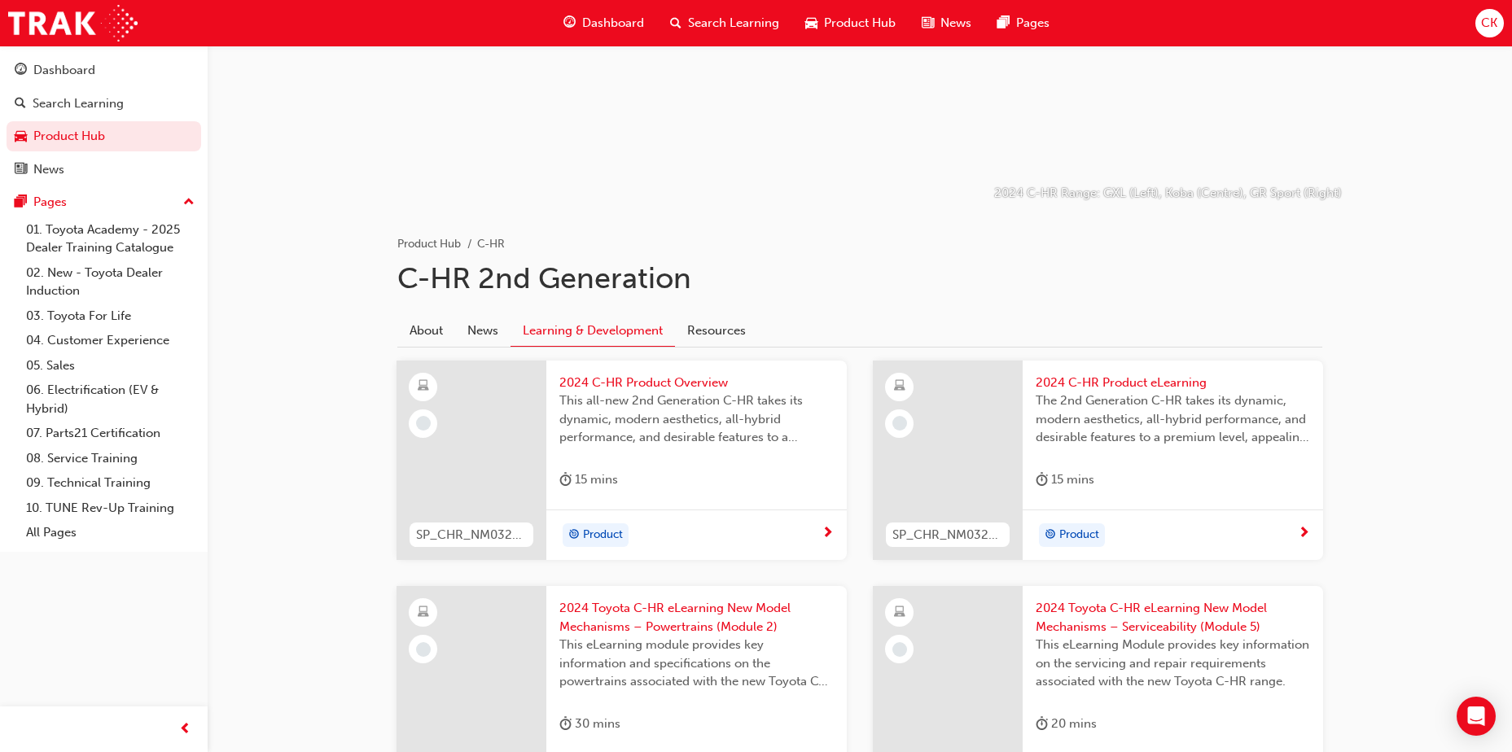
click at [578, 533] on span "target-icon" at bounding box center [573, 535] width 11 height 21
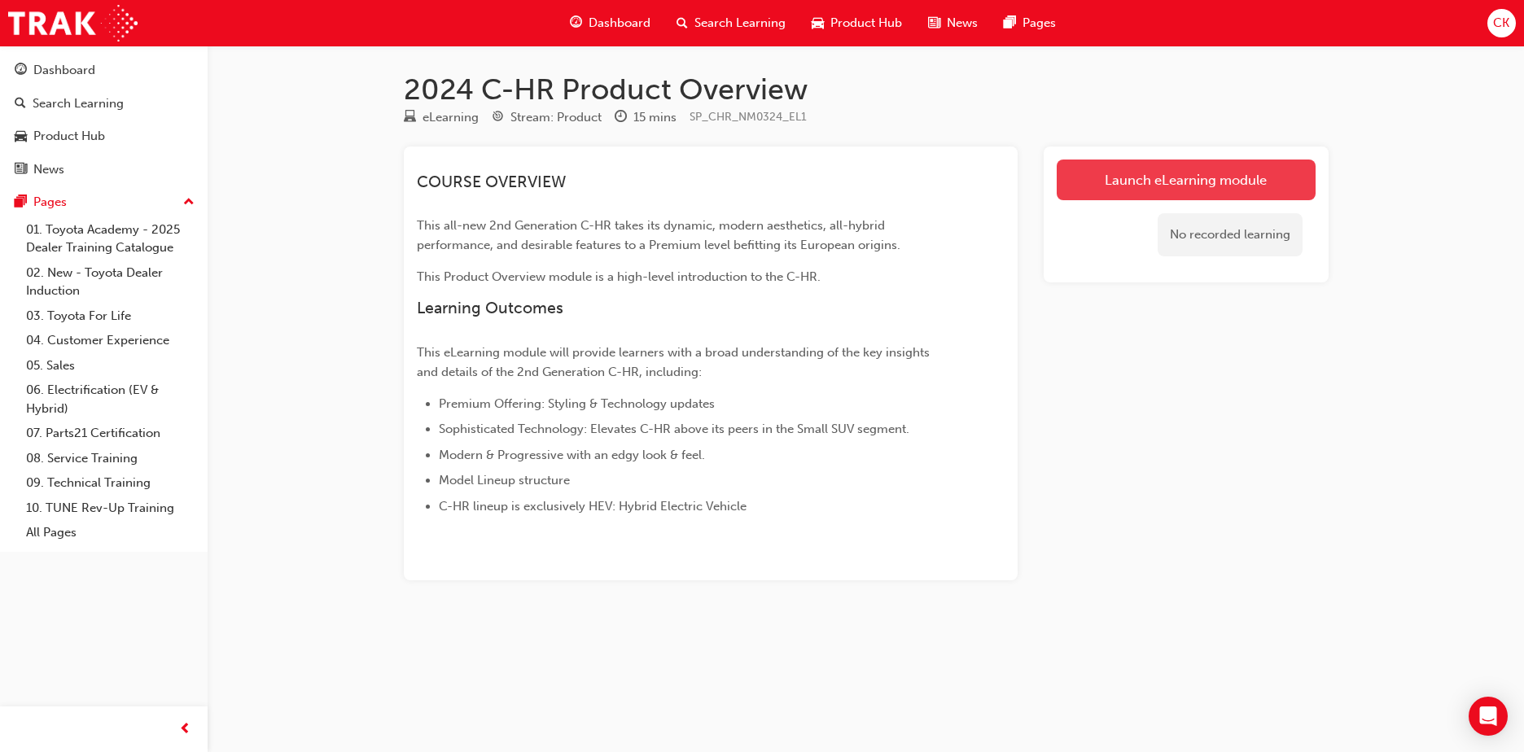
click at [1149, 185] on link "Launch eLearning module" at bounding box center [1186, 180] width 259 height 41
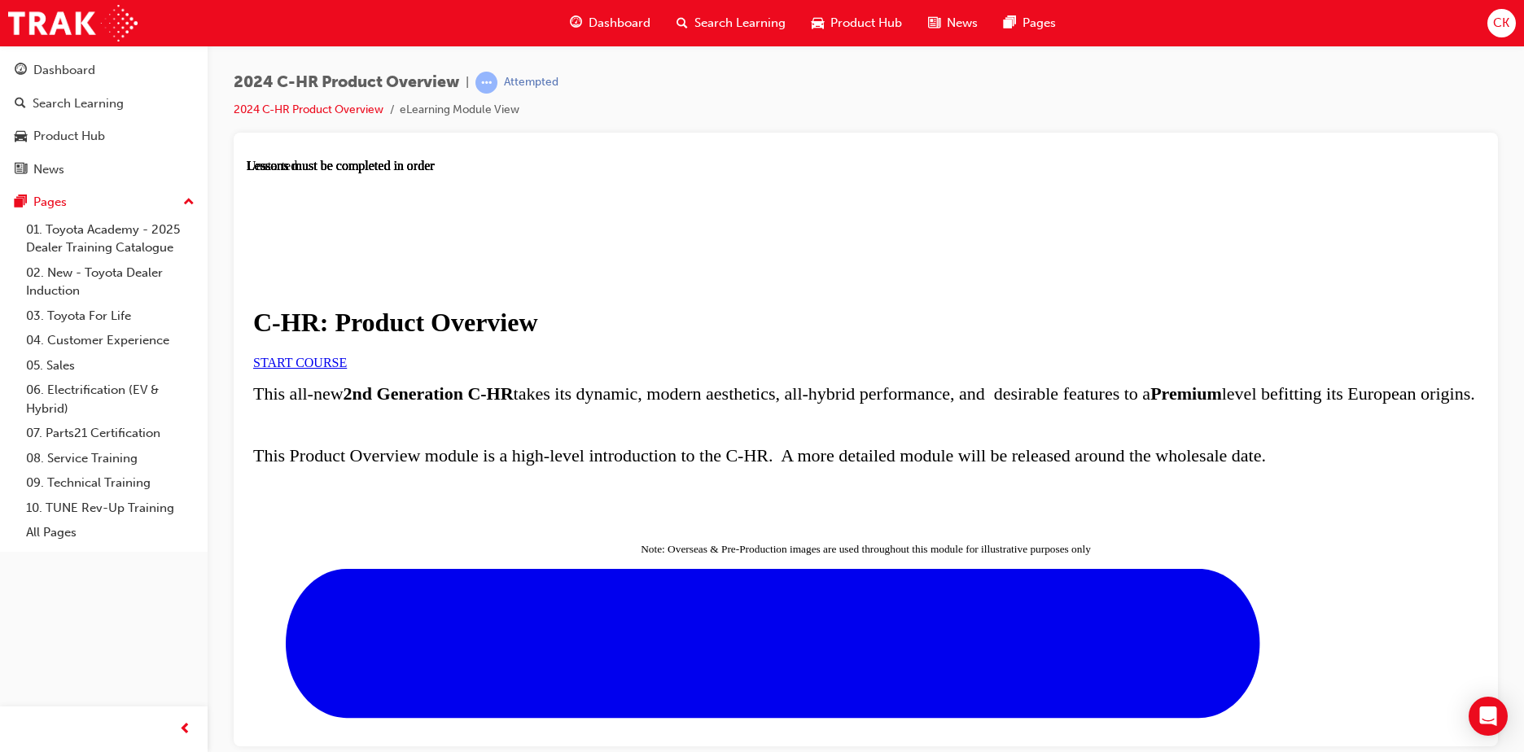
scroll to position [244, 0]
click at [347, 355] on span "START COURSE" at bounding box center [300, 362] width 94 height 14
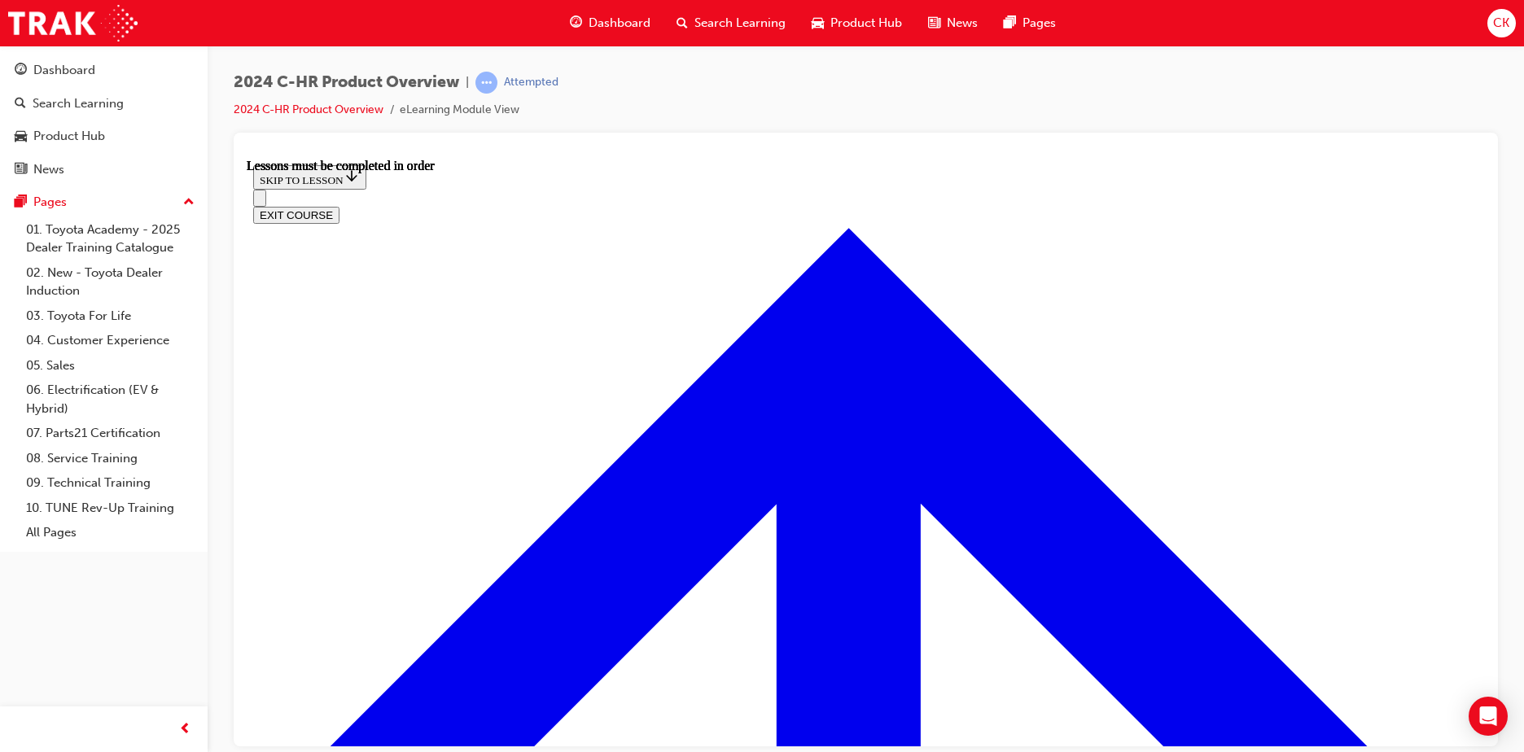
scroll to position [1197, 0]
click at [1518, 518] on div "2024 C-HR Product Overview | Attempted 2024 C-HR Product Overview eLearning Mod…" at bounding box center [866, 379] width 1317 height 666
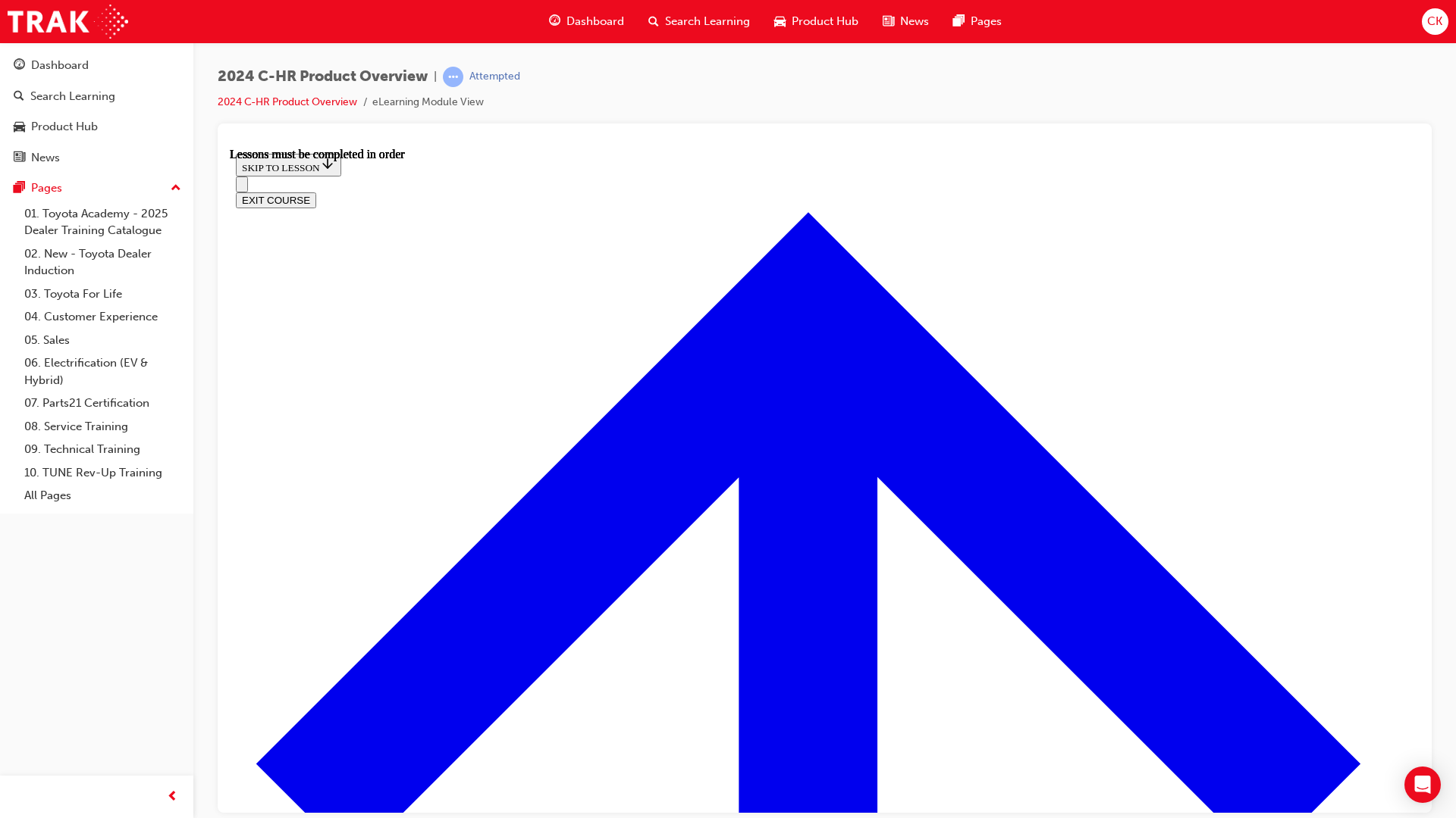
scroll to position [1257, 0]
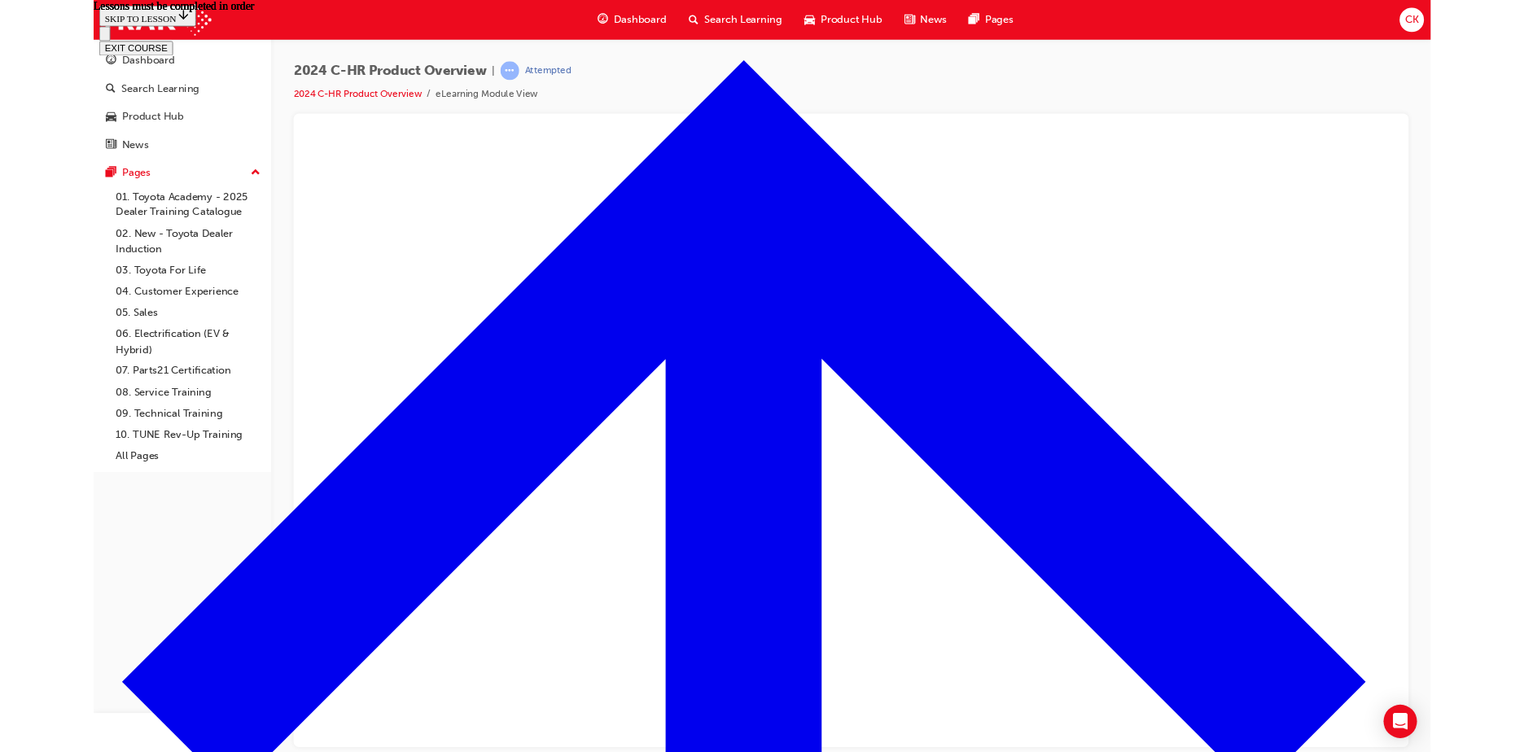
scroll to position [1349, 0]
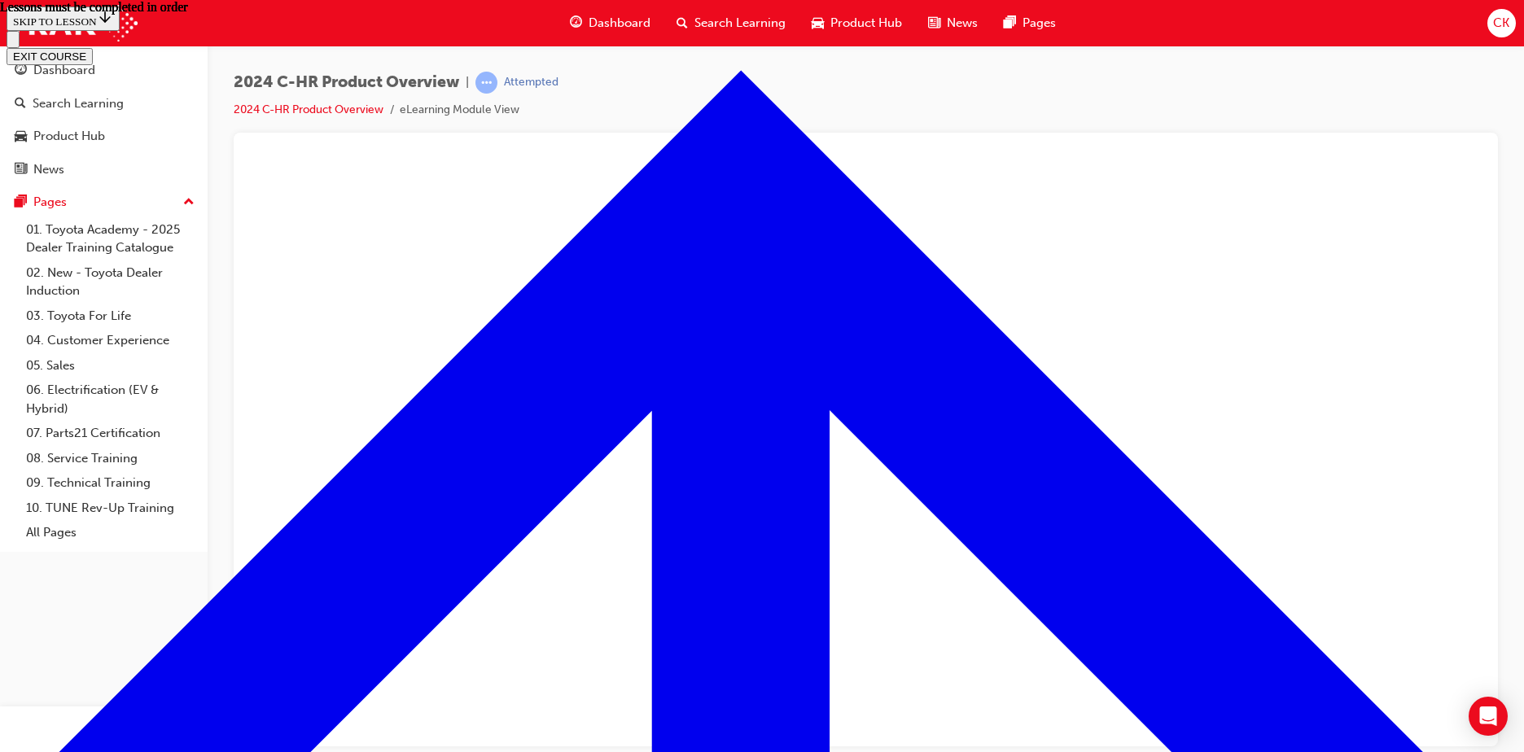
scroll to position [0, 0]
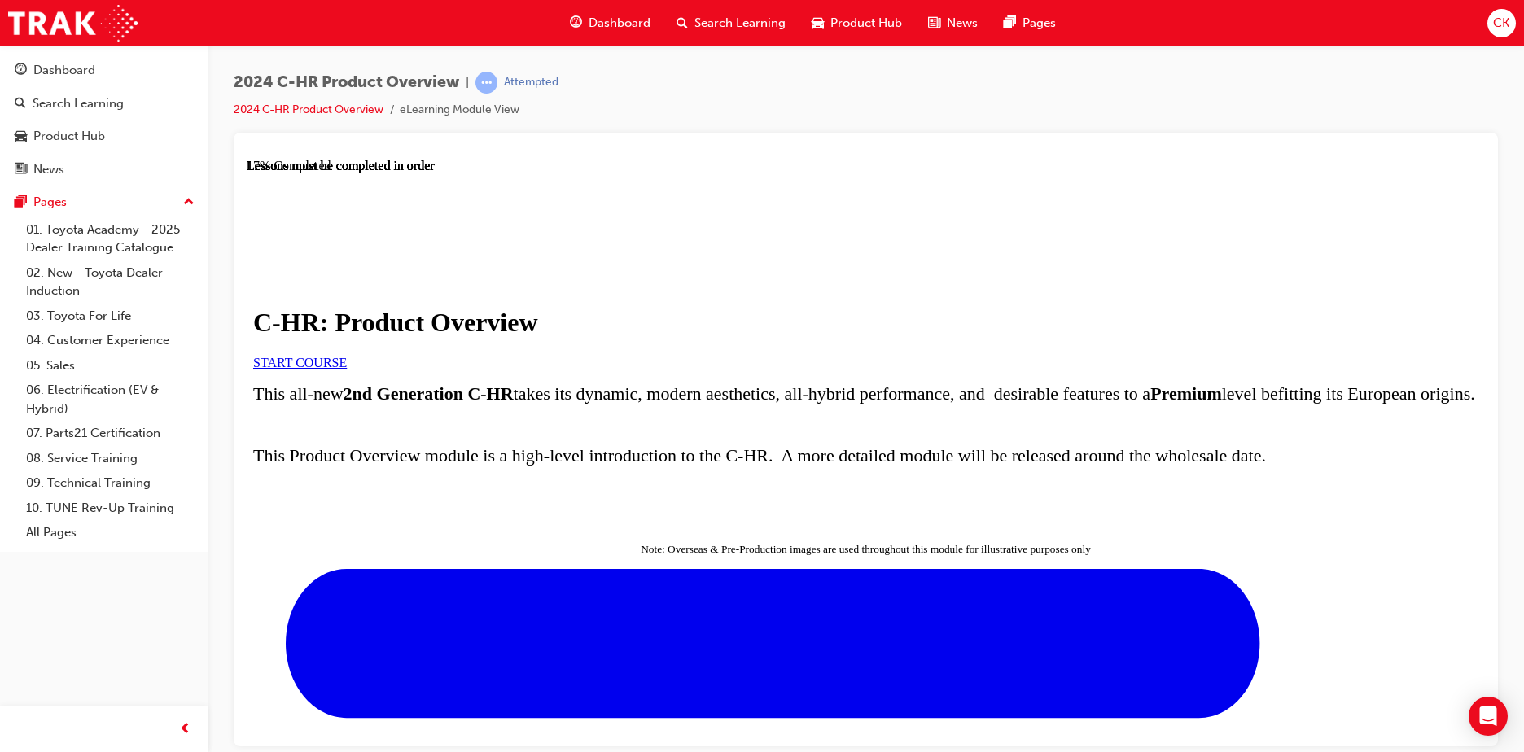
click at [347, 369] on link "START COURSE" at bounding box center [300, 362] width 94 height 14
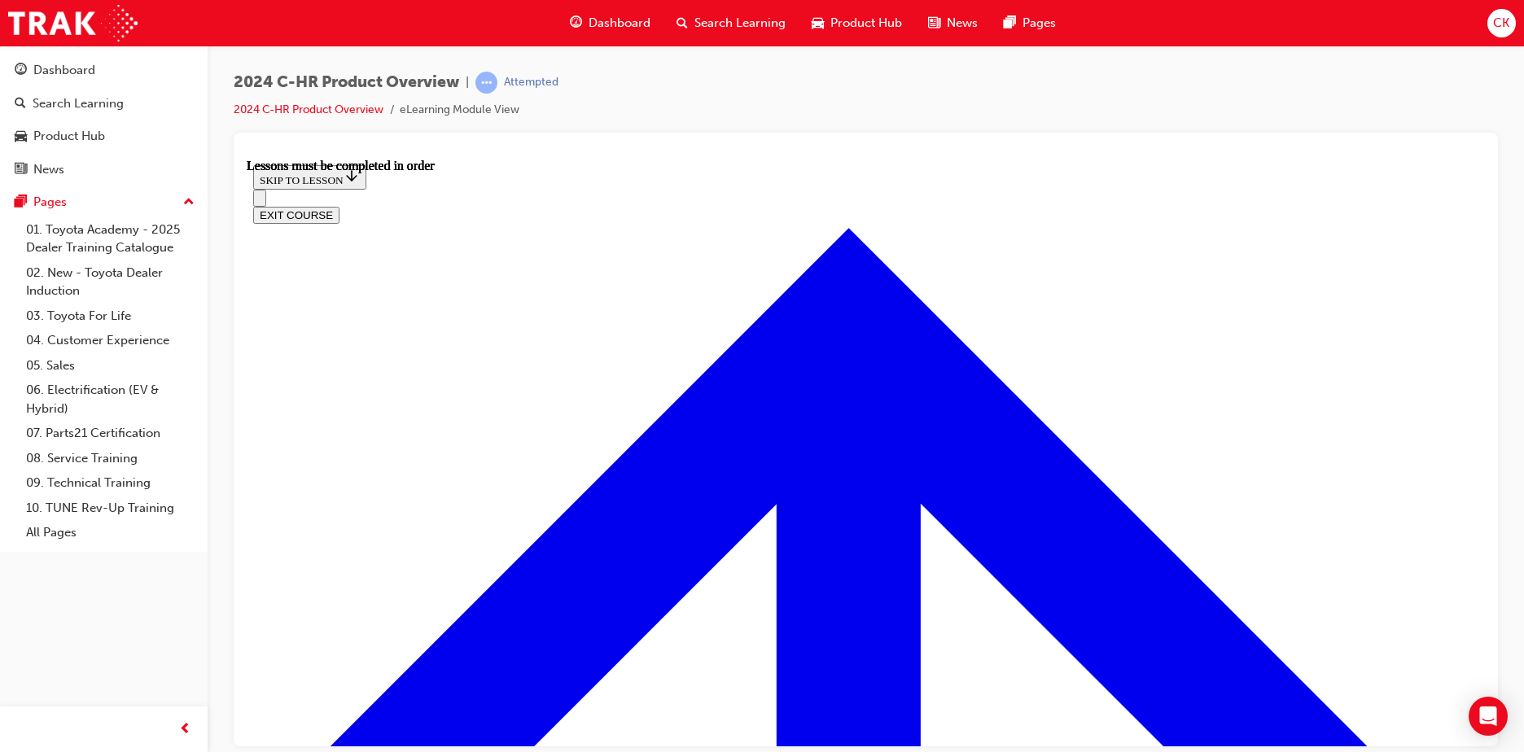
scroll to position [1457, 0]
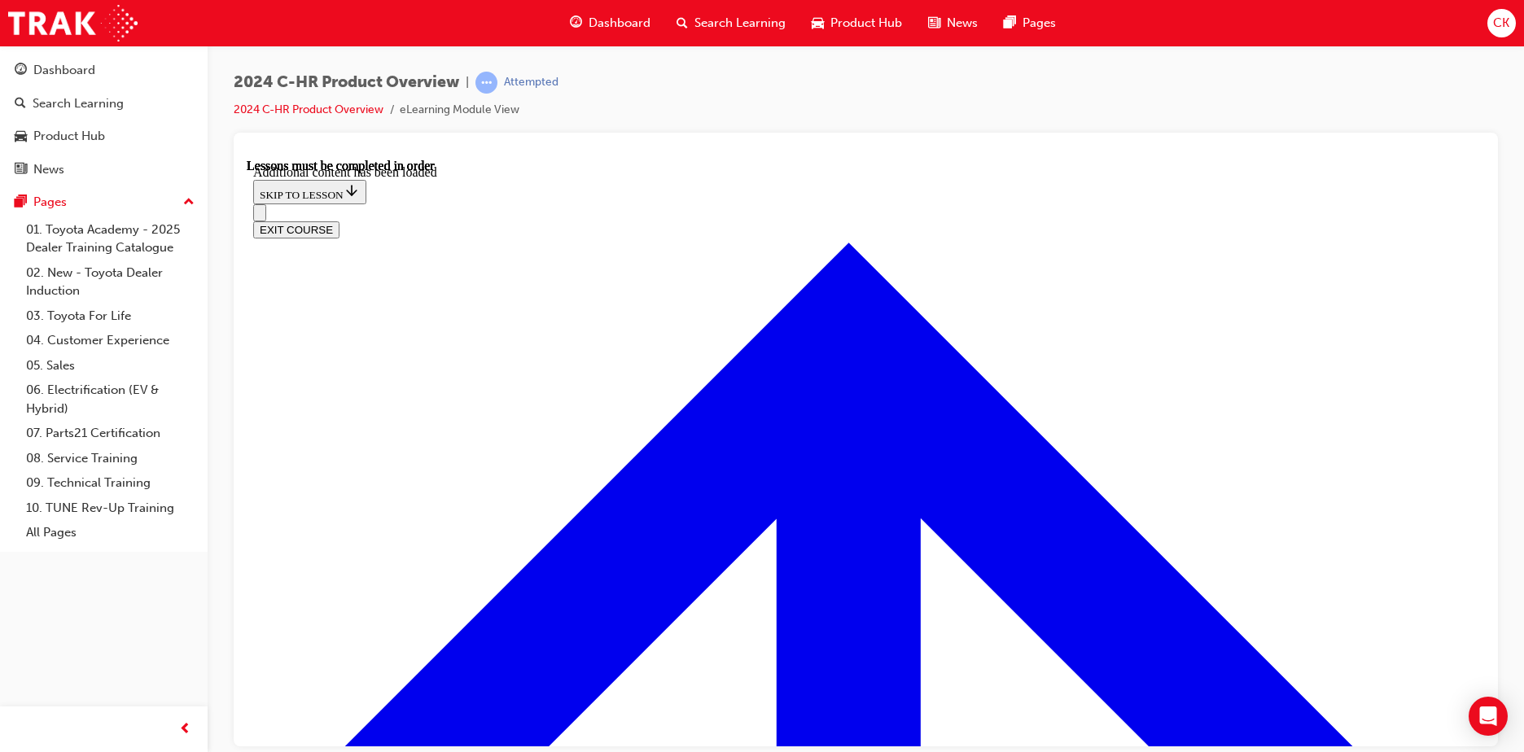
scroll to position [4397, 0]
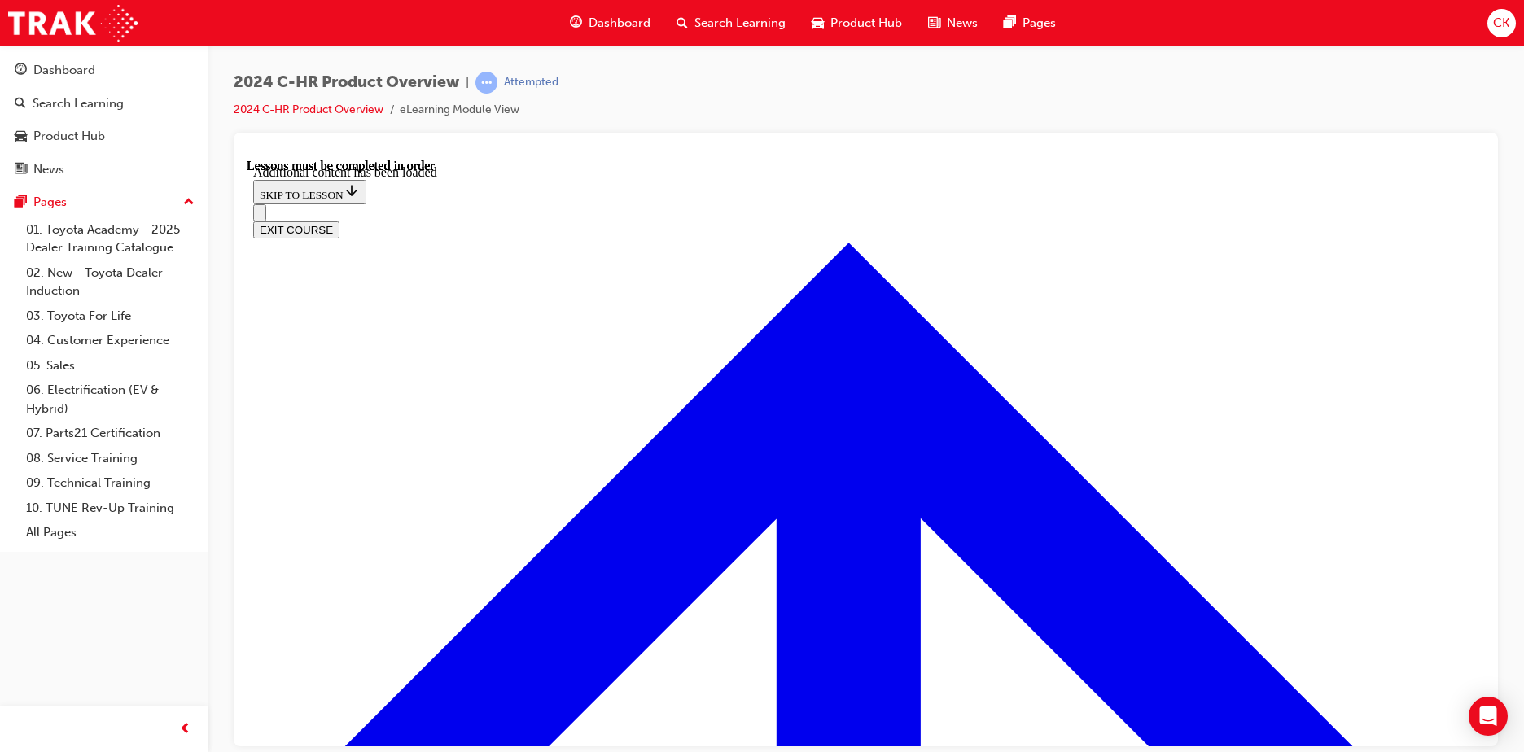
scroll to position [4560, 0]
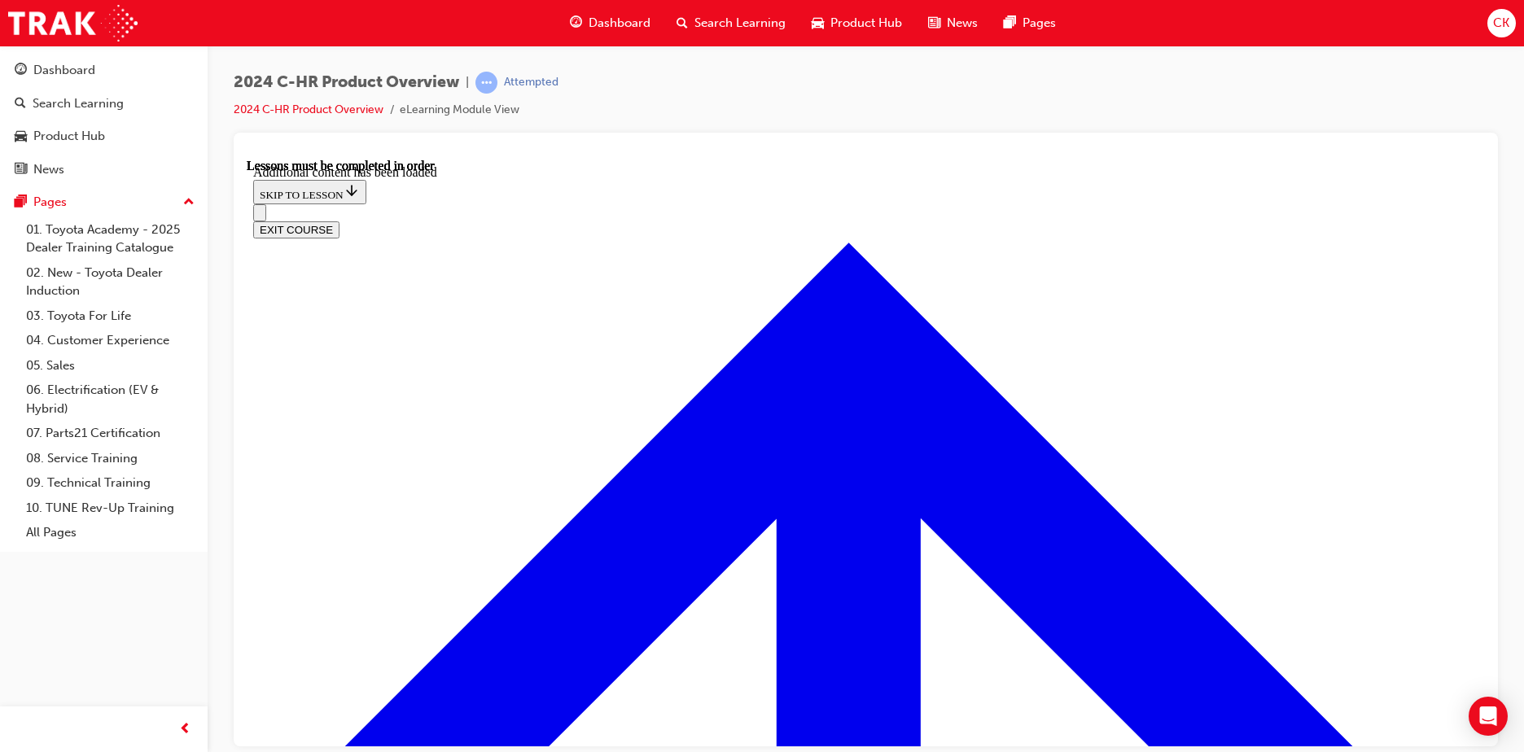
radio input "true"
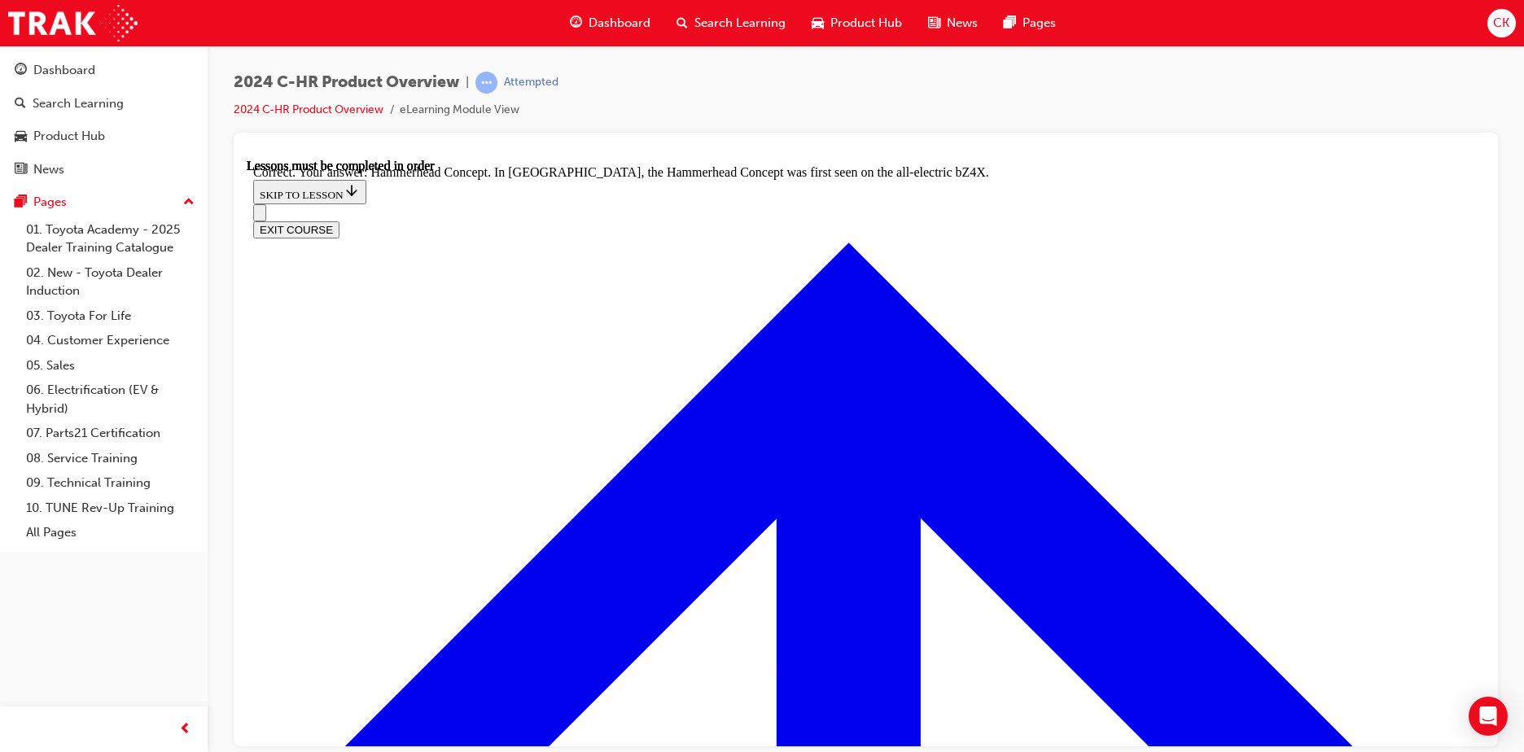
scroll to position [6205, 0]
radio input "true"
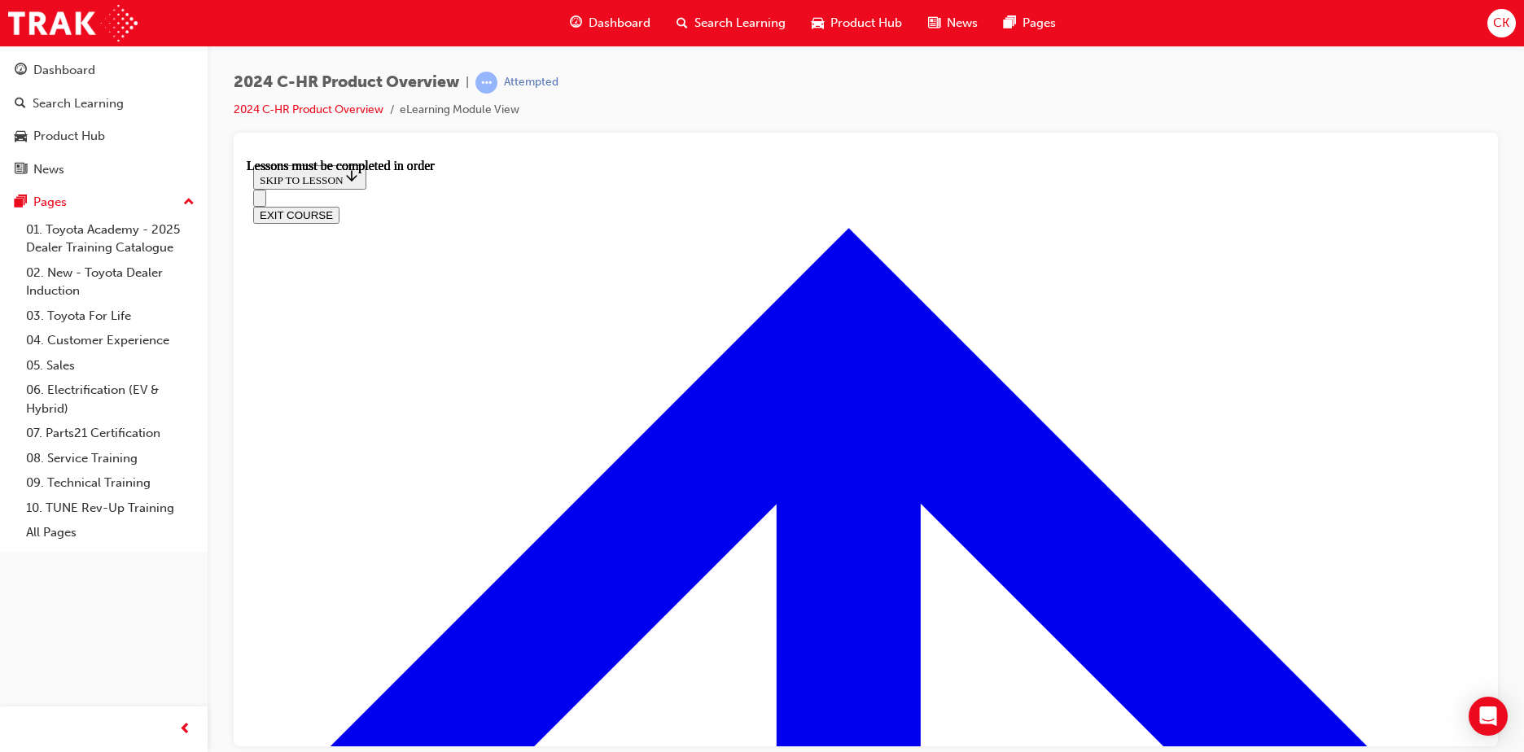
scroll to position [2761, 0]
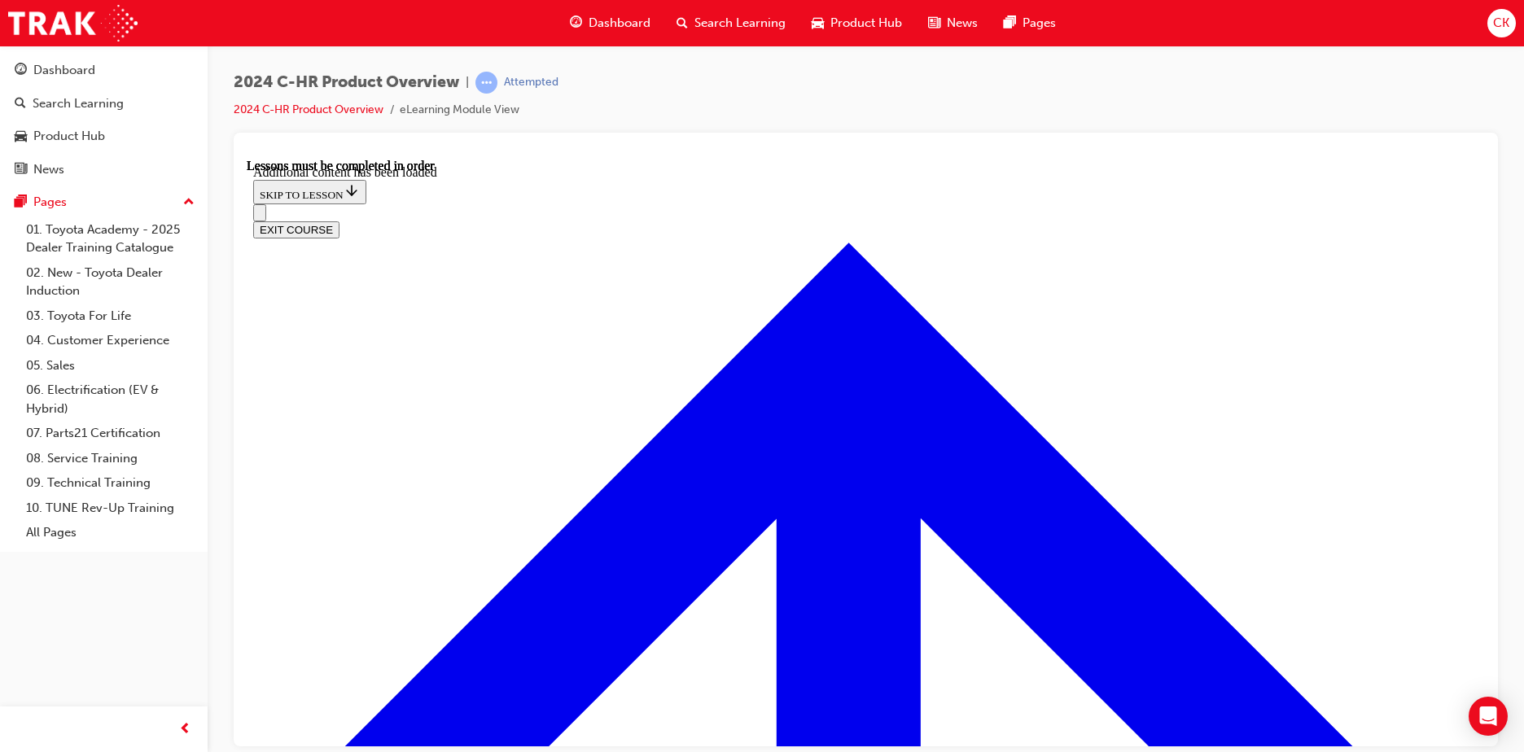
scroll to position [3163, 0]
radio input "true"
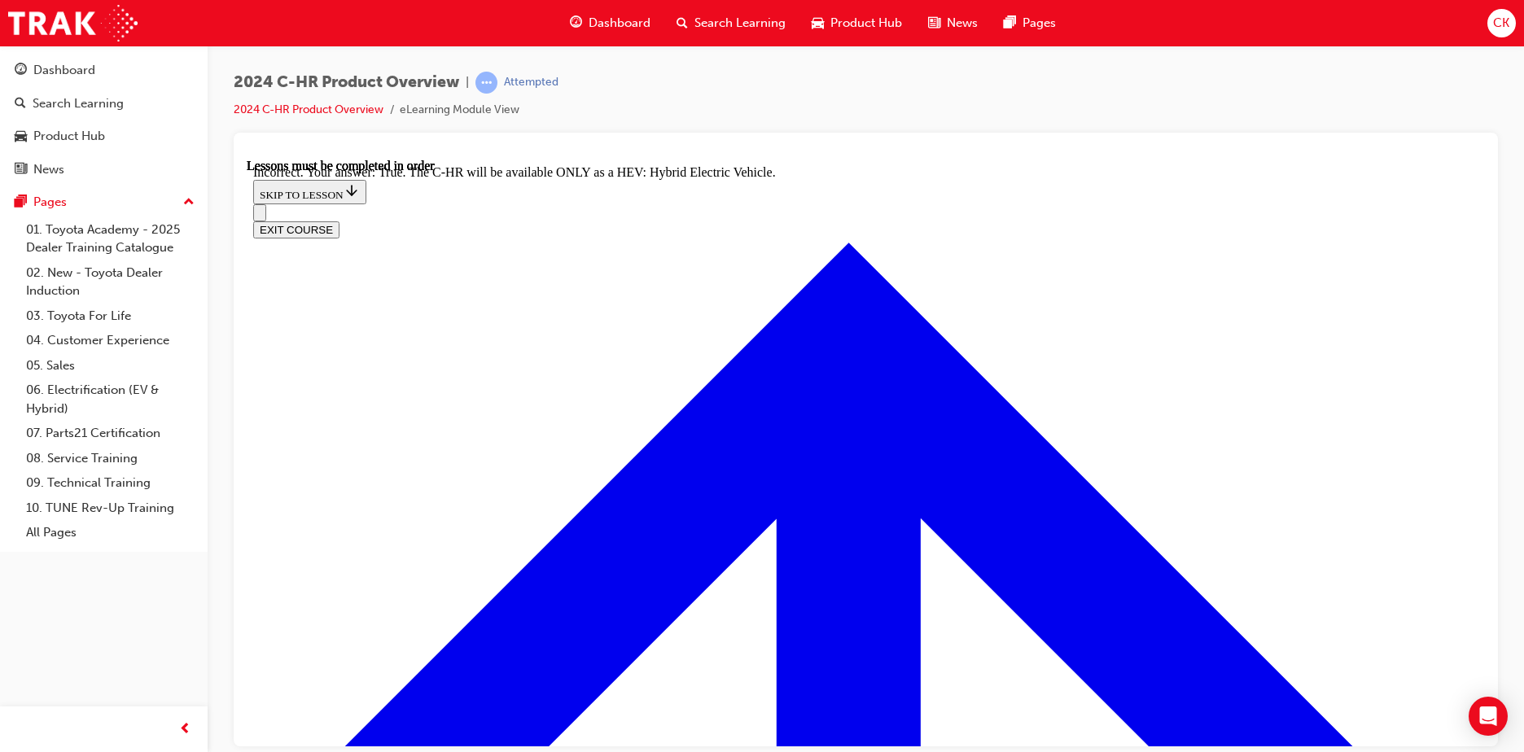
radio input "true"
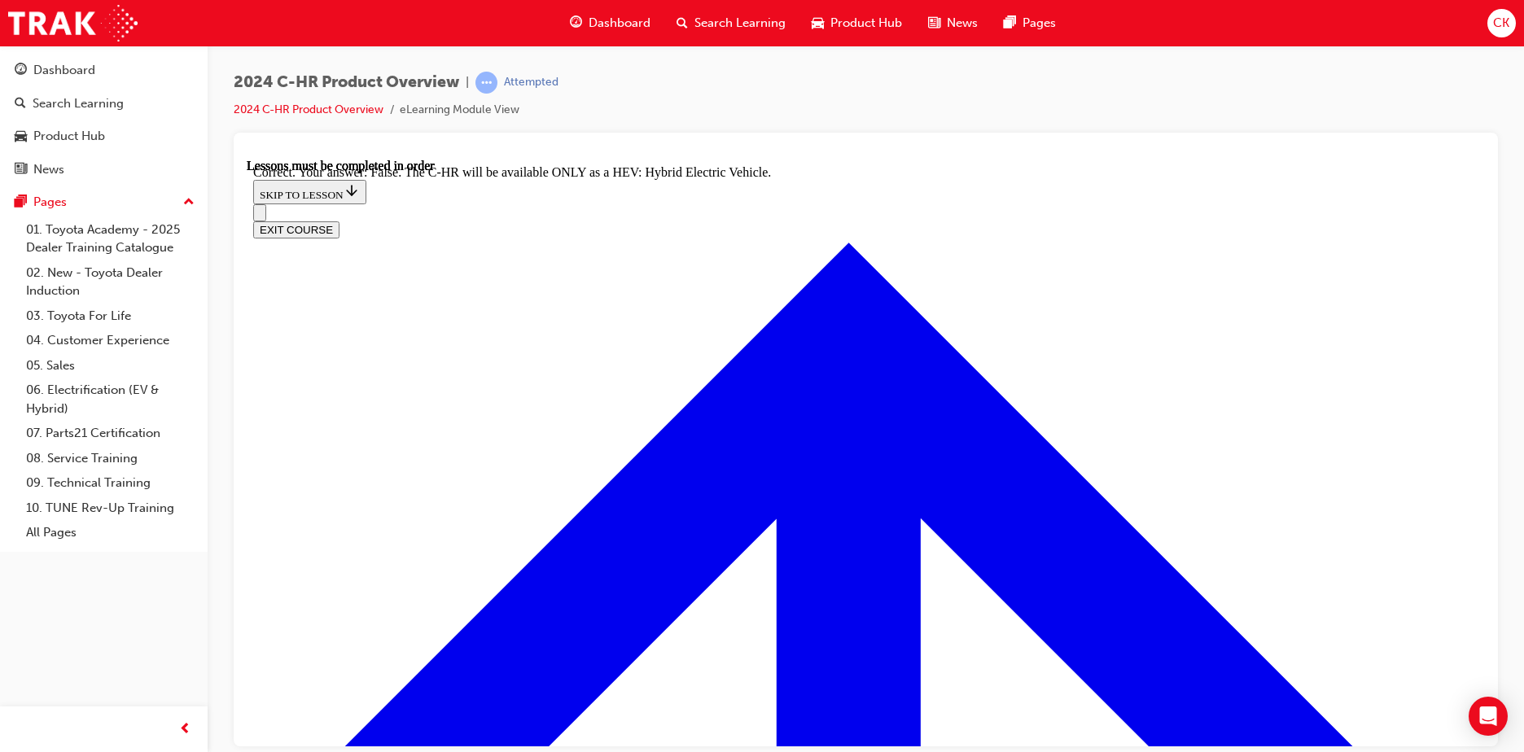
checkbox input "true"
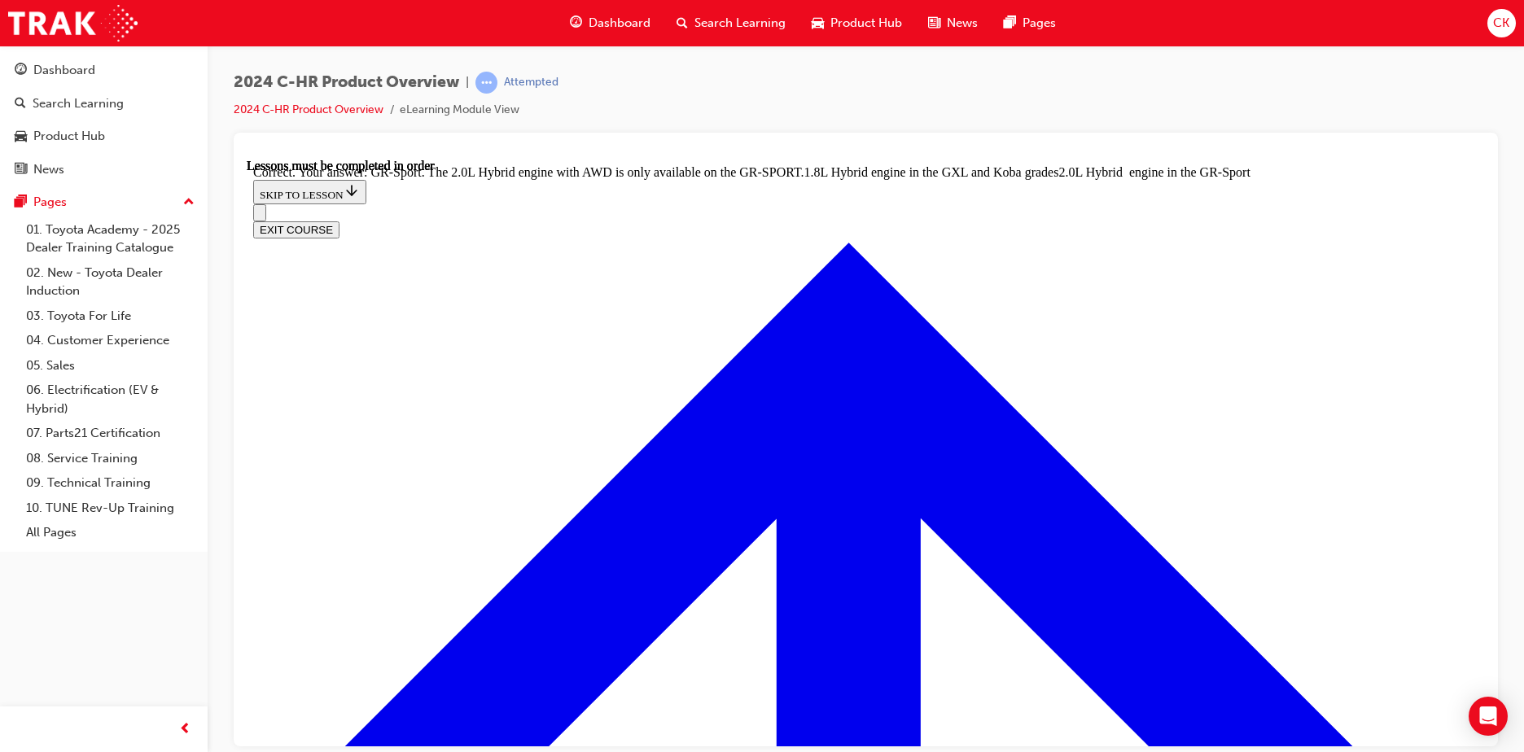
radio input "true"
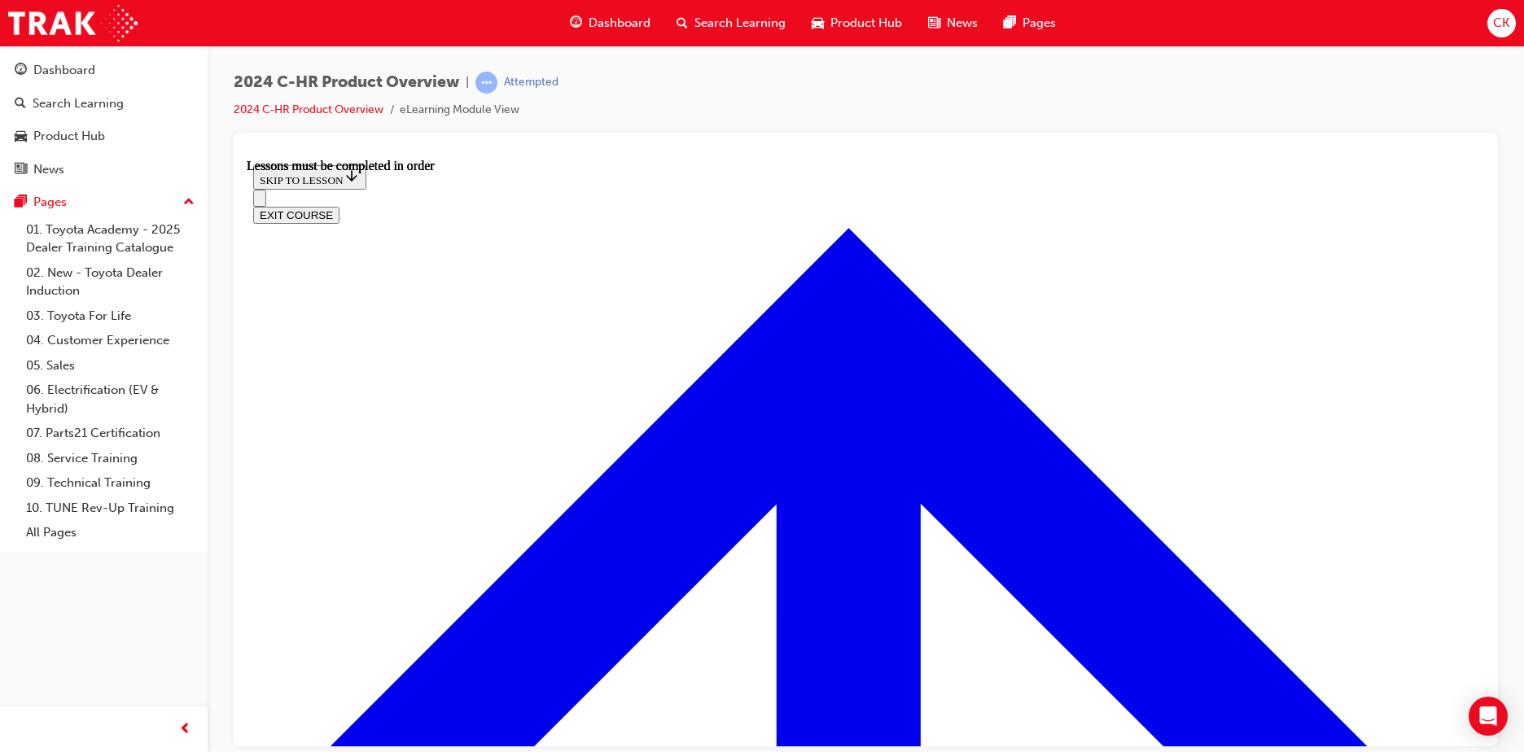
scroll to position [220, 0]
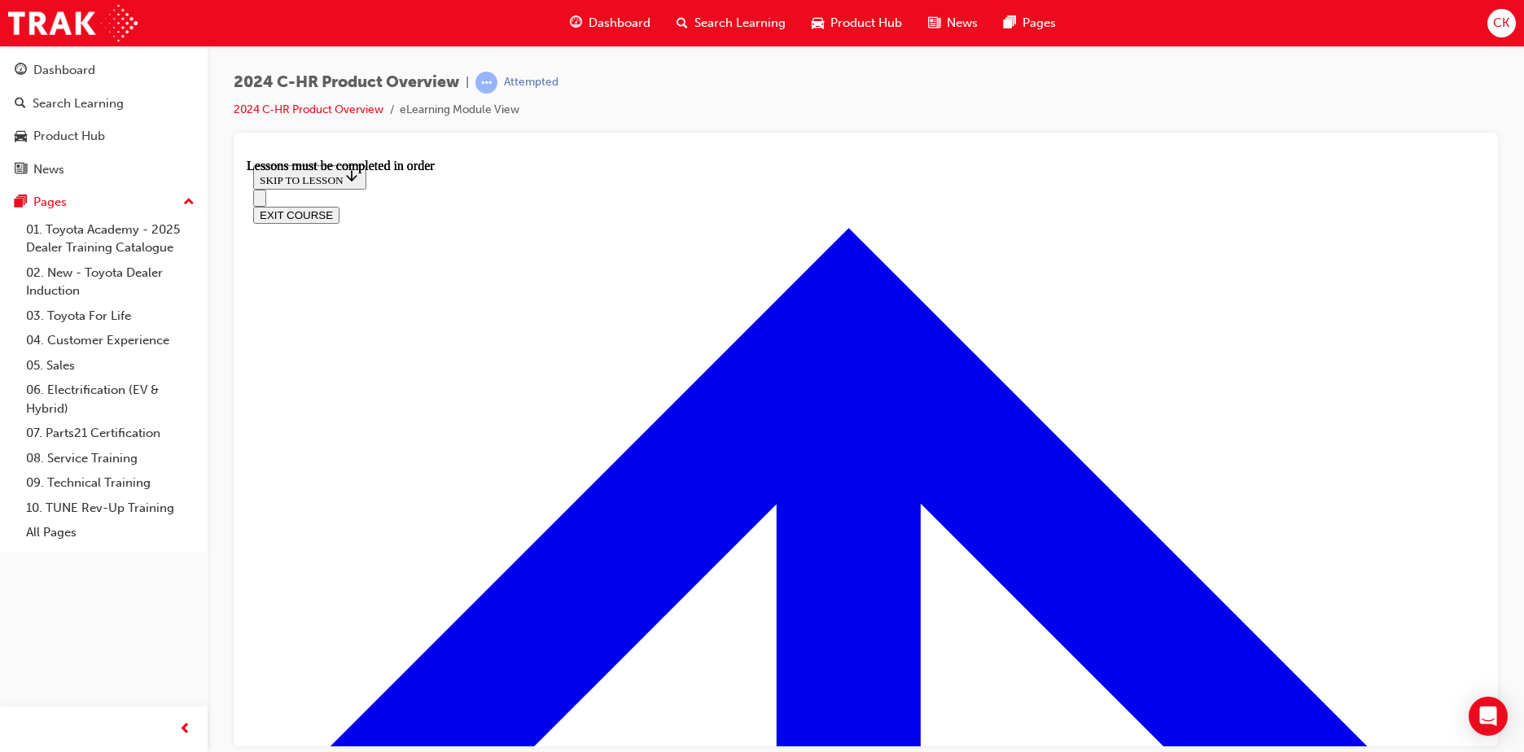
scroll to position [652, 0]
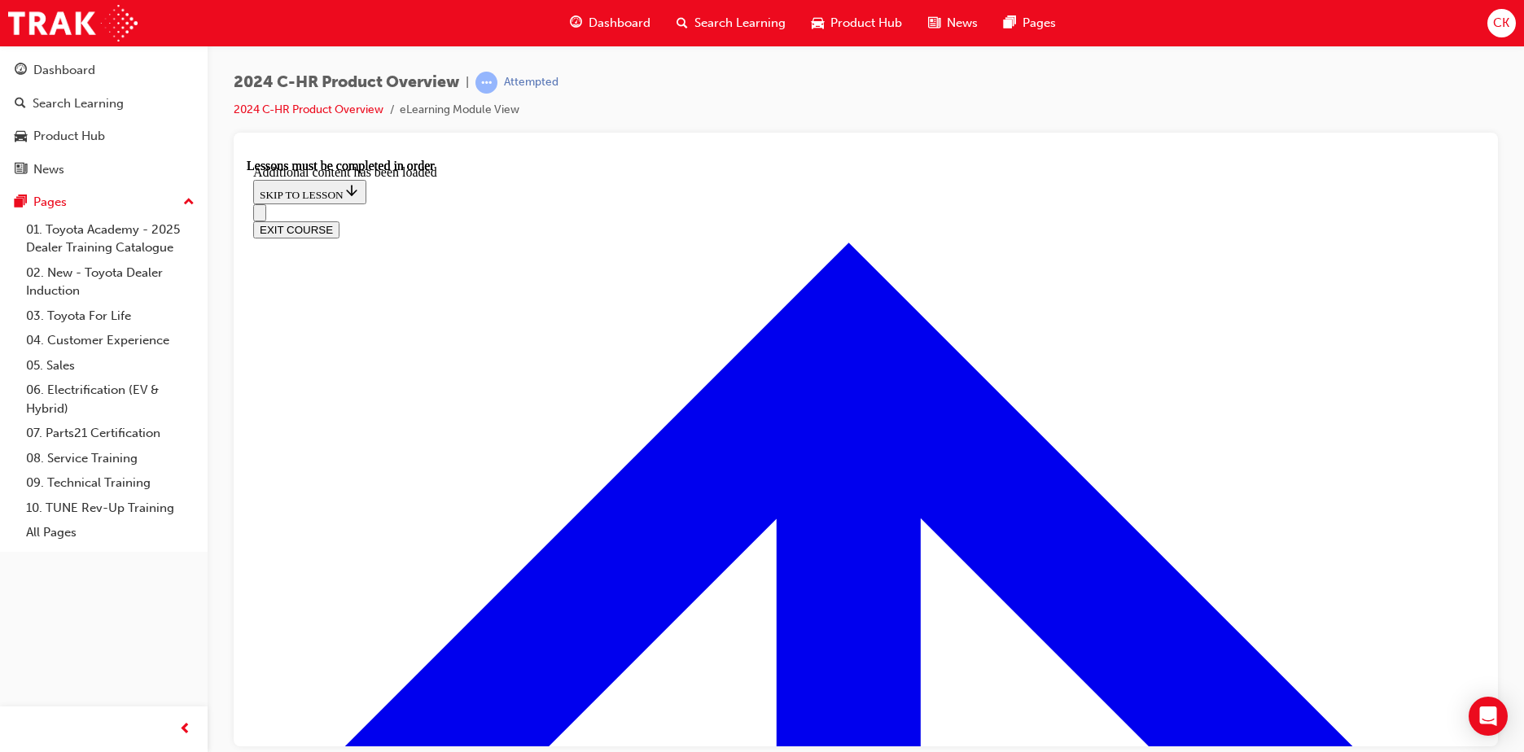
scroll to position [1376, 0]
radio input "true"
drag, startPoint x: 828, startPoint y: 556, endPoint x: 846, endPoint y: 558, distance: 18.0
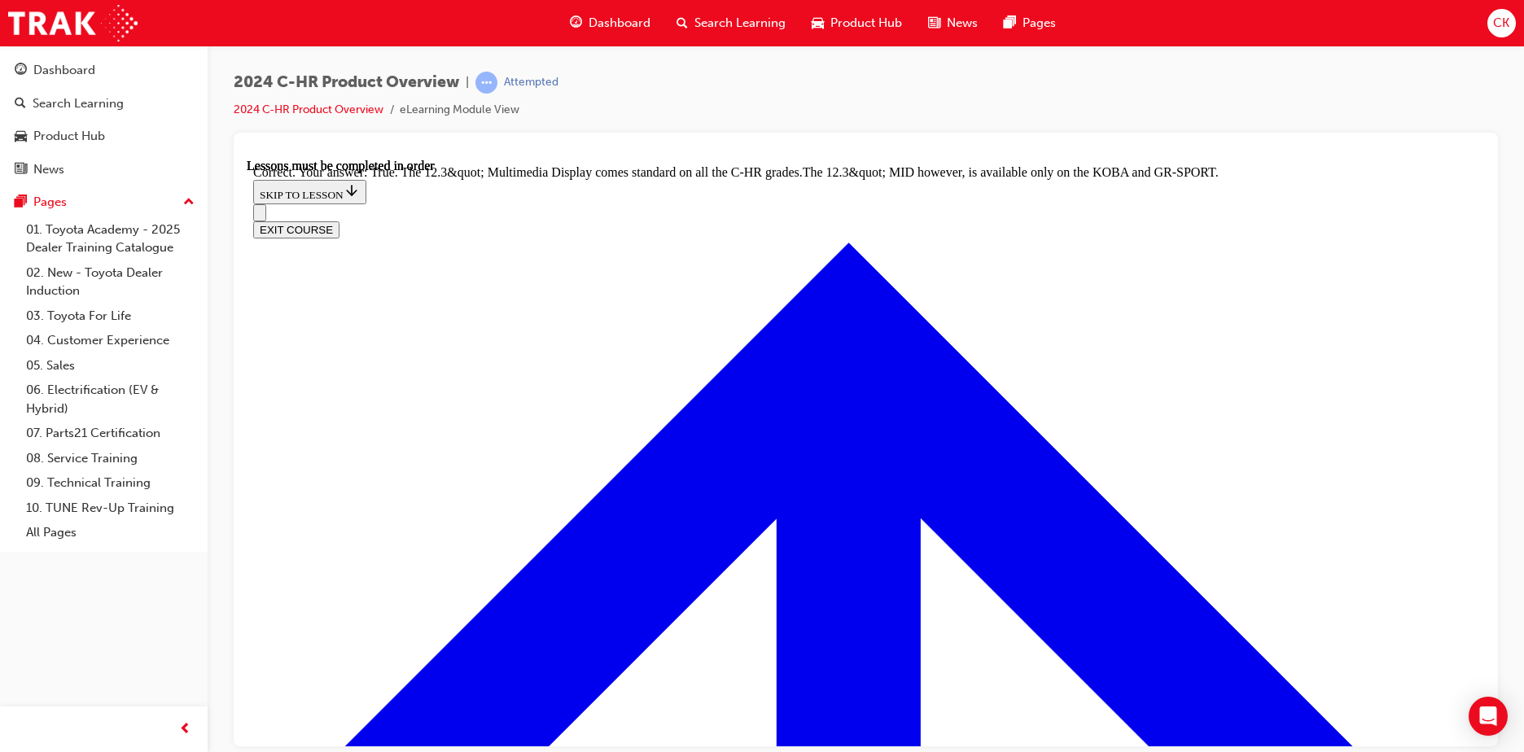
scroll to position [1646, 0]
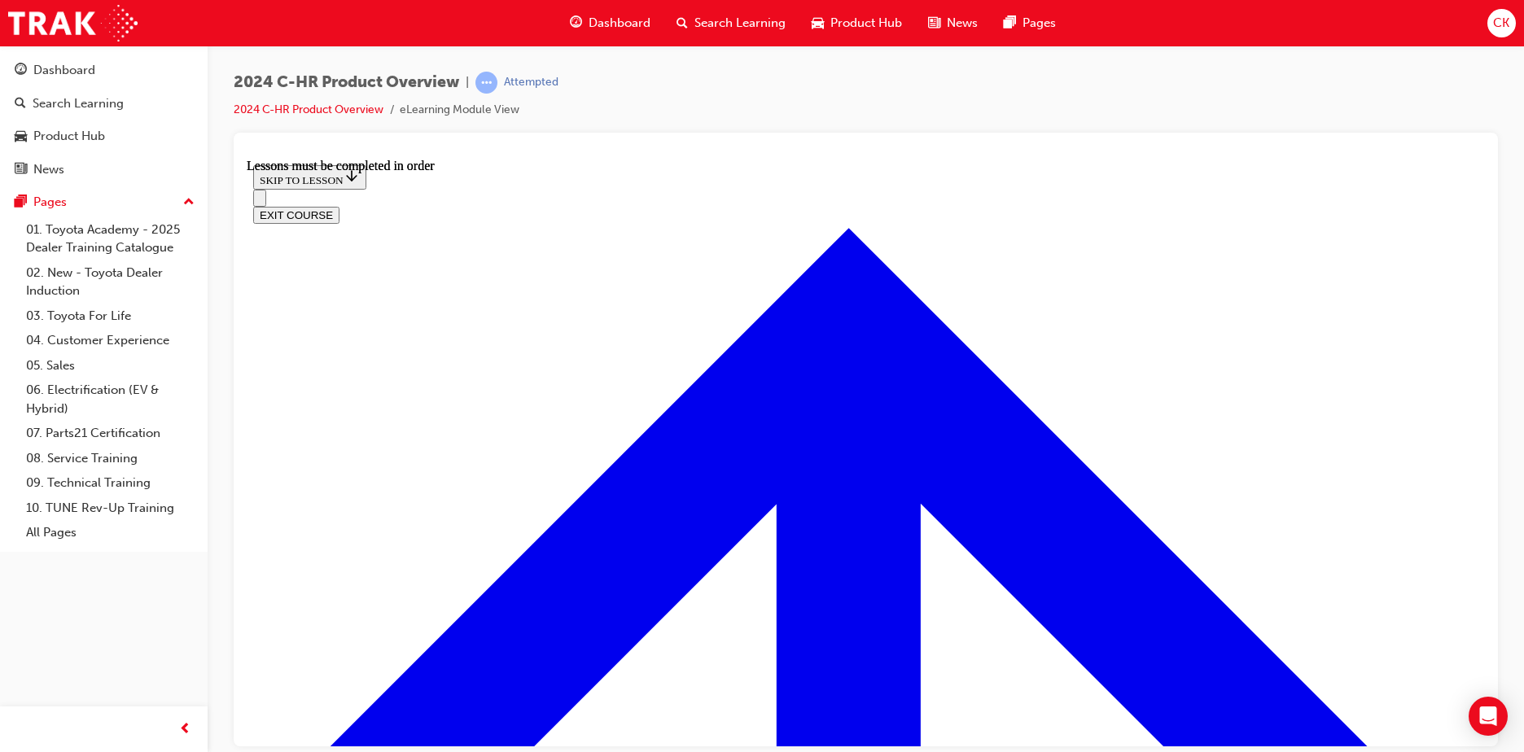
scroll to position [2854, 0]
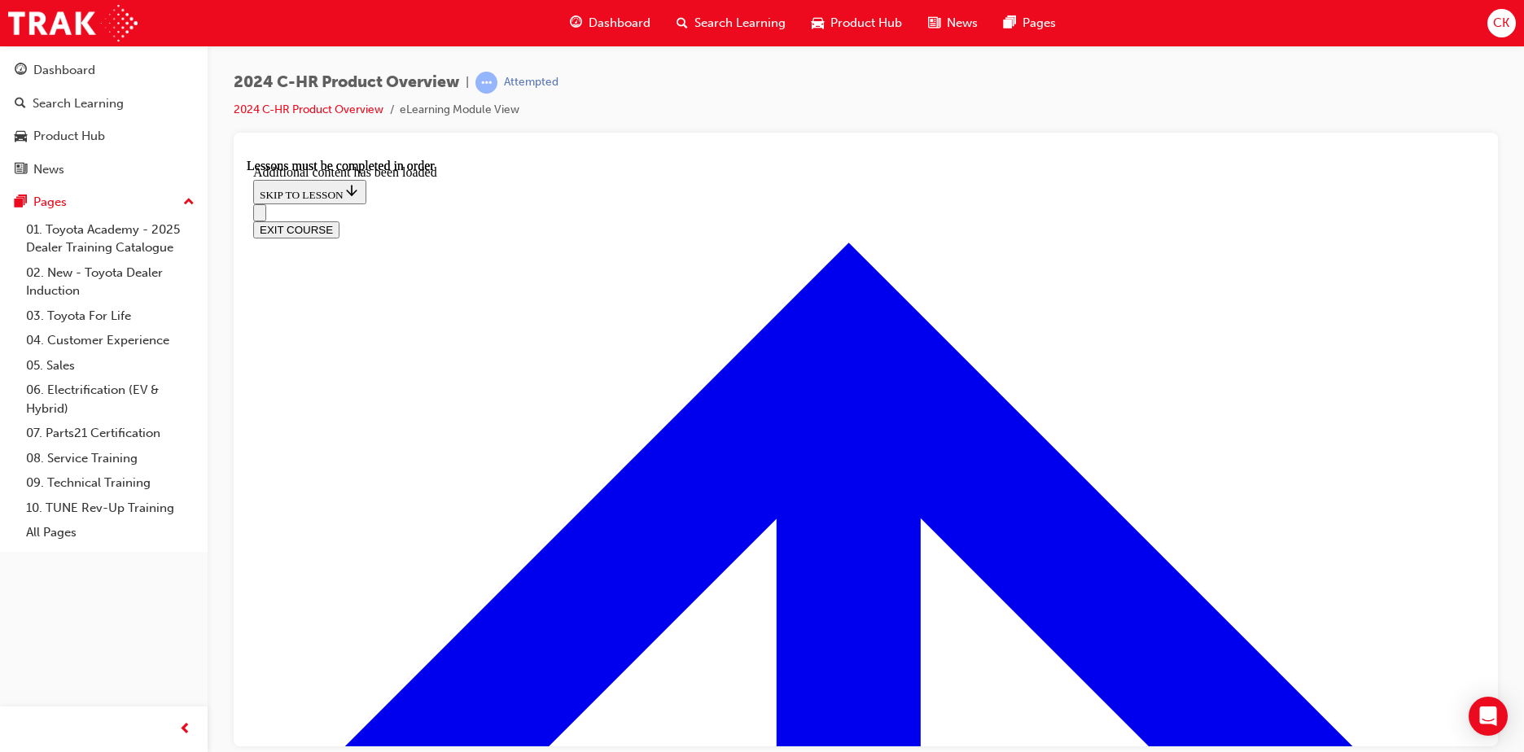
scroll to position [3270, 0]
checkbox input "true"
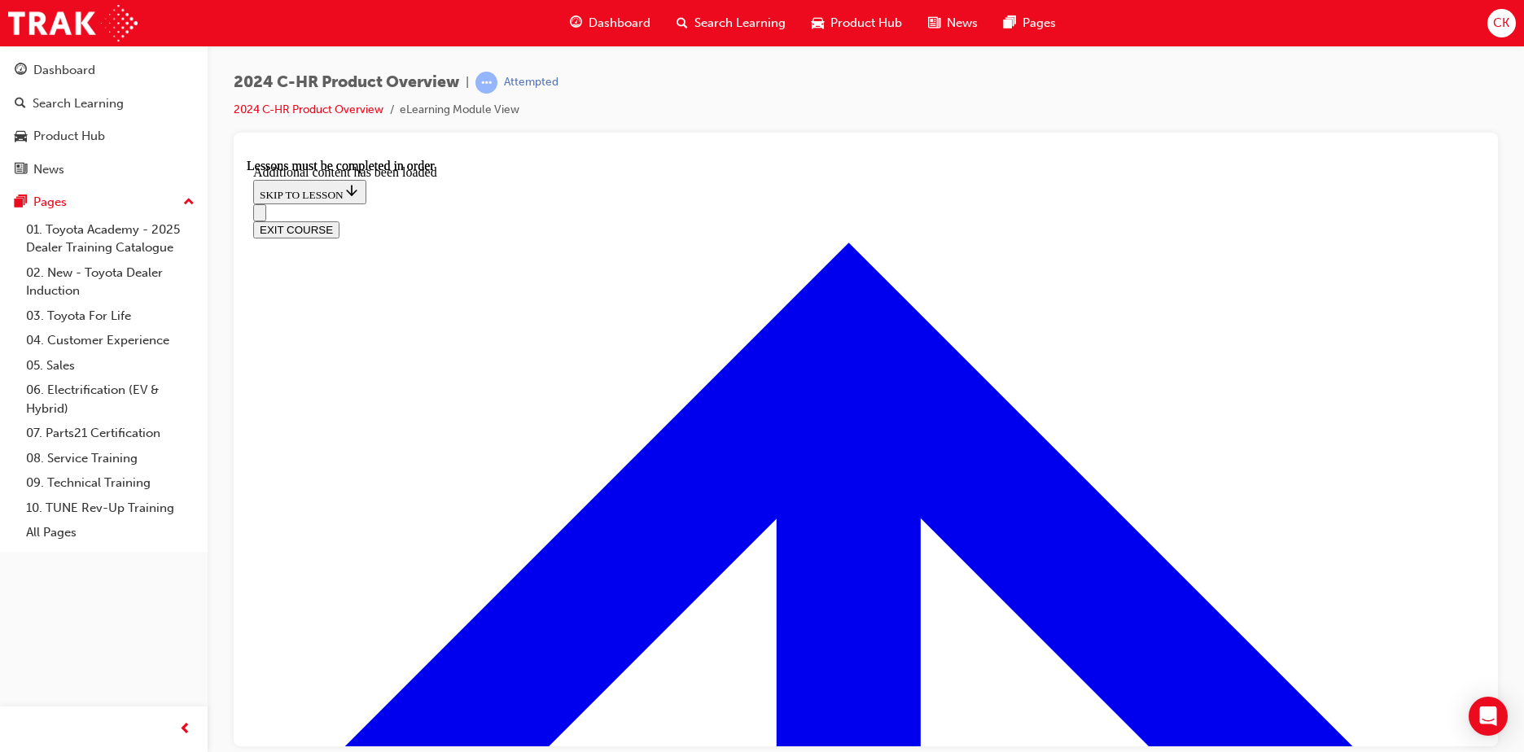
checkbox input "true"
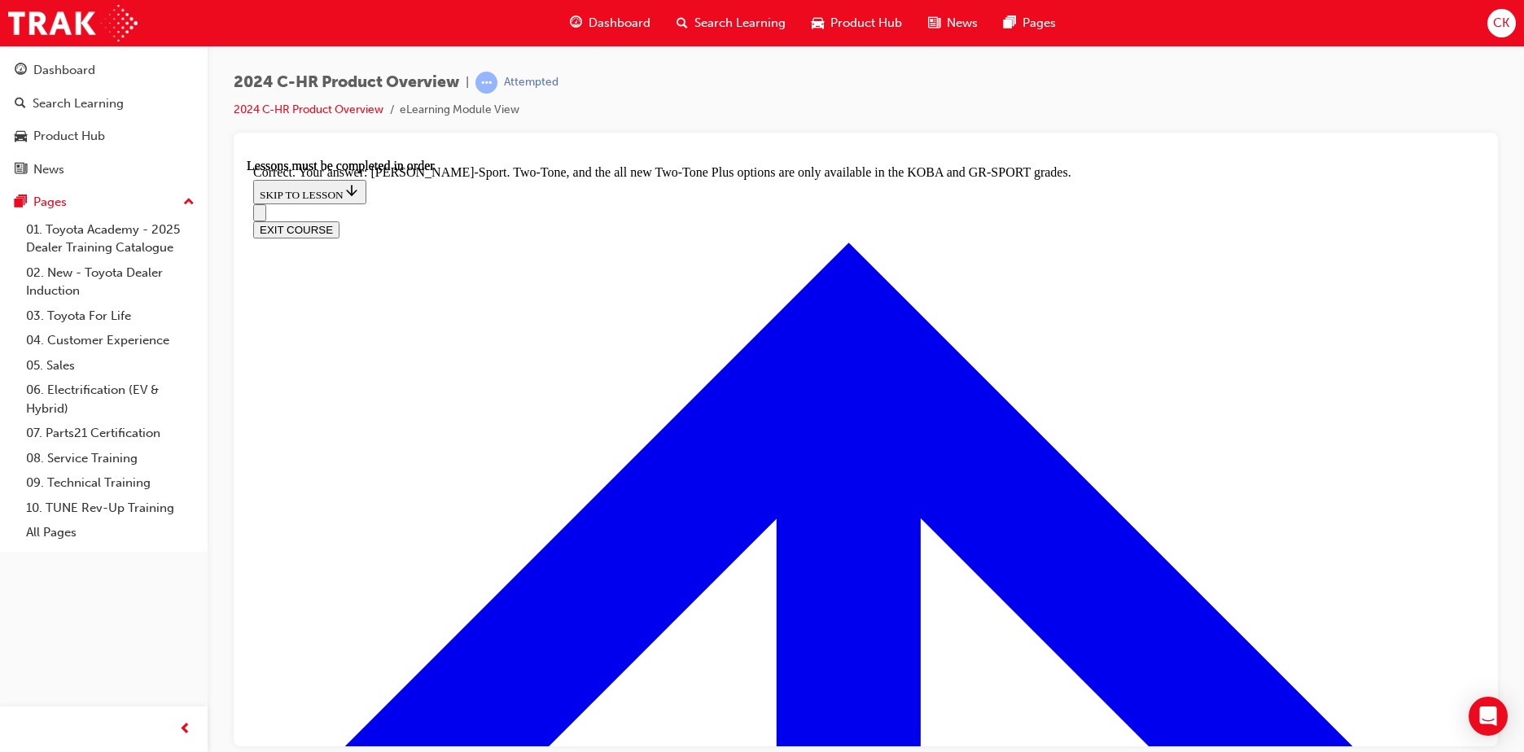
scroll to position [3595, 0]
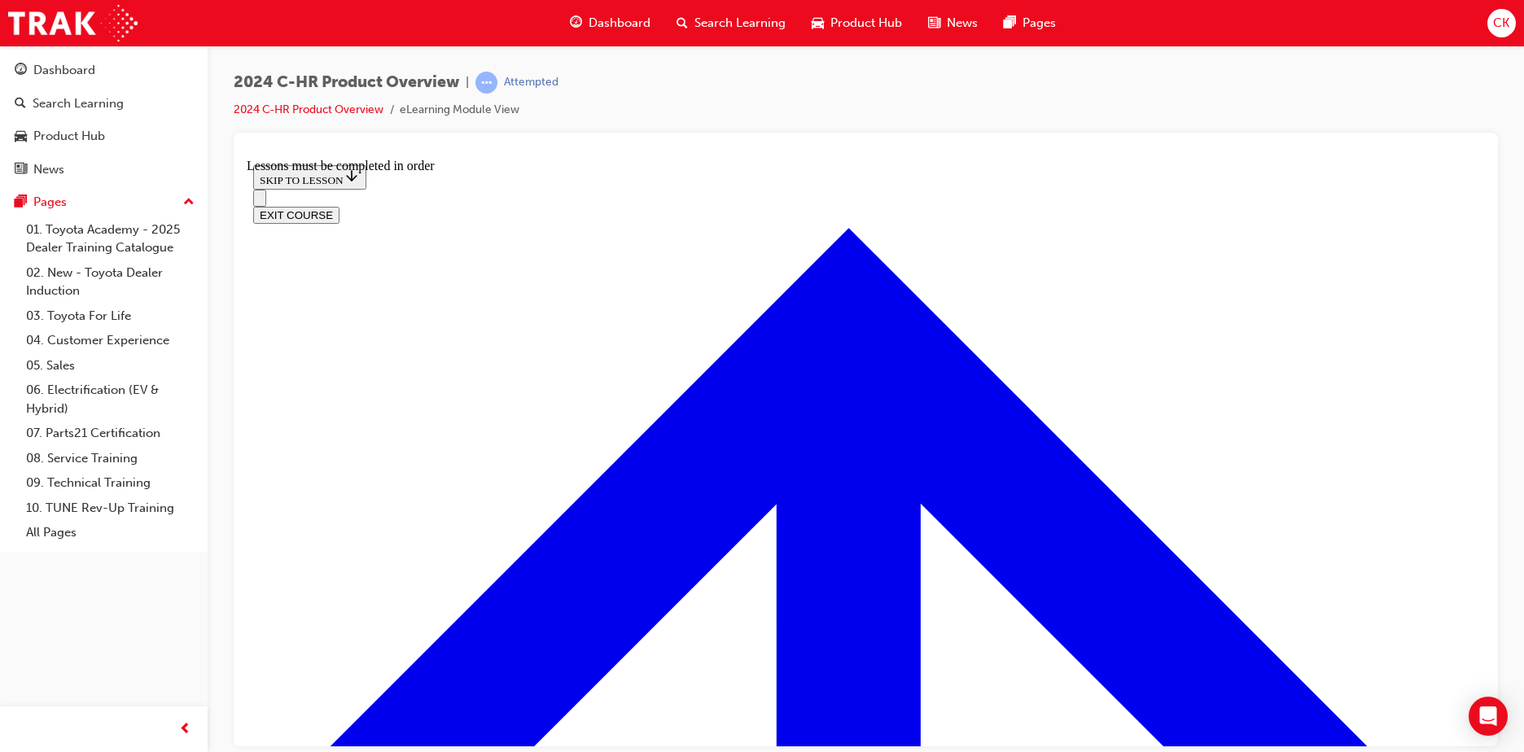
scroll to position [1161, 0]
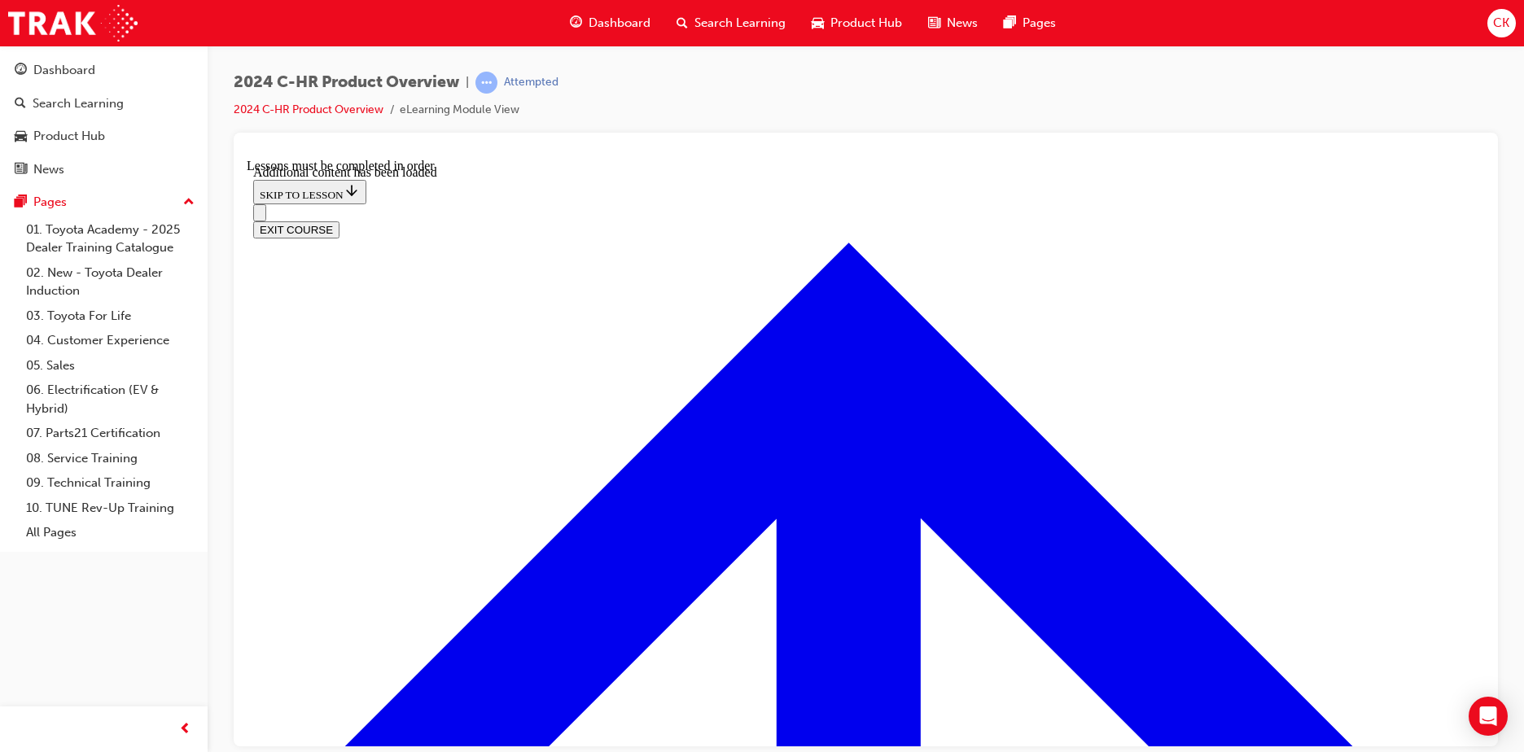
scroll to position [1577, 0]
radio input "true"
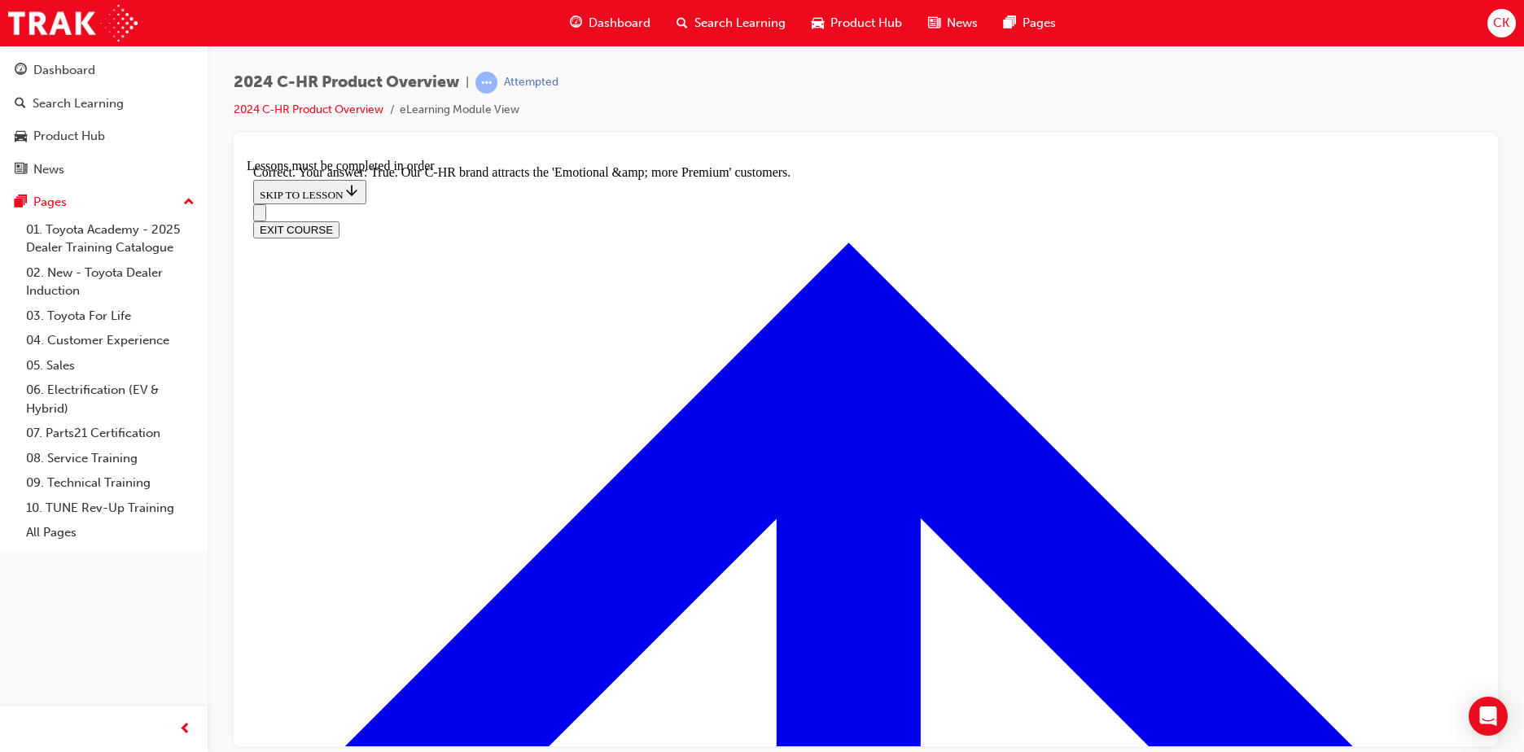
scroll to position [1842, 0]
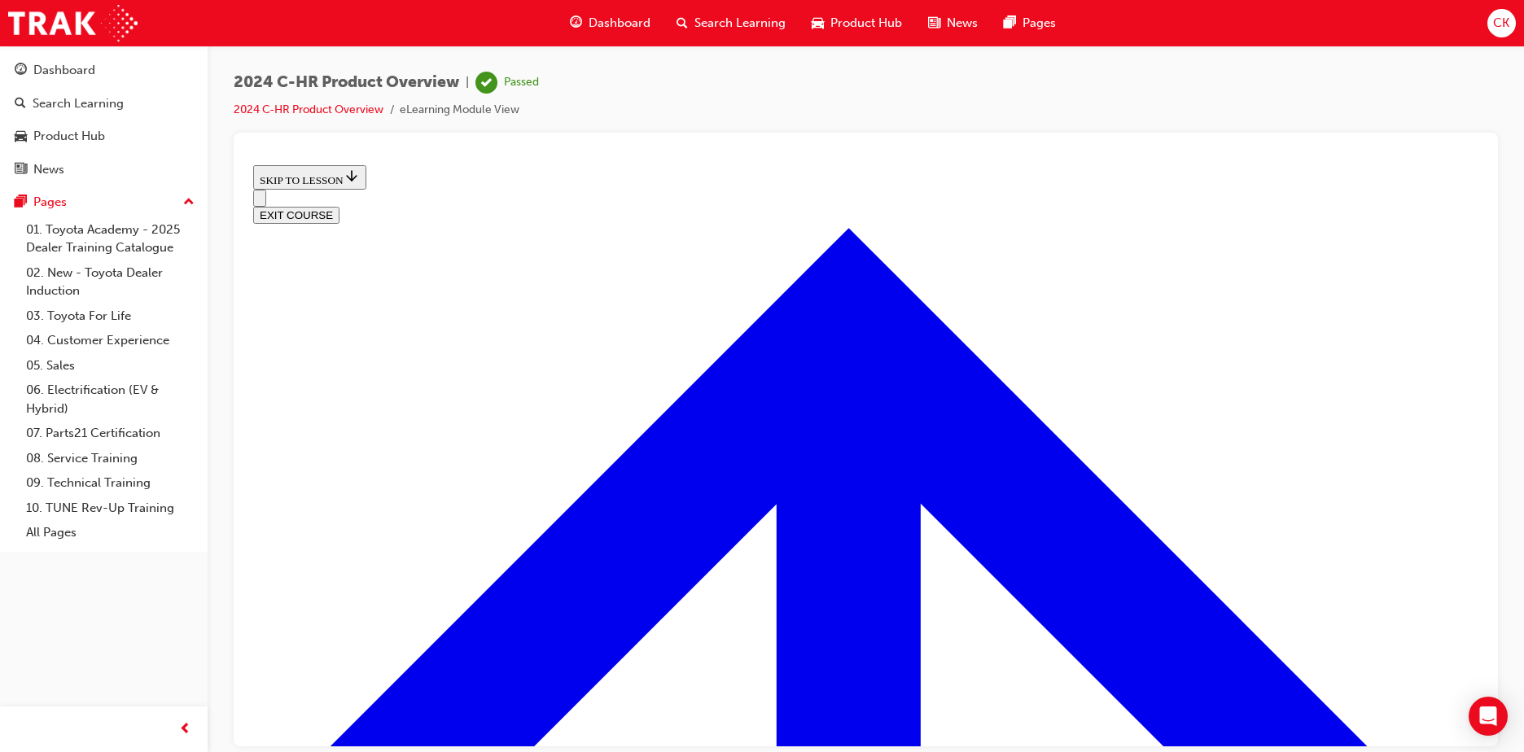
scroll to position [584, 0]
click at [340, 206] on button "EXIT COURSE" at bounding box center [296, 214] width 86 height 17
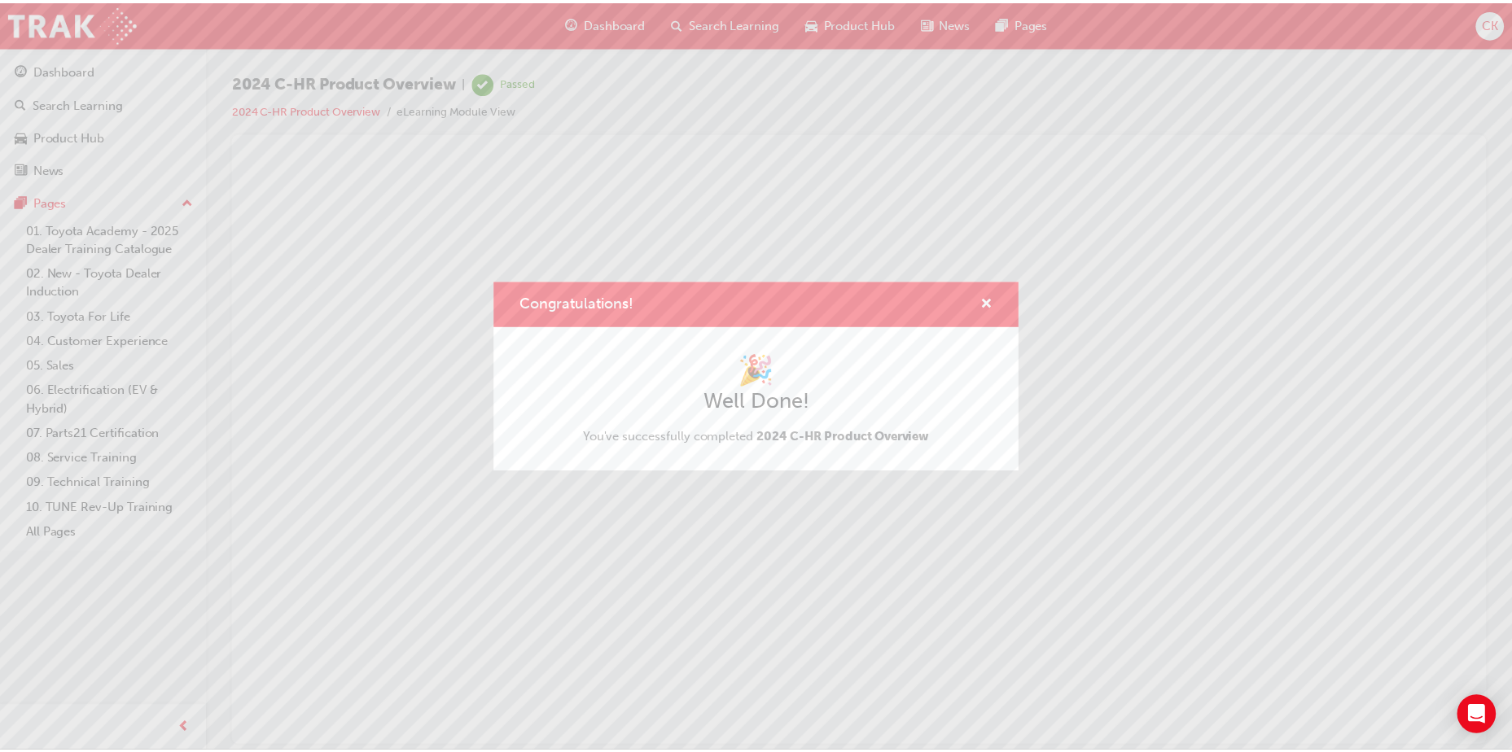
scroll to position [0, 0]
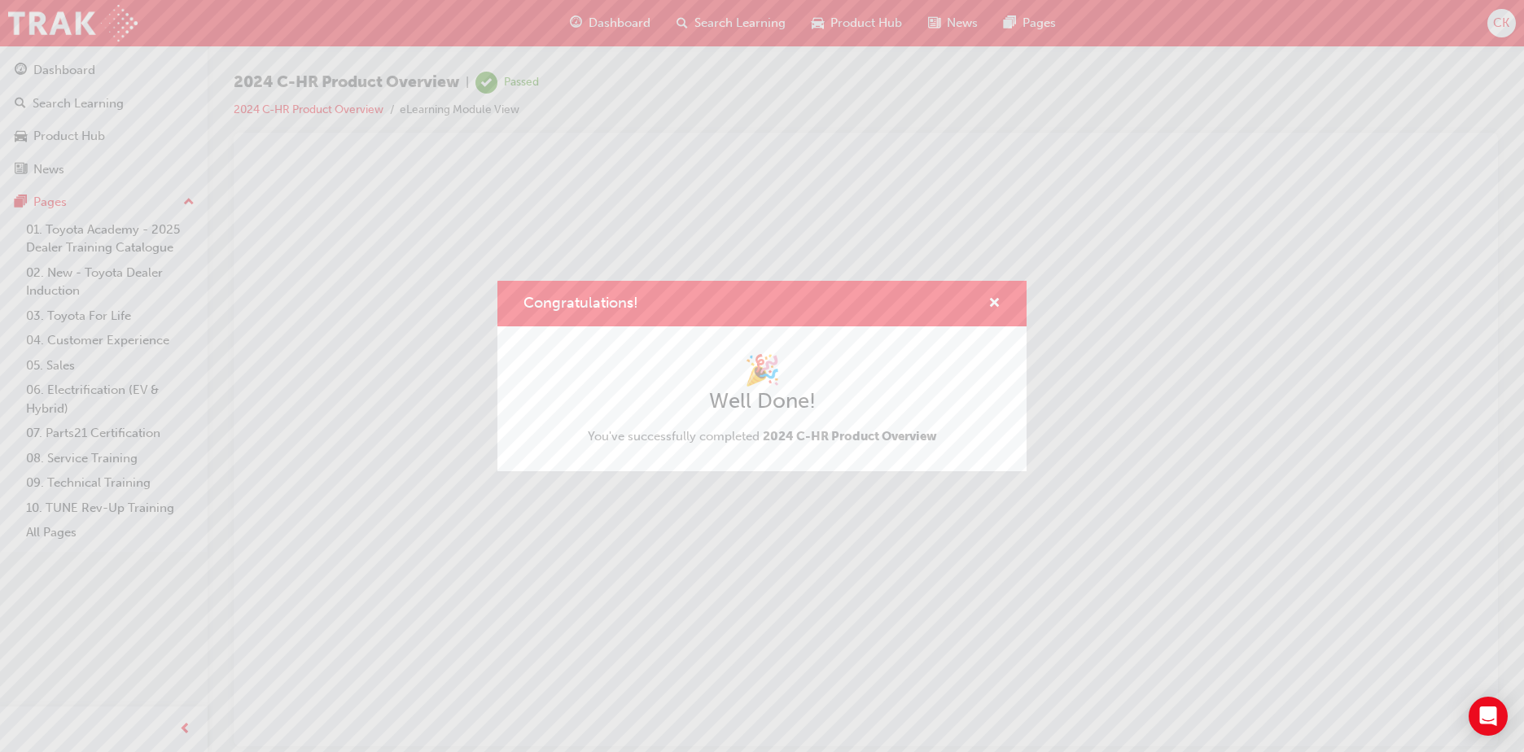
click at [869, 17] on div "Congratulations! 🎉 Well Done! You've successfully completed 2024 C-HR Product O…" at bounding box center [762, 376] width 1524 height 752
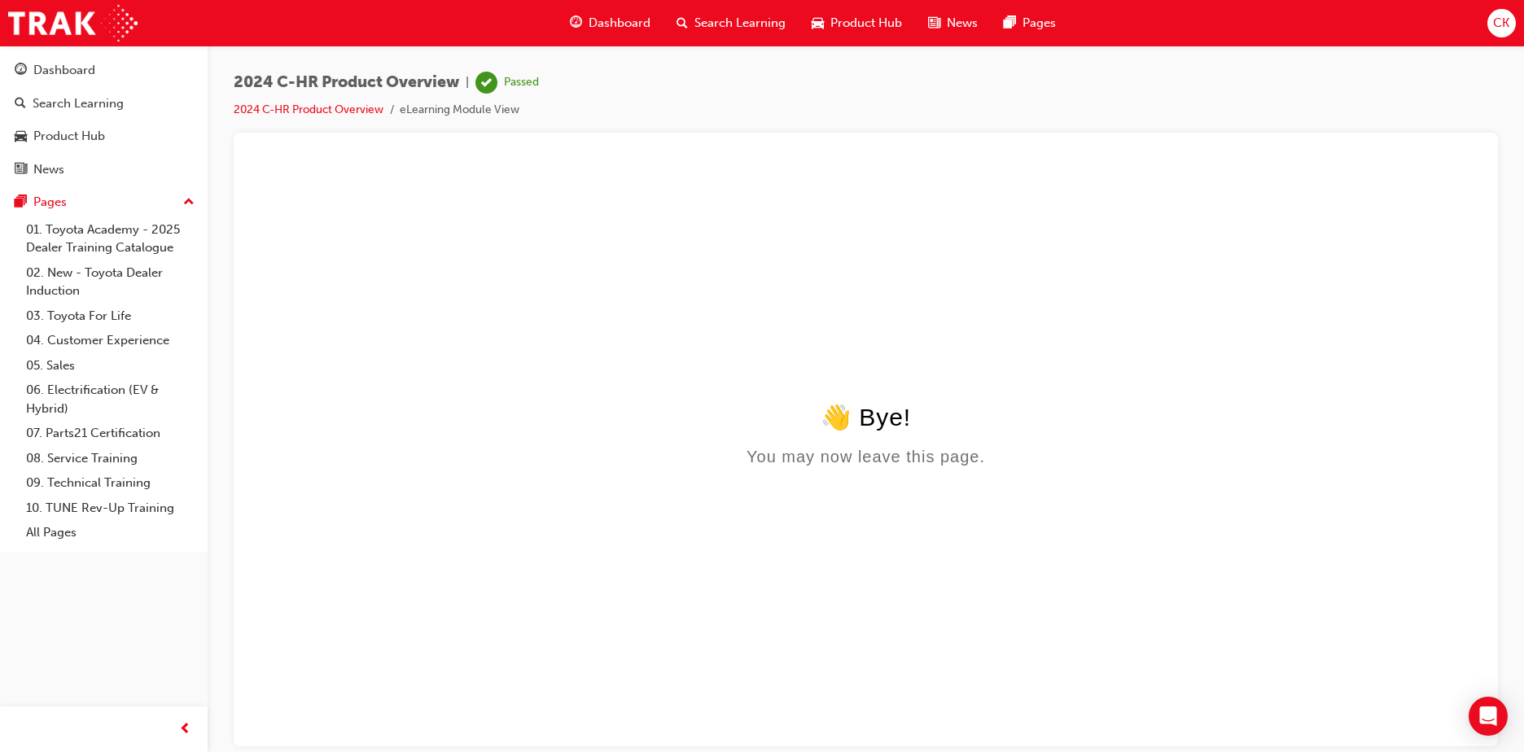
click at [869, 17] on span "Product Hub" at bounding box center [867, 23] width 72 height 19
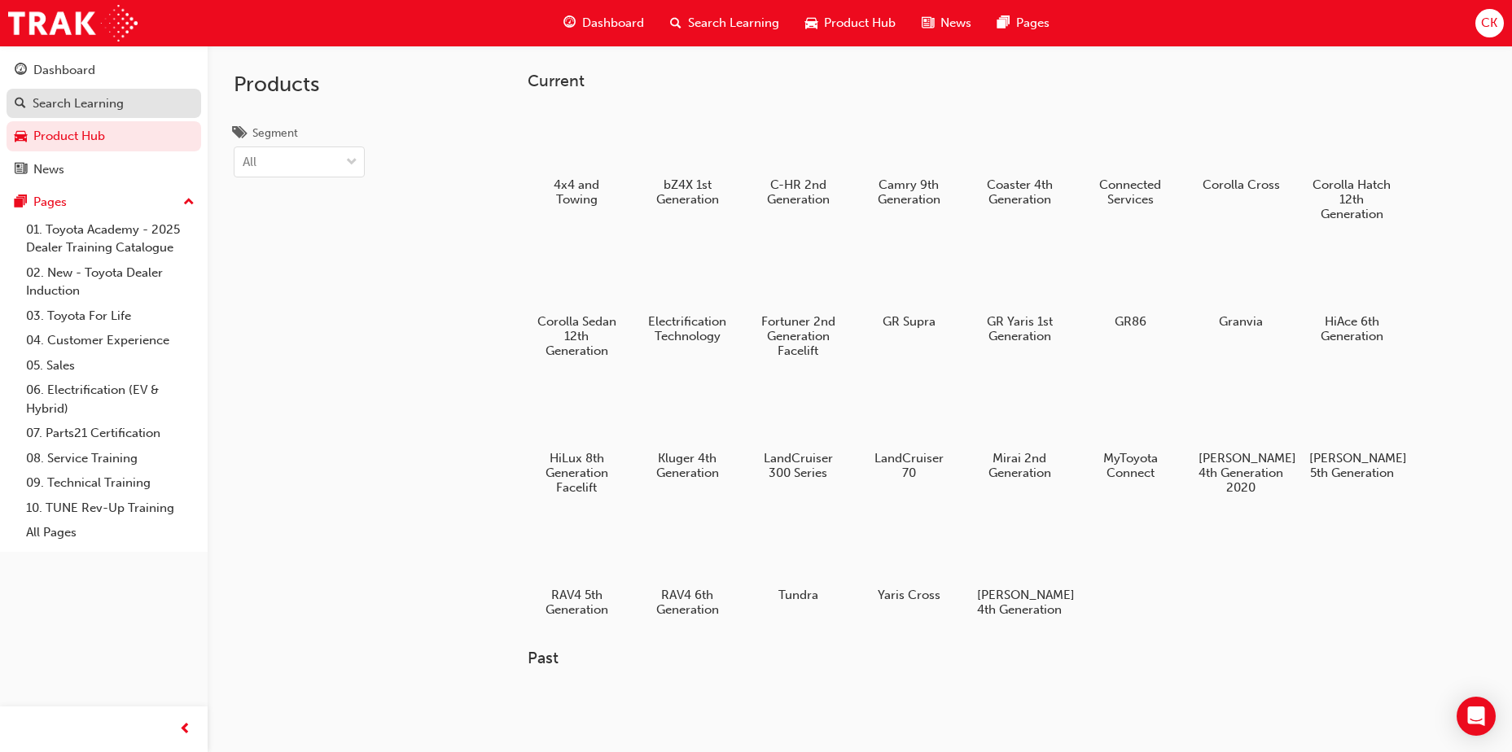
click at [96, 104] on div "Search Learning" at bounding box center [78, 103] width 91 height 19
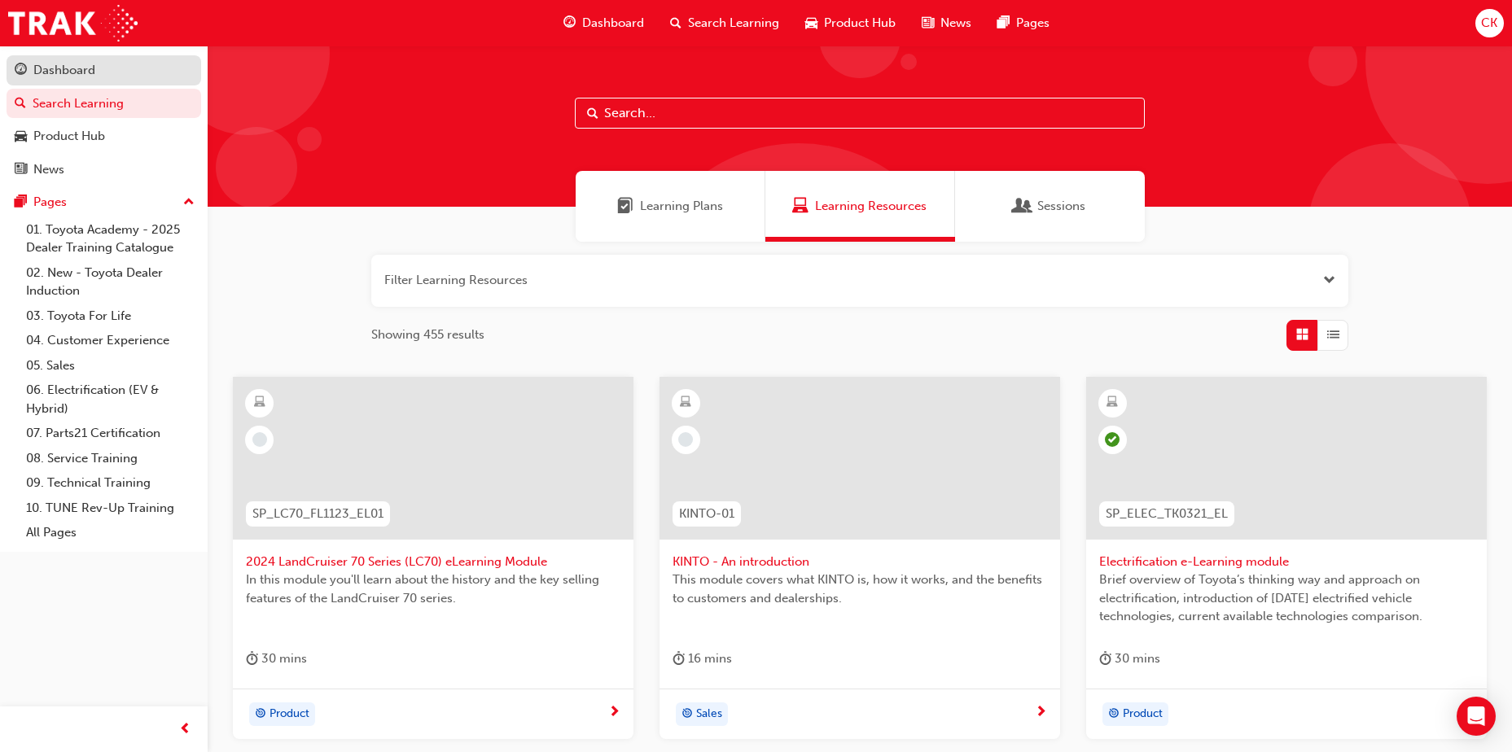
click at [86, 74] on div "Dashboard" at bounding box center [64, 70] width 62 height 19
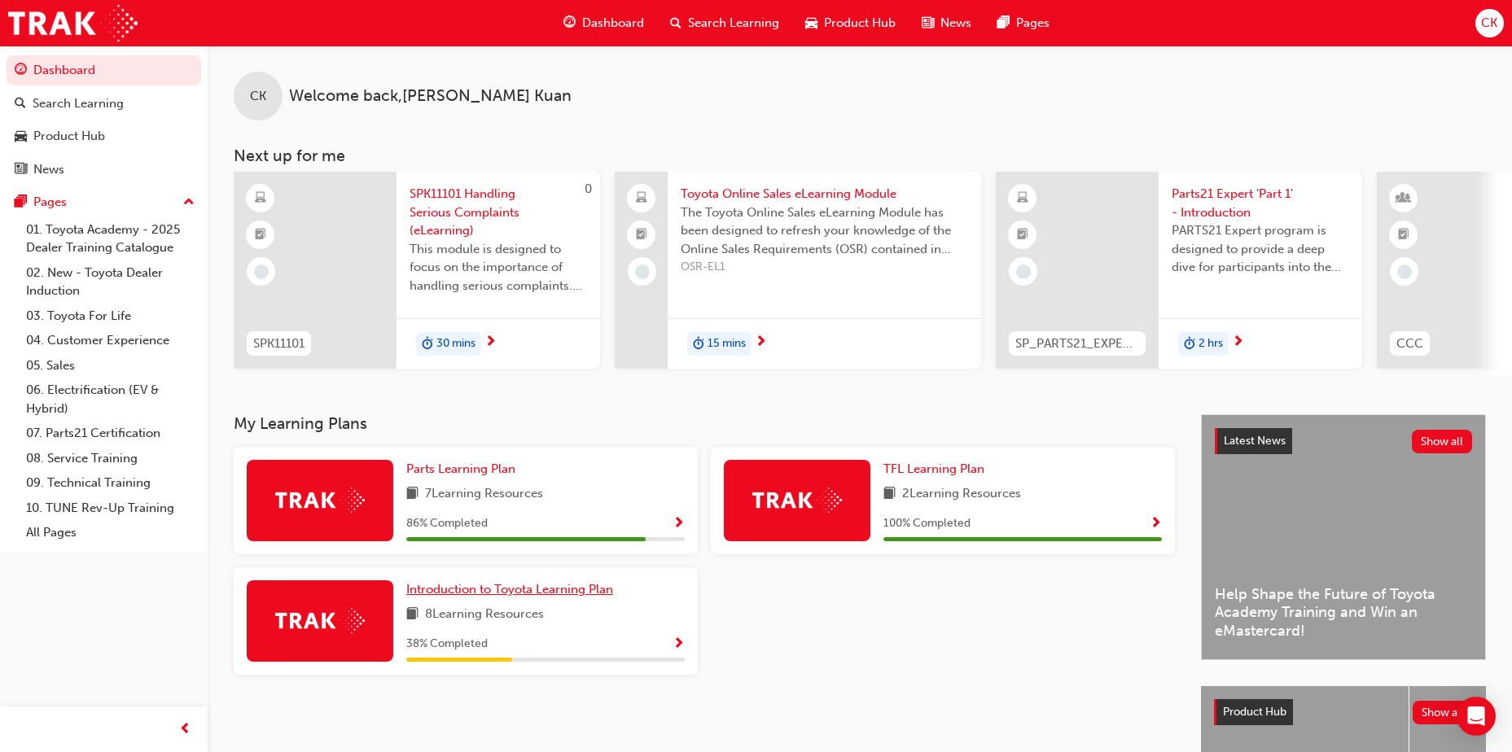
click at [491, 597] on span "Introduction to Toyota Learning Plan" at bounding box center [509, 589] width 207 height 15
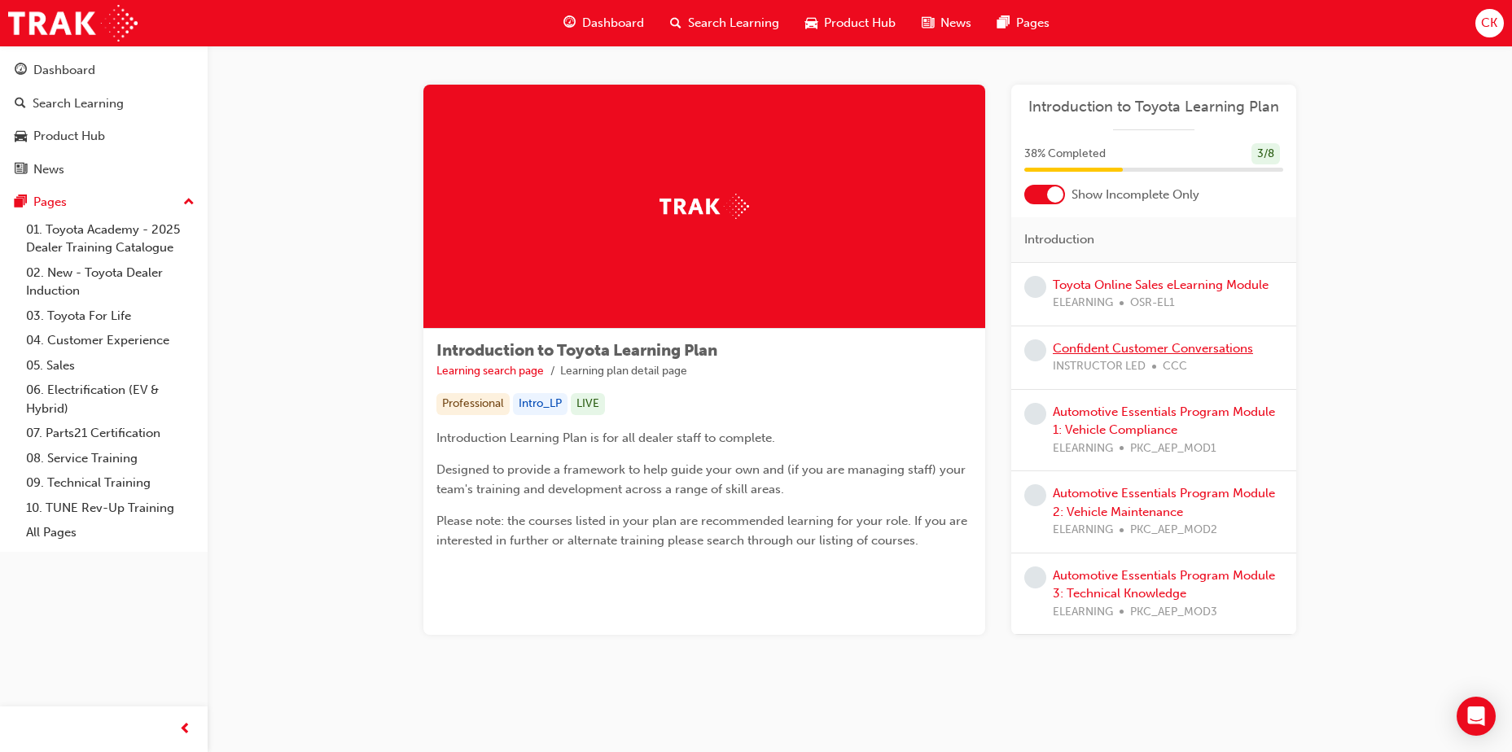
click at [1214, 351] on link "Confident Customer Conversations" at bounding box center [1153, 348] width 200 height 15
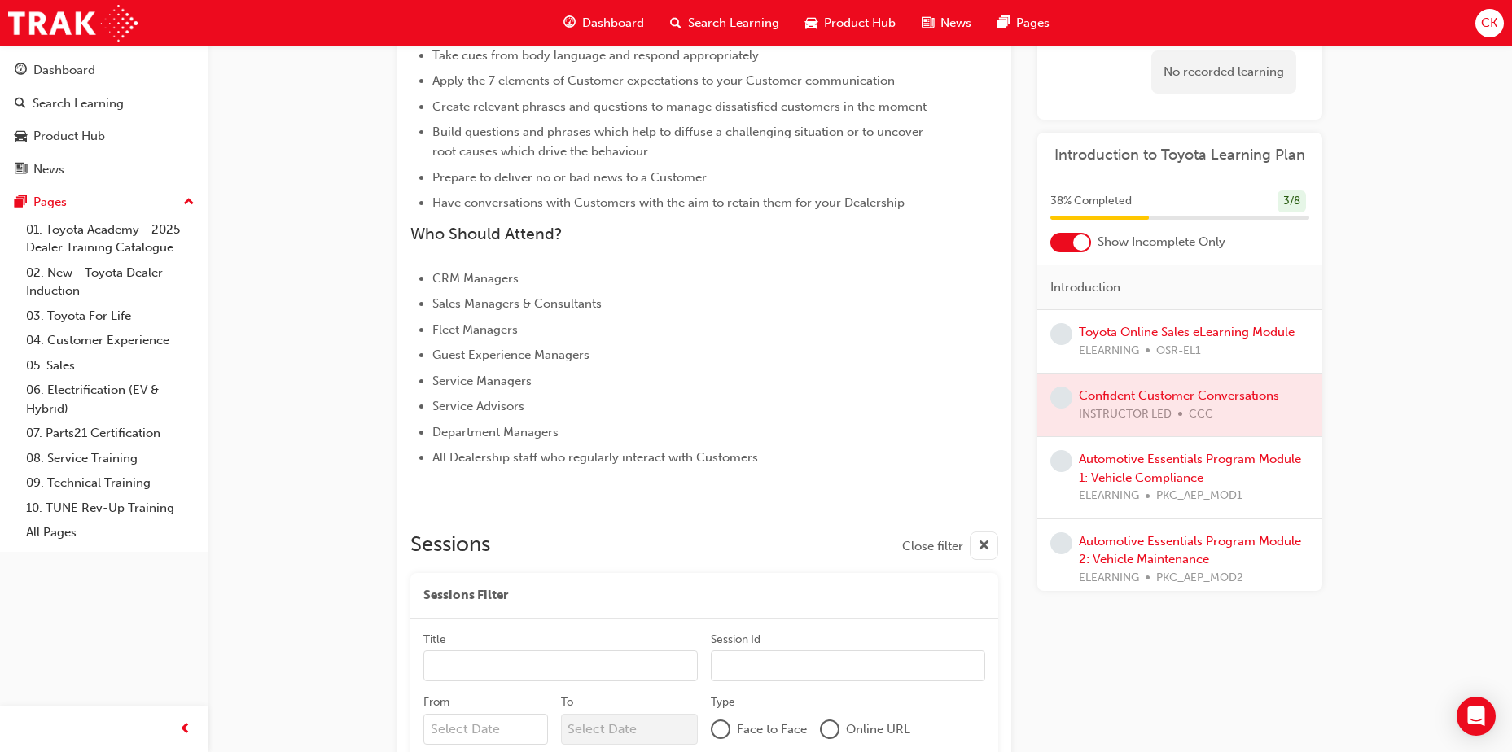
scroll to position [533, 0]
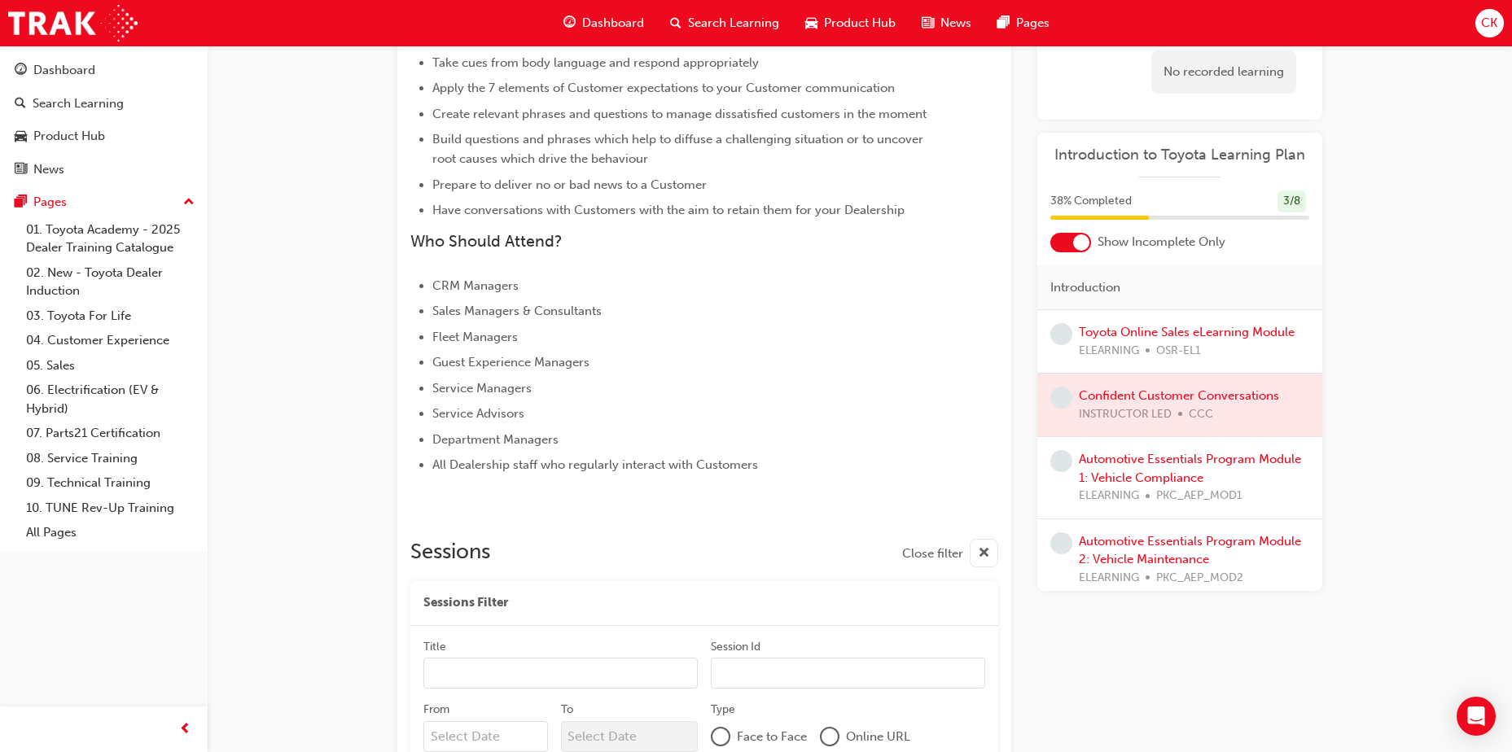
click at [1155, 296] on div "Introduction" at bounding box center [1179, 288] width 285 height 46
click at [1205, 258] on div "Introduction to Toyota Learning Plan 38 % Completed 3 / 8 Show Incomplete Only …" at bounding box center [1179, 362] width 285 height 458
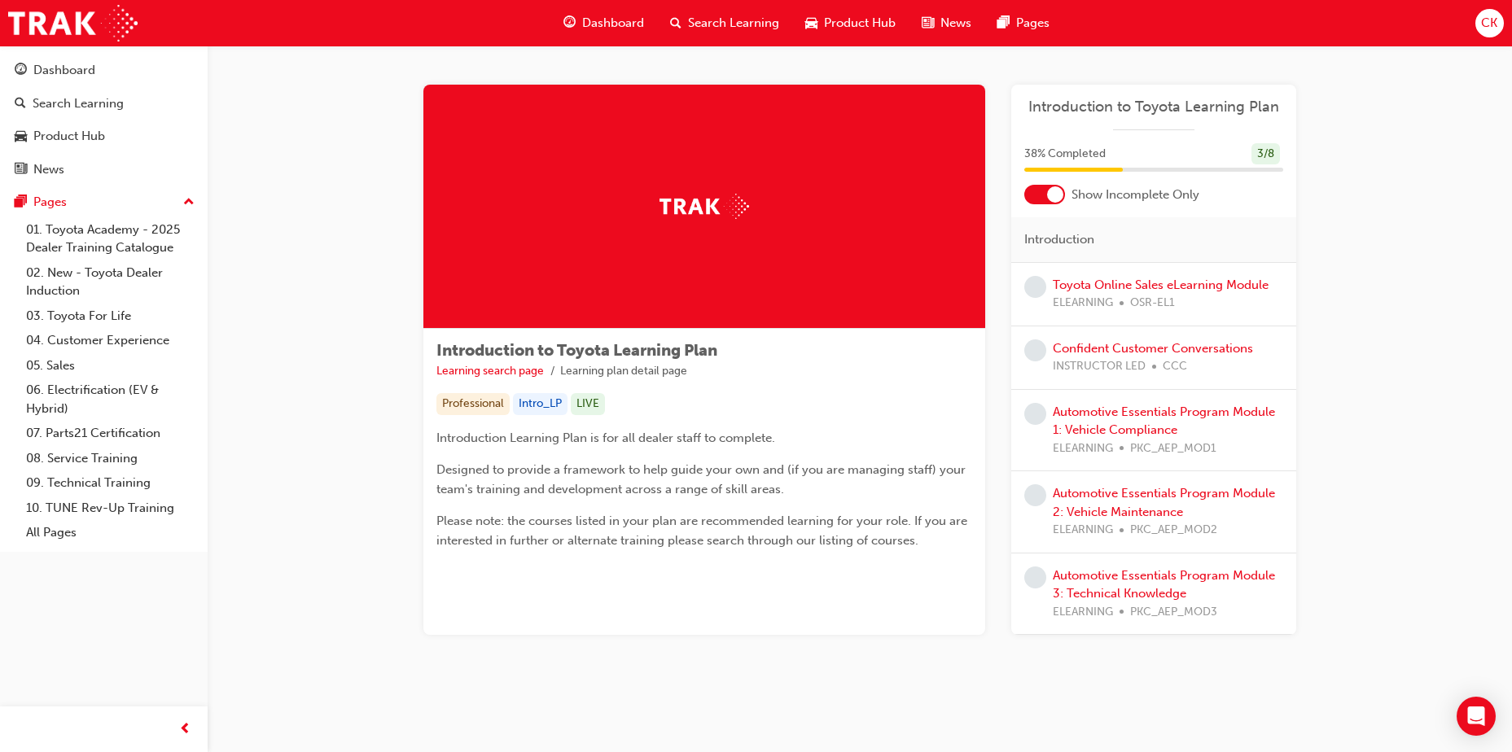
click at [1033, 198] on div at bounding box center [1044, 195] width 41 height 20
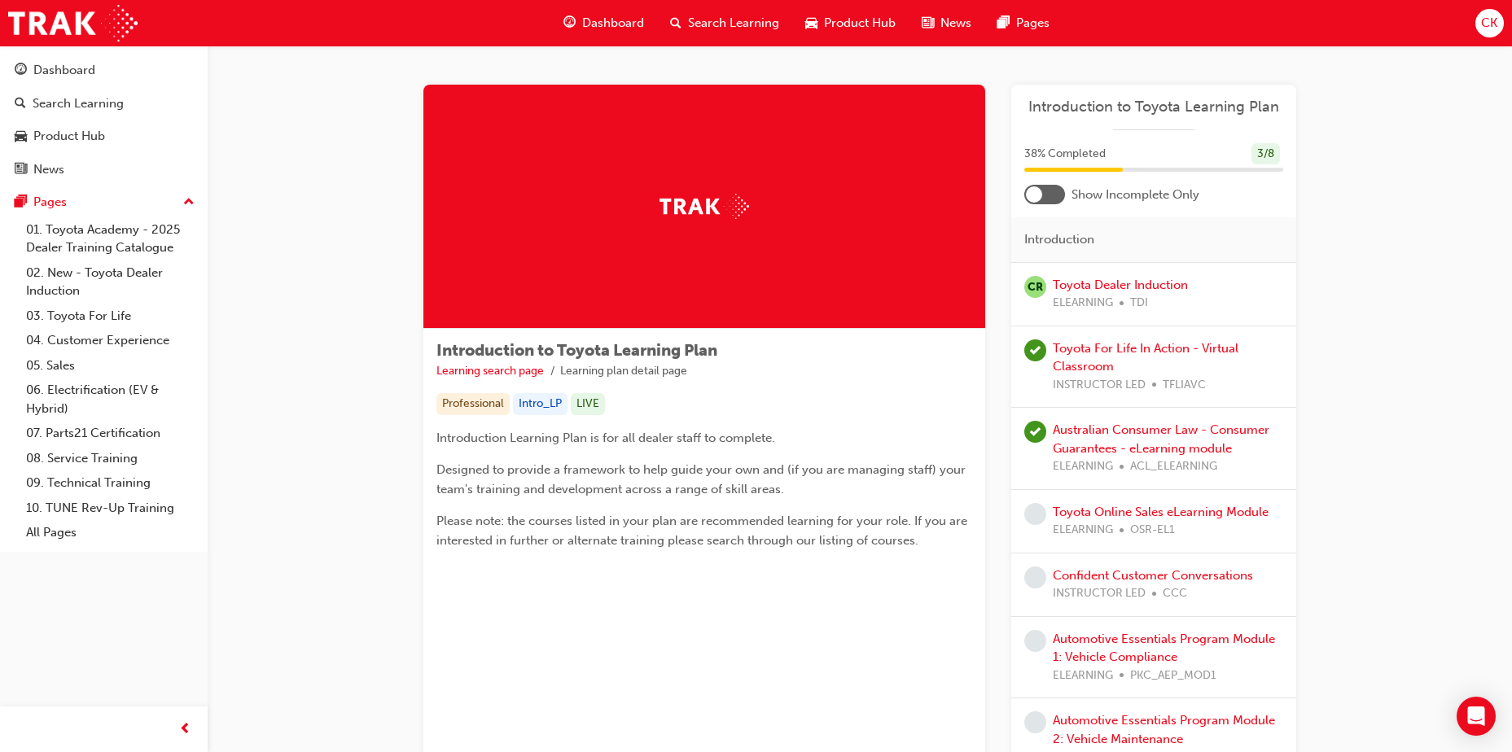
click at [1059, 198] on div at bounding box center [1044, 195] width 41 height 20
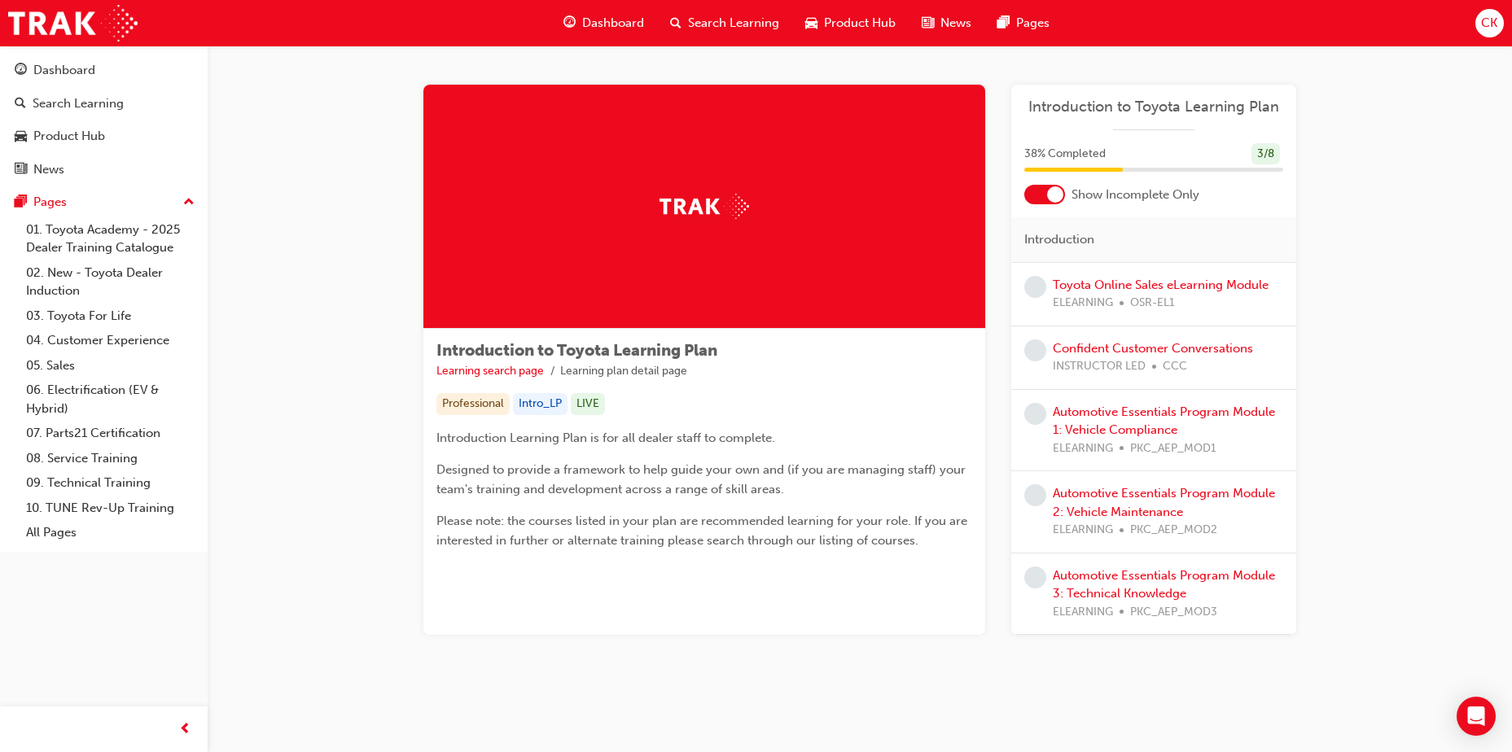
click at [632, 21] on span "Dashboard" at bounding box center [613, 23] width 62 height 19
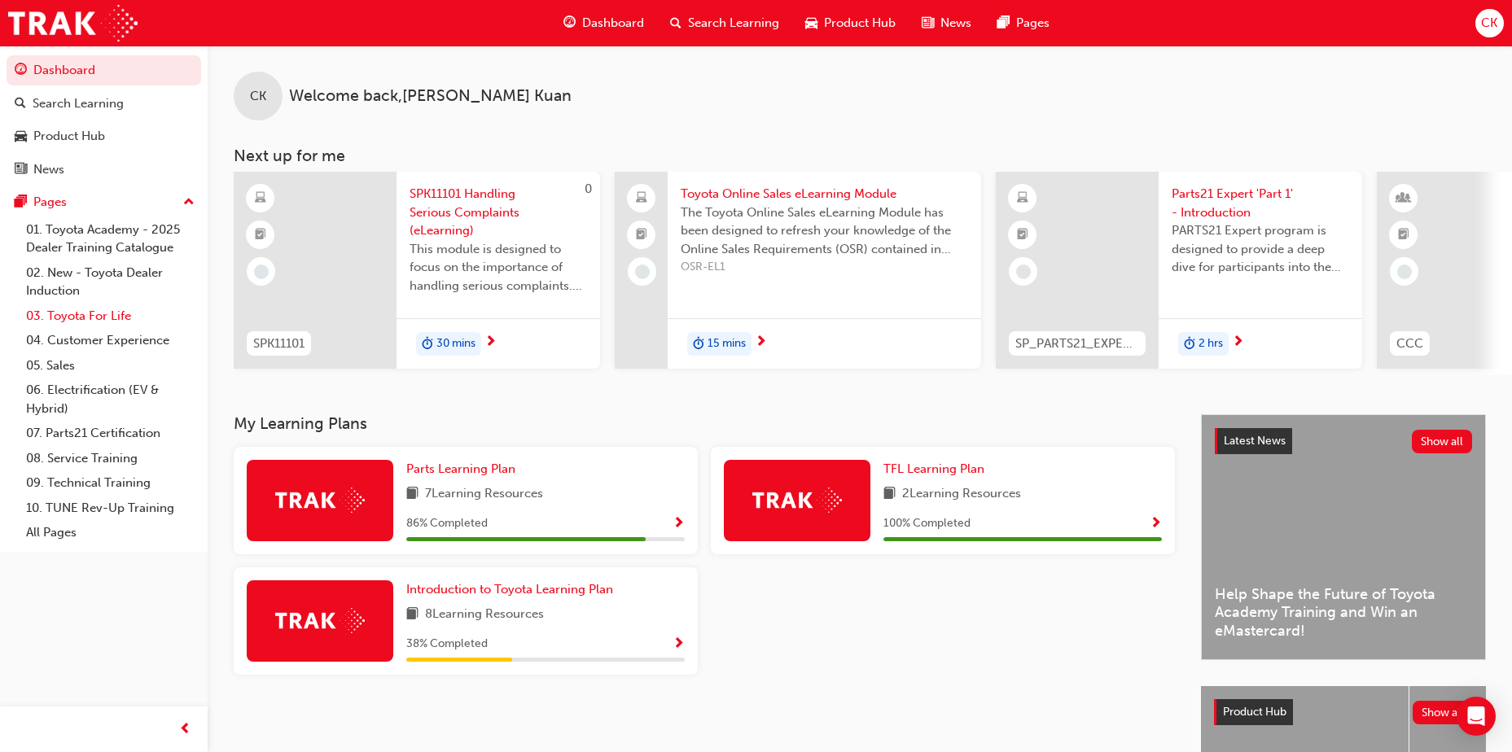
click at [60, 318] on link "03. Toyota For Life" at bounding box center [111, 316] width 182 height 25
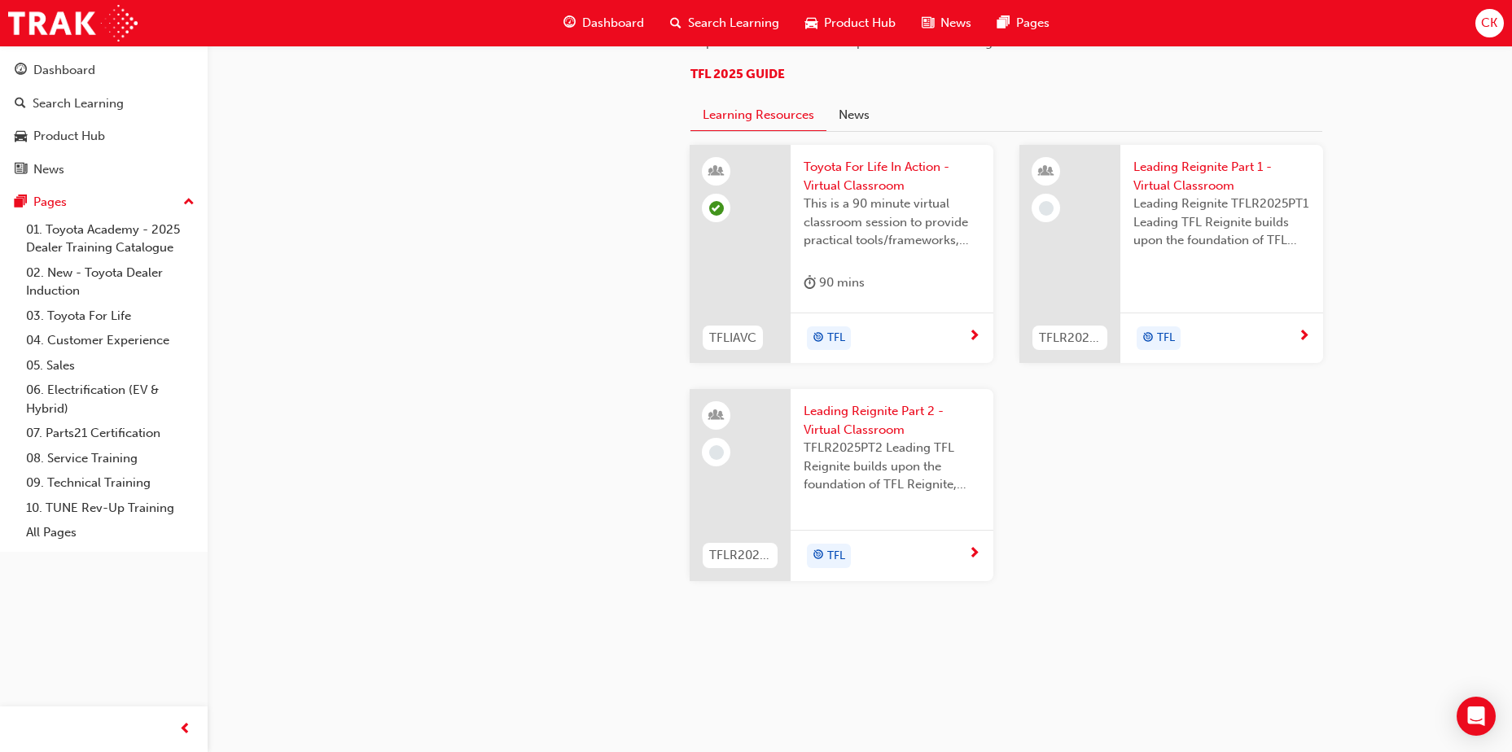
scroll to position [1629, 0]
click at [86, 346] on link "04. Customer Experience" at bounding box center [111, 340] width 182 height 25
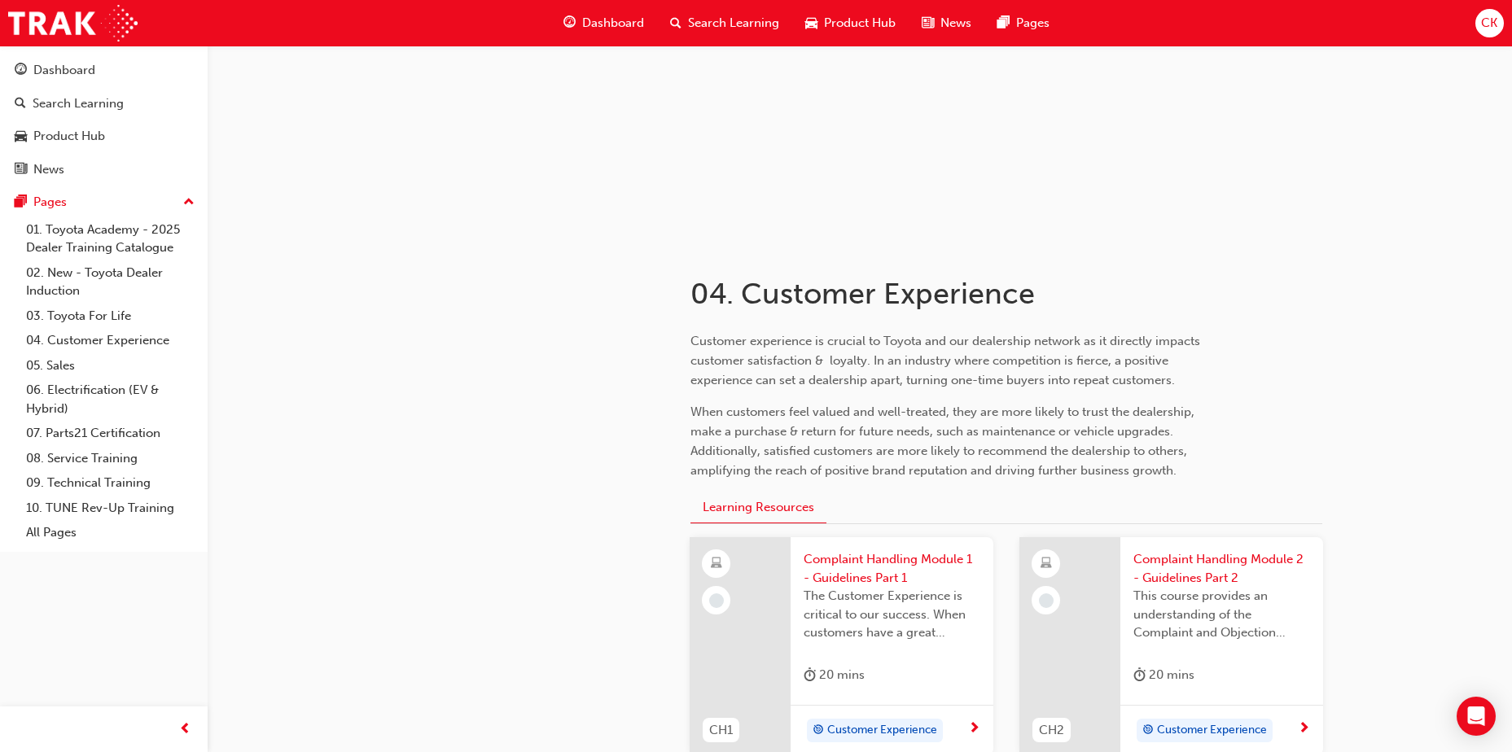
scroll to position [407, 0]
